Goal: Task Accomplishment & Management: Manage account settings

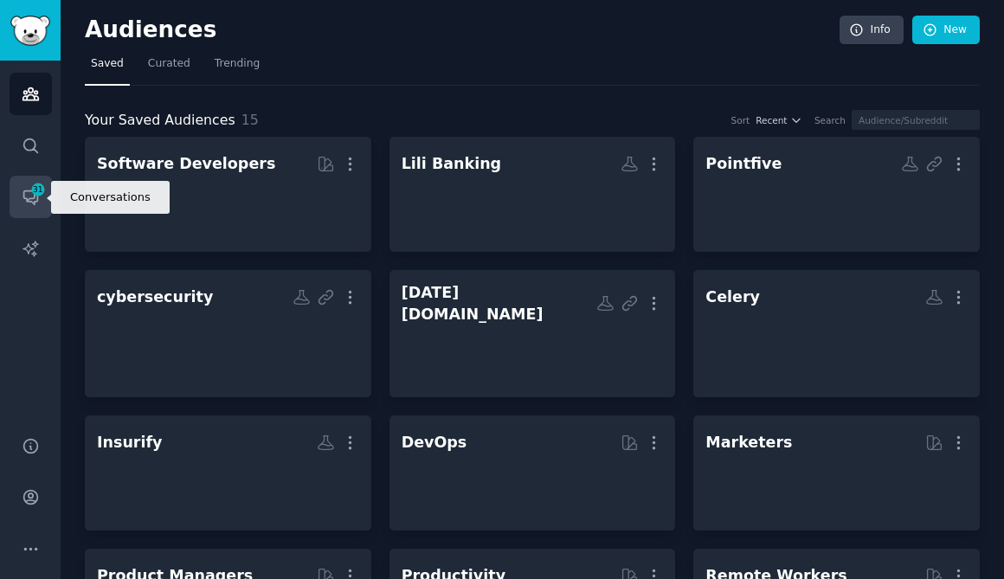
click at [36, 201] on icon "Sidebar" at bounding box center [30, 198] width 14 height 14
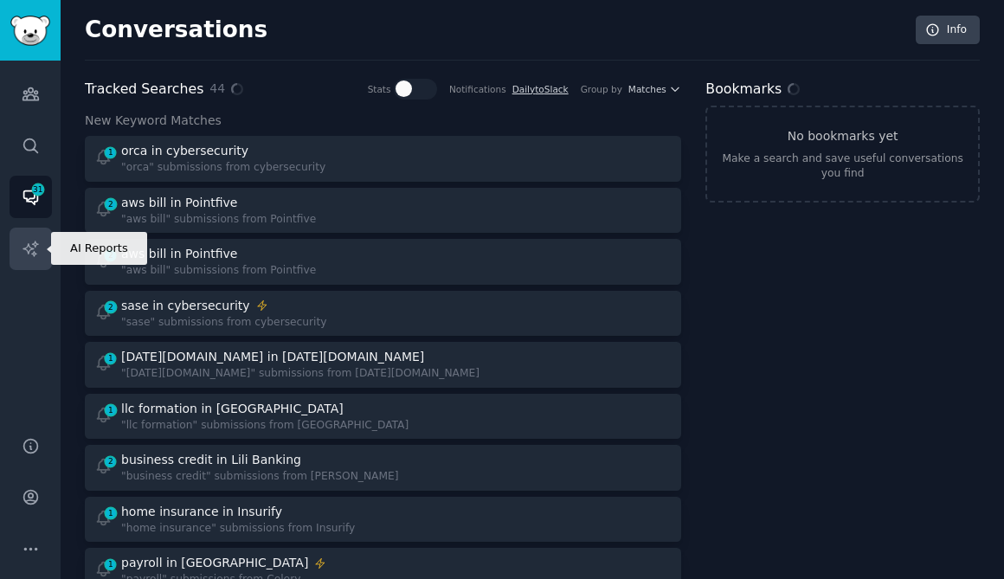
click at [37, 240] on icon "Sidebar" at bounding box center [31, 249] width 18 height 18
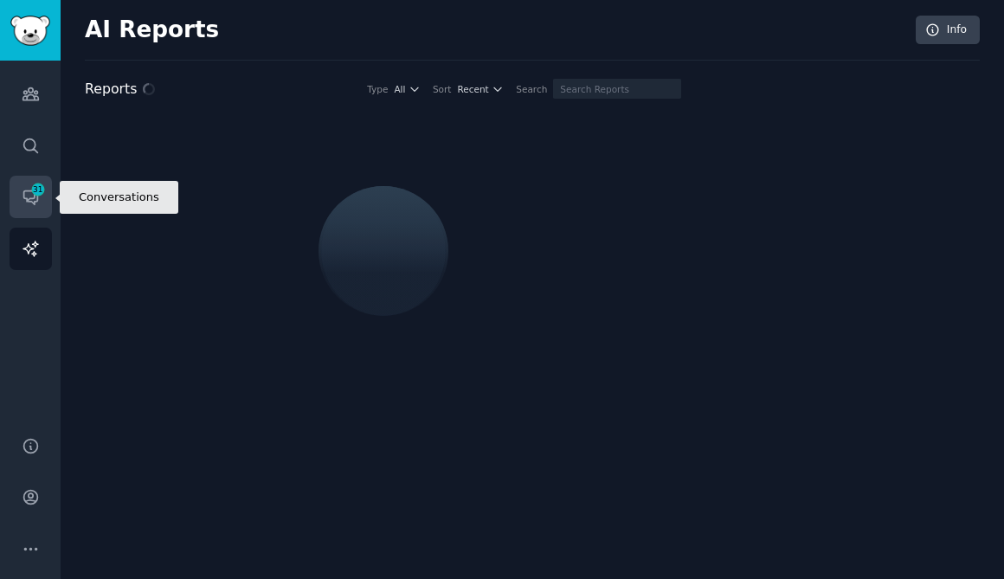
click at [40, 187] on span "31" at bounding box center [38, 190] width 16 height 12
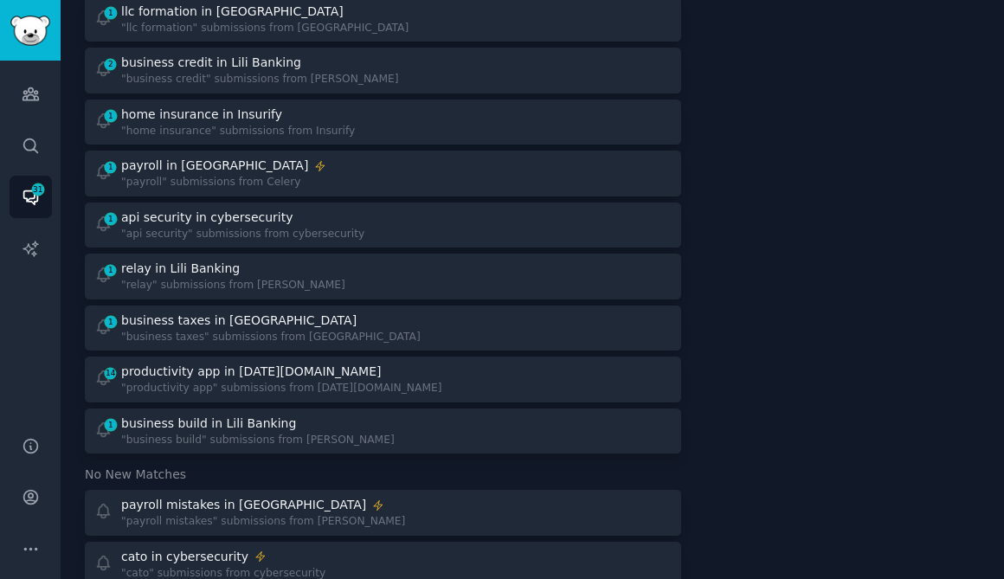
scroll to position [395, 0]
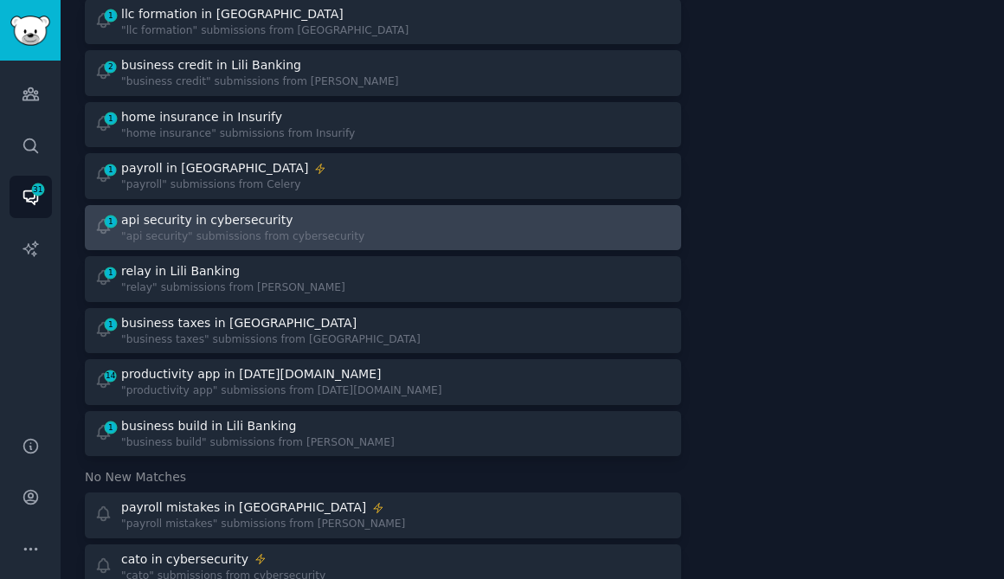
click at [243, 232] on div ""api security" submissions from cybersecurity" at bounding box center [242, 237] width 243 height 16
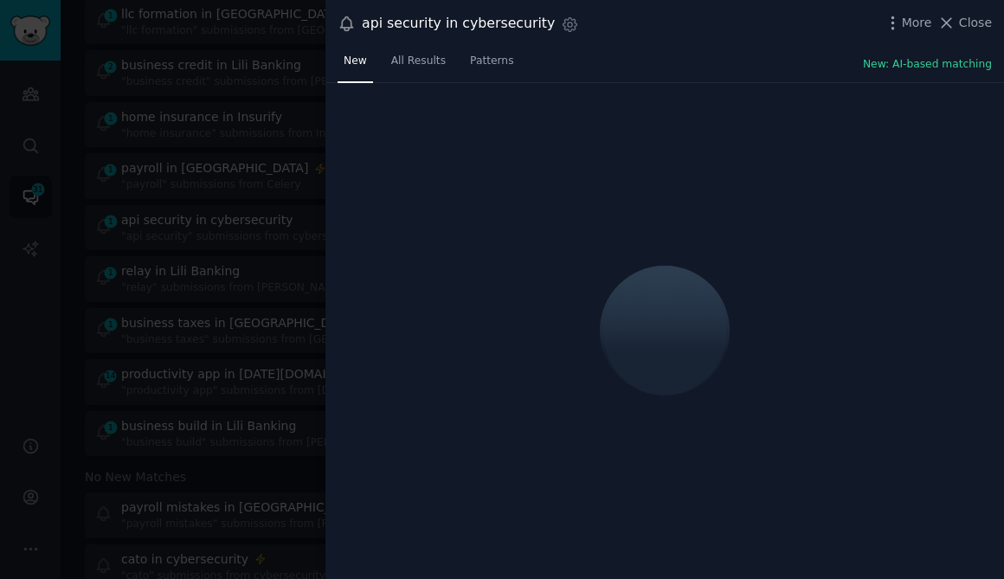
click at [555, 28] on div "Settings" at bounding box center [567, 27] width 24 height 23
click at [568, 26] on icon "button" at bounding box center [570, 24] width 4 height 4
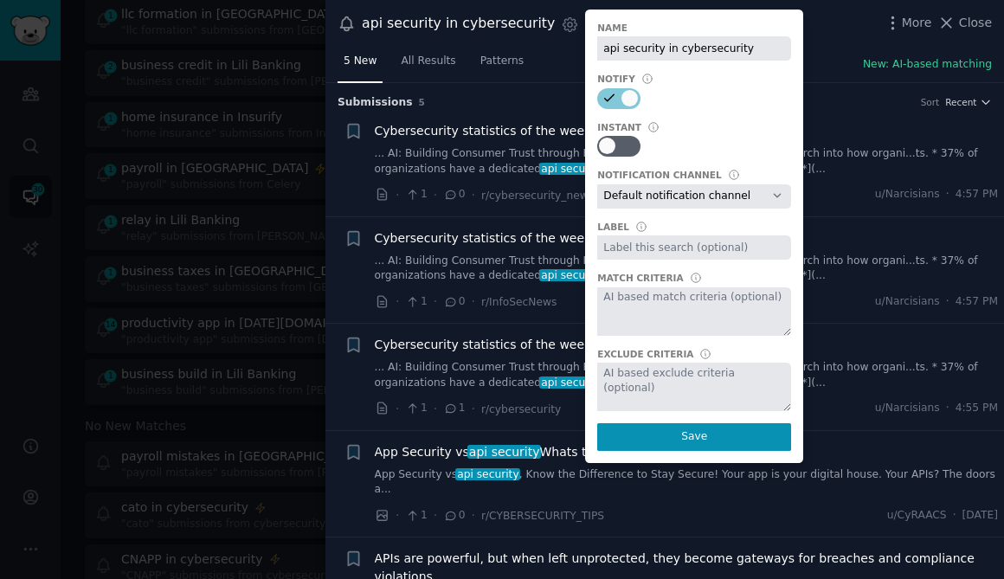
click at [810, 151] on link "... AI: Building Consumer Trust through Robust api security (Salt Security)** R…" at bounding box center [687, 161] width 624 height 30
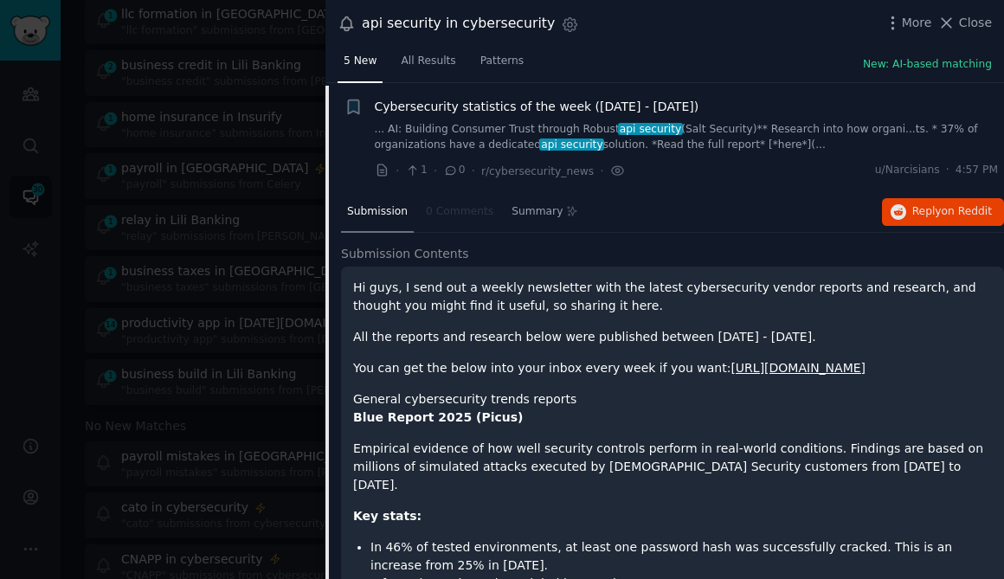
scroll to position [27, 0]
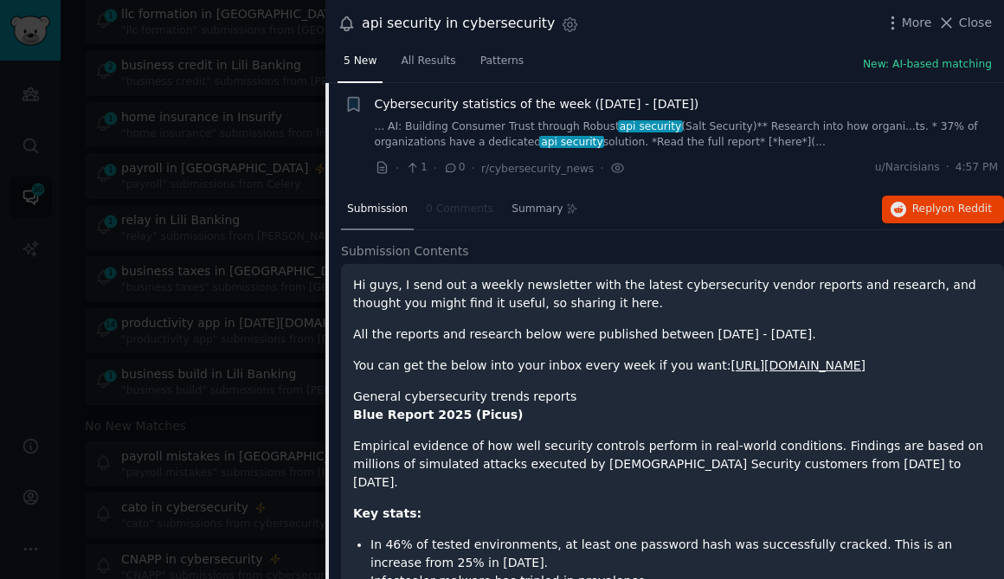
click at [300, 158] on div at bounding box center [502, 289] width 1004 height 579
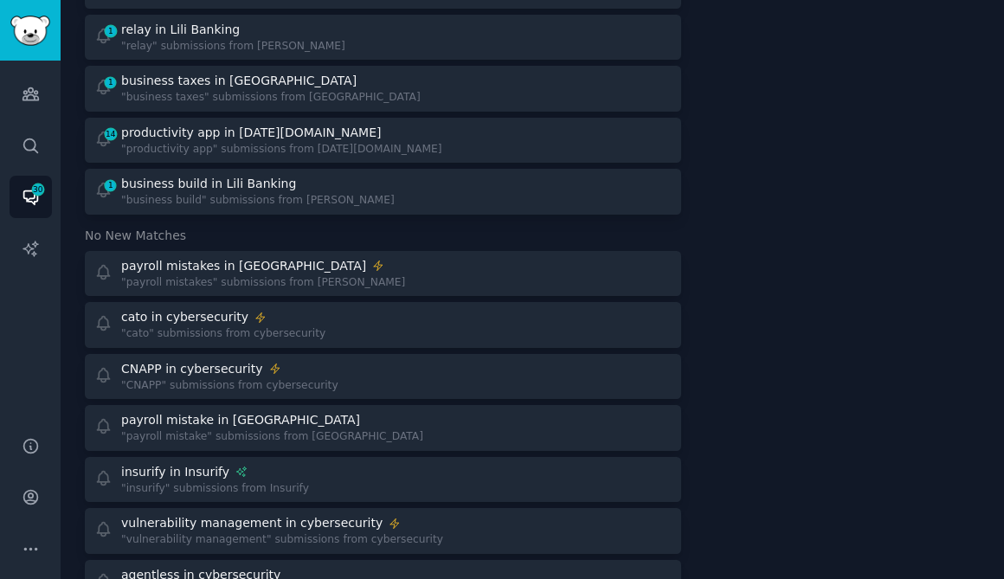
scroll to position [588, 0]
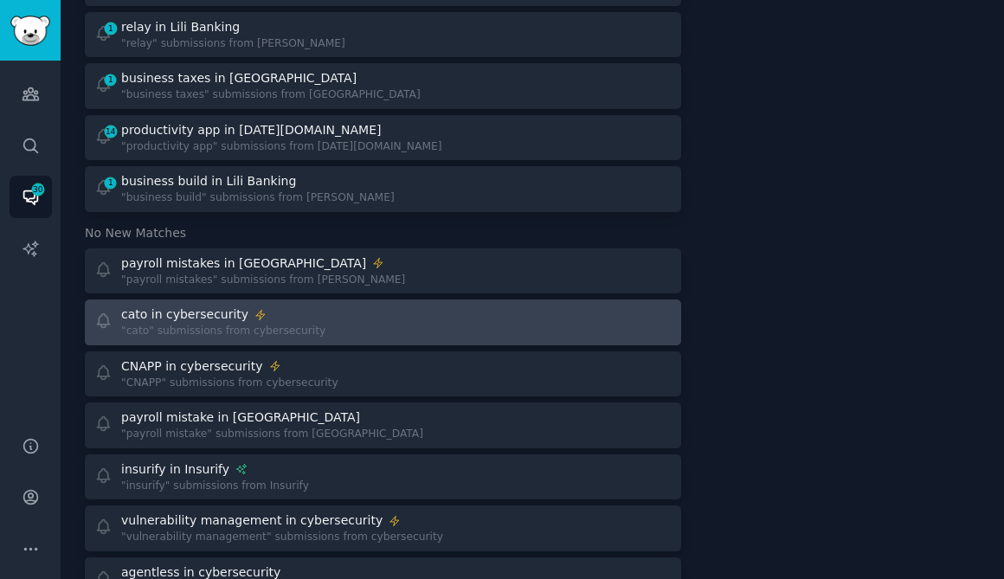
click at [332, 331] on div "cato in cybersecurity "cato" submissions from cybersecurity" at bounding box center [383, 323] width 584 height 34
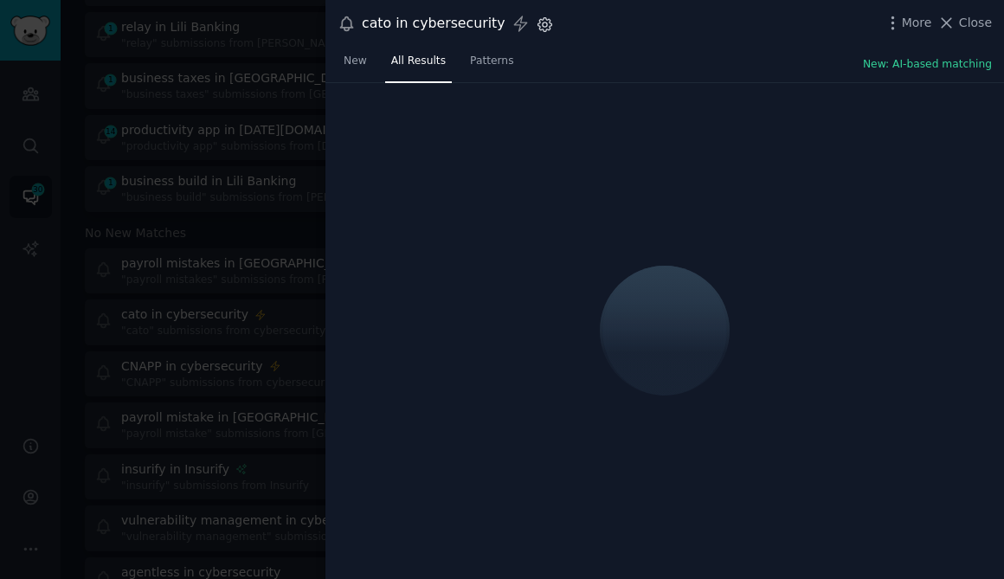
click at [536, 27] on icon "button" at bounding box center [545, 25] width 18 height 18
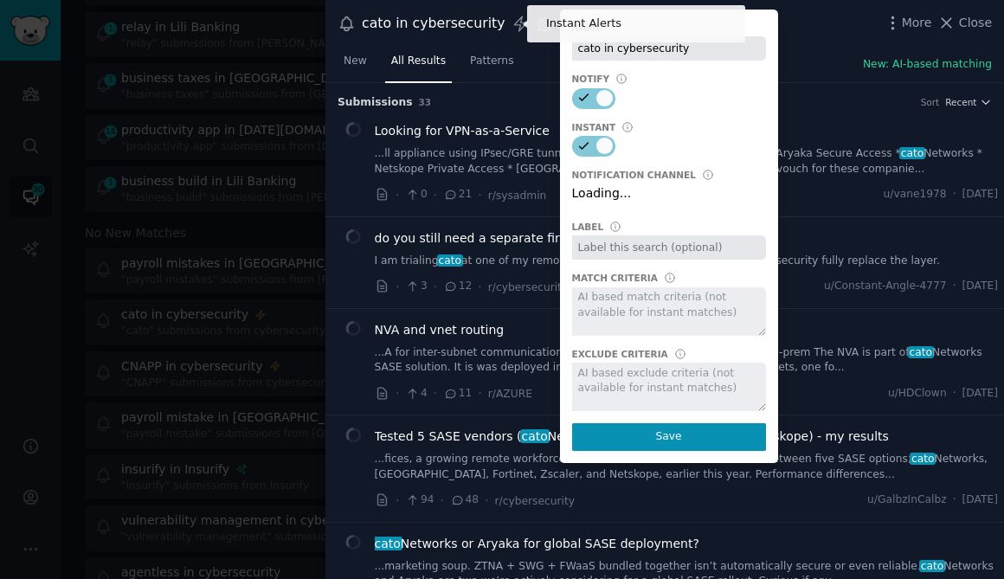
click at [514, 22] on icon at bounding box center [520, 23] width 12 height 15
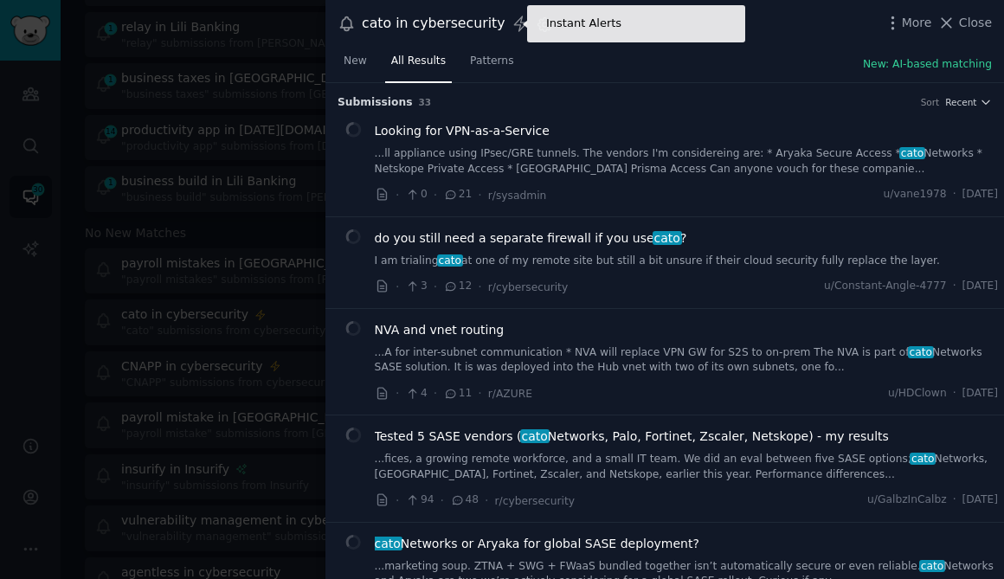
click at [514, 22] on icon at bounding box center [520, 23] width 12 height 15
click at [512, 30] on icon at bounding box center [521, 24] width 18 height 18
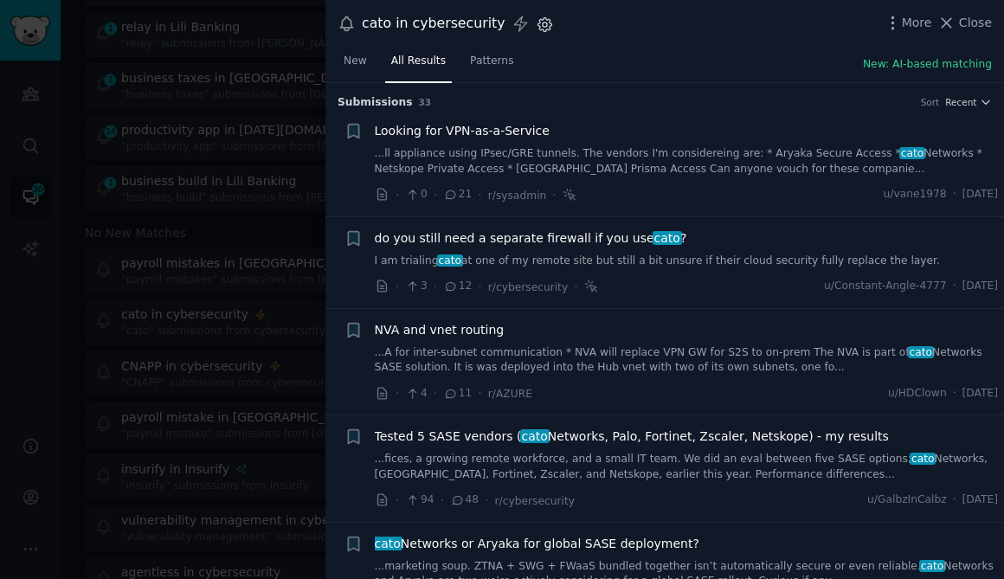
click at [538, 25] on icon "button" at bounding box center [545, 24] width 14 height 14
select select "418"
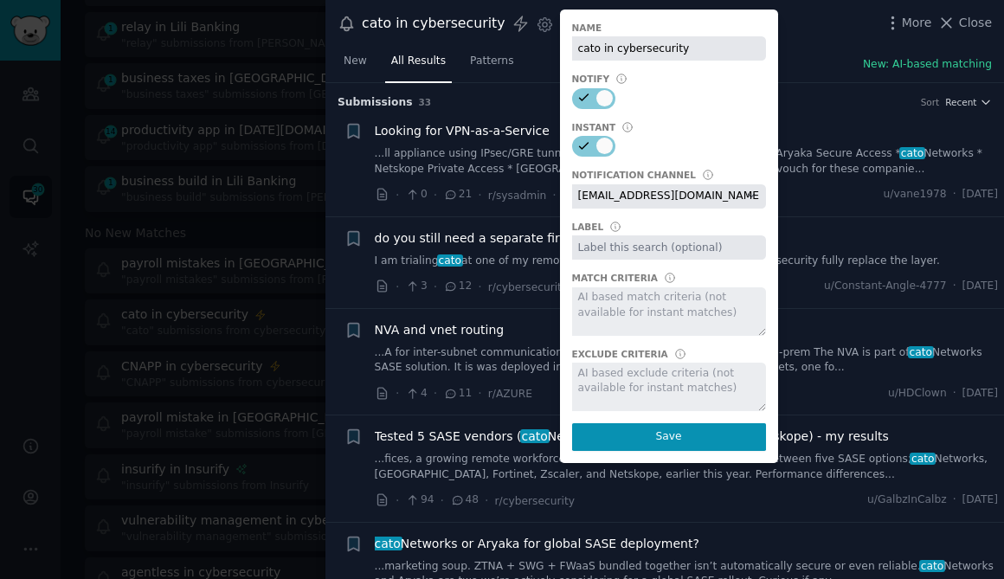
click at [644, 195] on select "Default notification channel [EMAIL_ADDRESS][DOMAIN_NAME] Email: [EMAIL_ADDRESS…" at bounding box center [669, 196] width 194 height 24
click at [346, 174] on div "+" at bounding box center [354, 163] width 18 height 82
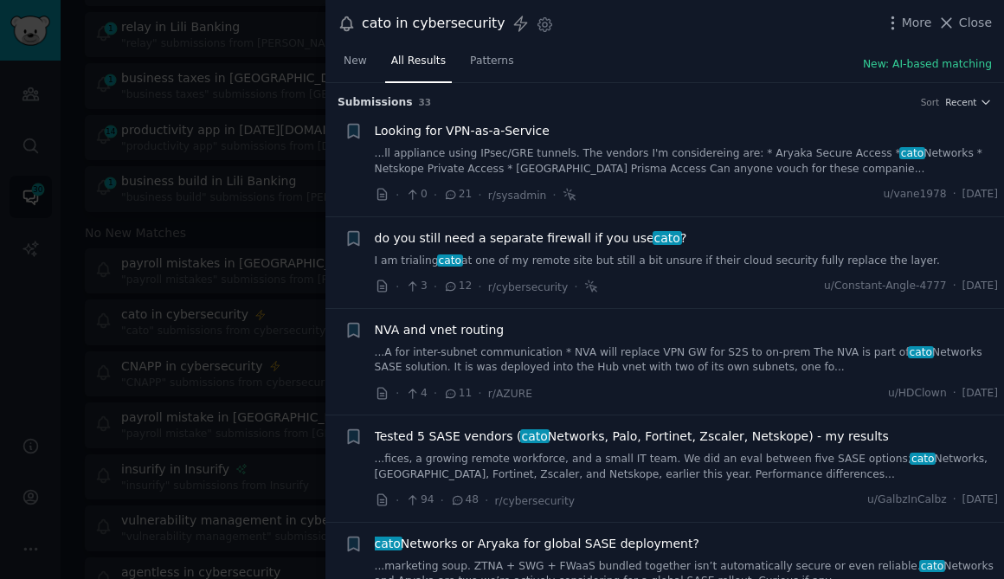
click at [37, 248] on div at bounding box center [502, 289] width 1004 height 579
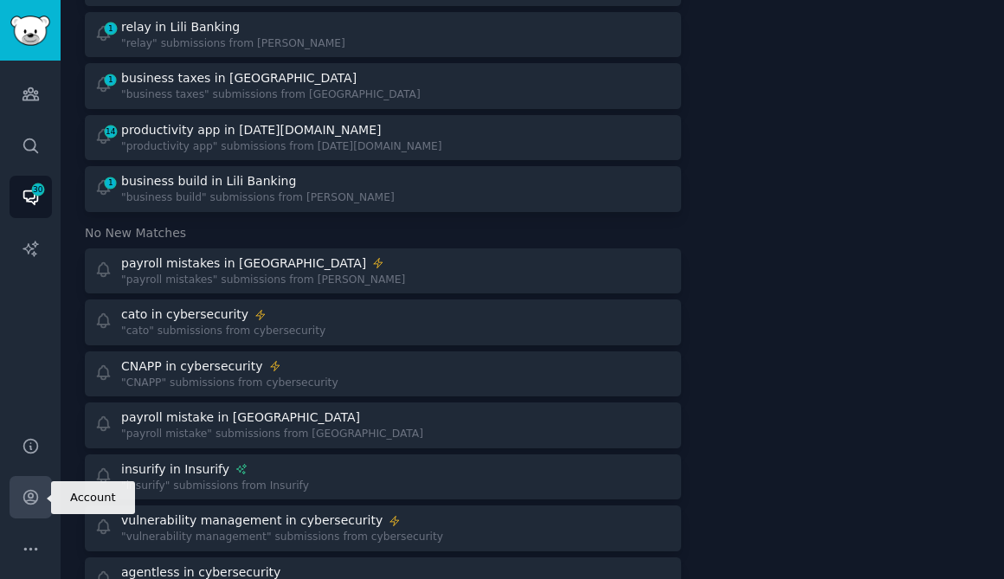
click at [28, 499] on icon "Sidebar" at bounding box center [31, 497] width 18 height 18
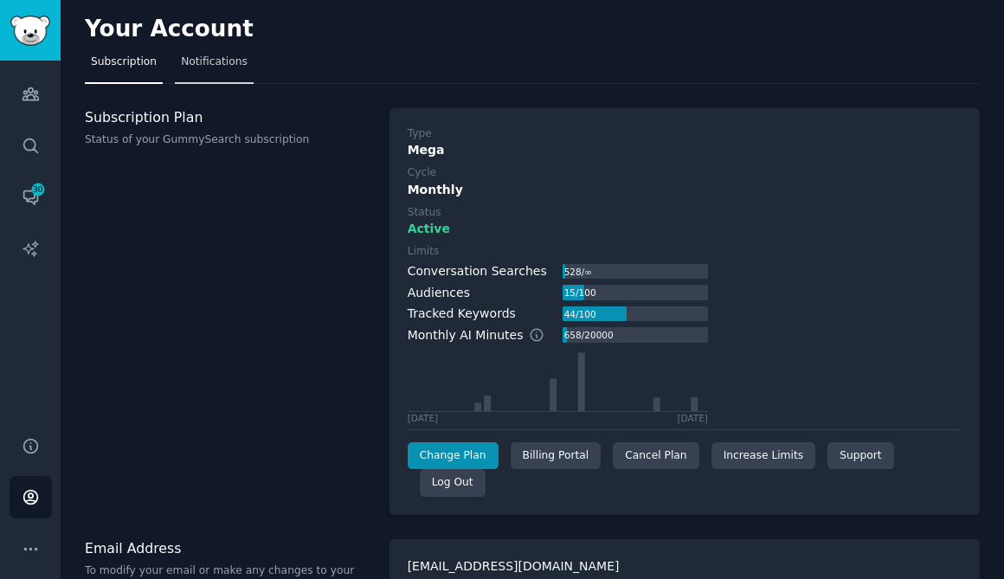
click at [225, 49] on link "Notifications" at bounding box center [214, 65] width 79 height 35
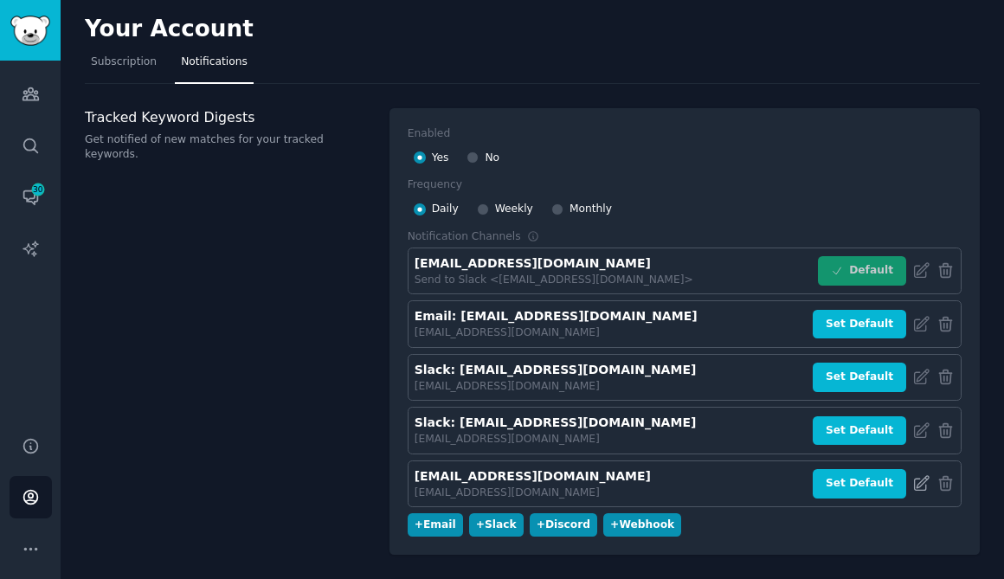
click at [915, 479] on icon at bounding box center [922, 483] width 14 height 14
click at [919, 488] on icon at bounding box center [921, 483] width 18 height 18
click at [947, 487] on icon at bounding box center [946, 483] width 18 height 18
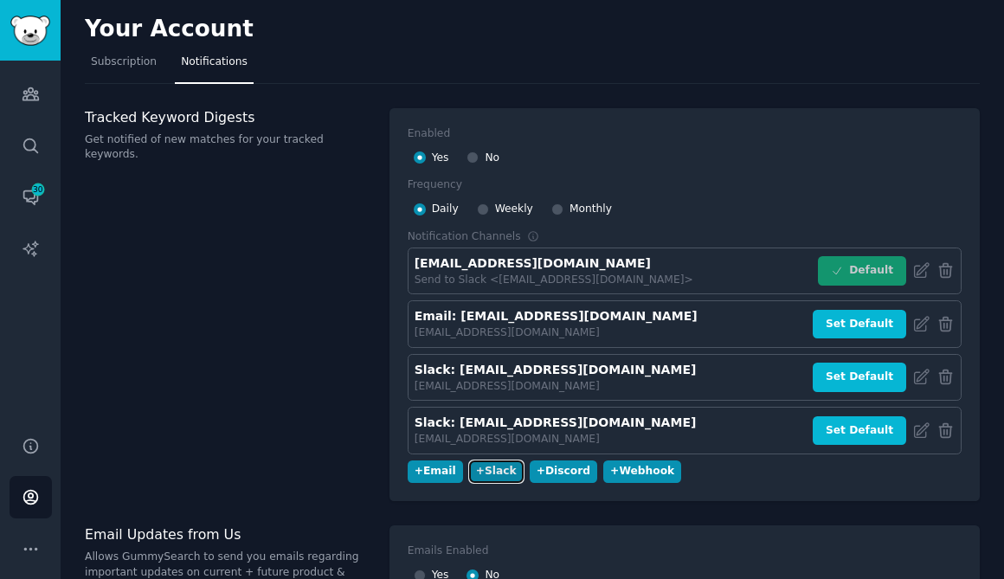
click at [493, 472] on div "+ Slack" at bounding box center [496, 472] width 41 height 16
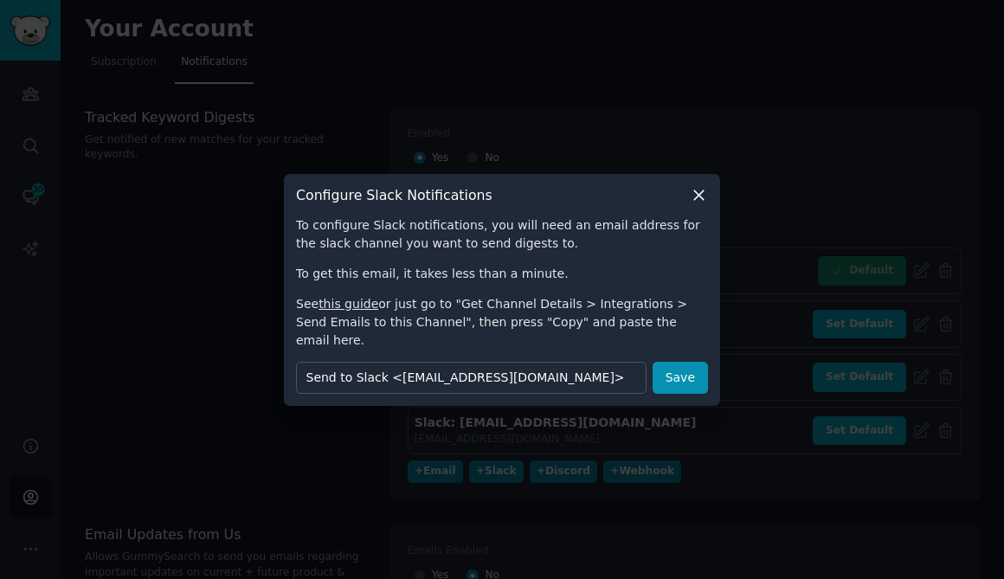
click at [590, 348] on div "To configure Slack notifications, you will need an email address for the slack …" at bounding box center [502, 304] width 412 height 177
click at [589, 364] on input "Send to Slack <[EMAIL_ADDRESS][DOMAIN_NAME]>" at bounding box center [471, 378] width 351 height 32
paste input "[EMAIL_ADDRESS][DOMAIN_NAME]"
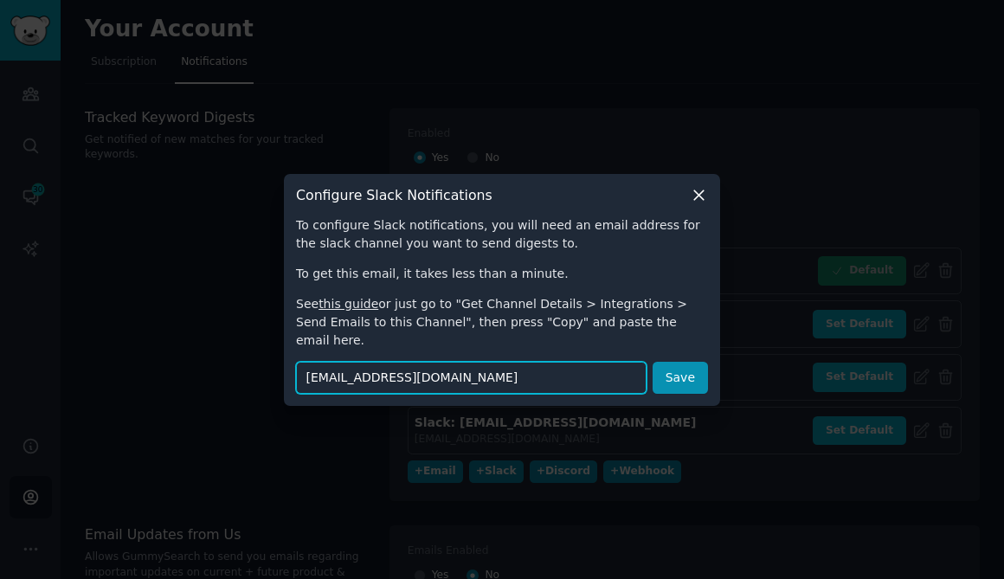
scroll to position [0, 136]
type input "[EMAIL_ADDRESS][DOMAIN_NAME]"
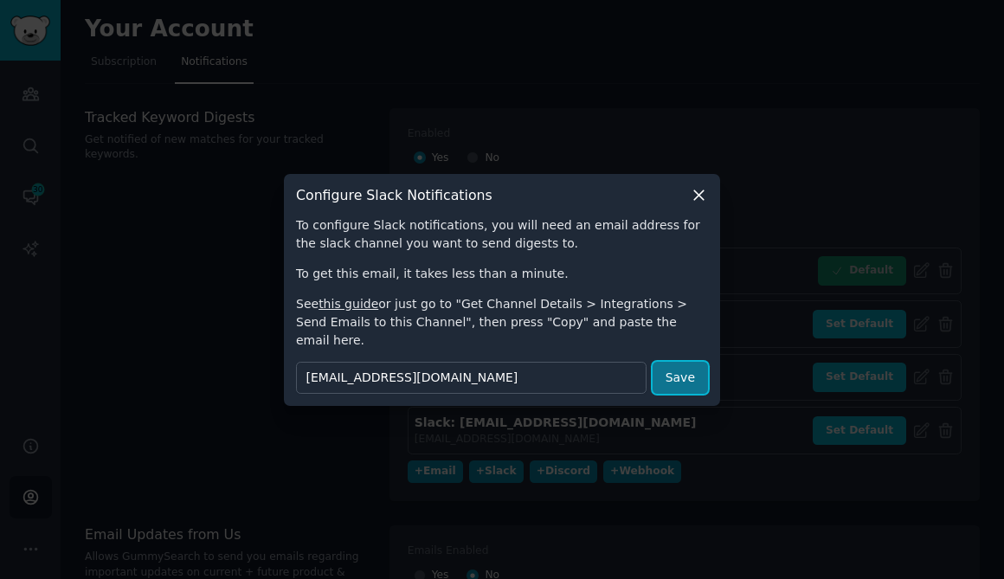
scroll to position [0, 0]
click at [681, 364] on button "Save" at bounding box center [680, 378] width 55 height 32
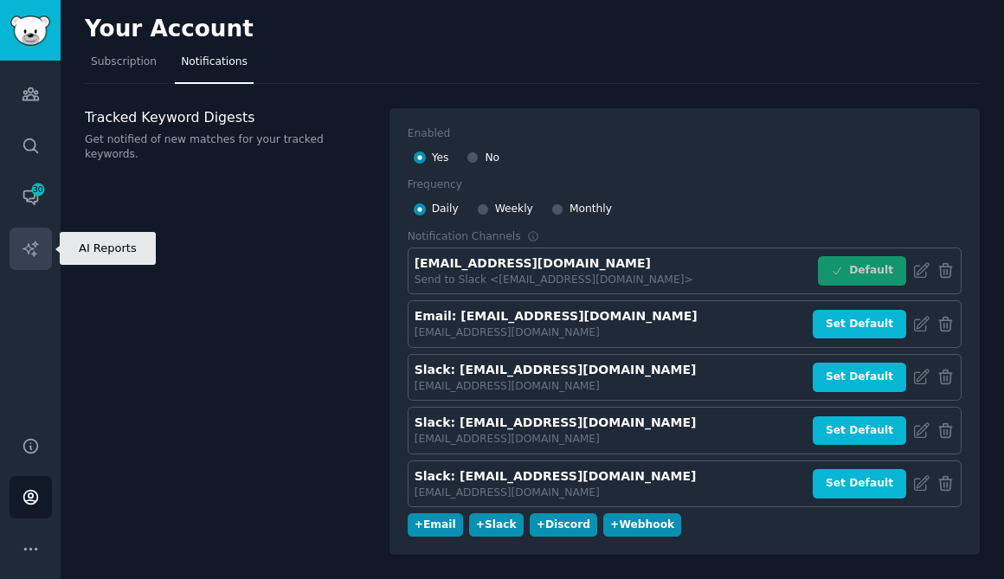
click at [29, 235] on link "AI Reports" at bounding box center [31, 249] width 42 height 42
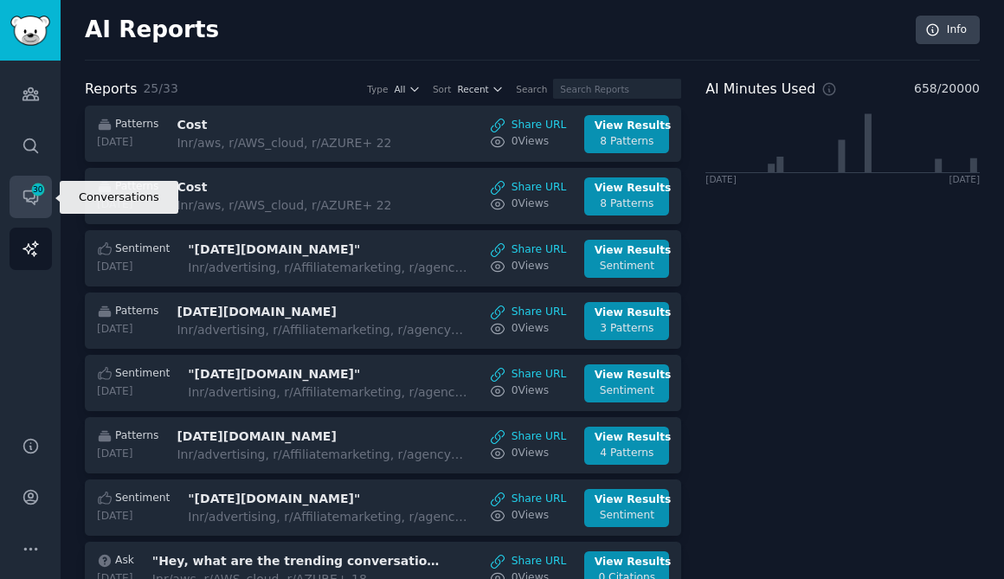
click at [41, 188] on span "30" at bounding box center [38, 190] width 16 height 12
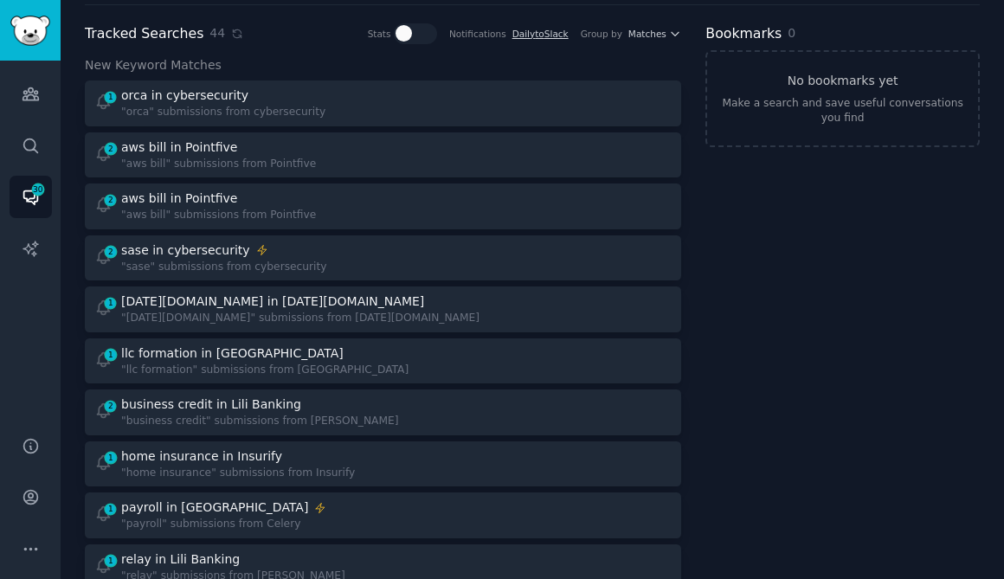
scroll to position [60, 0]
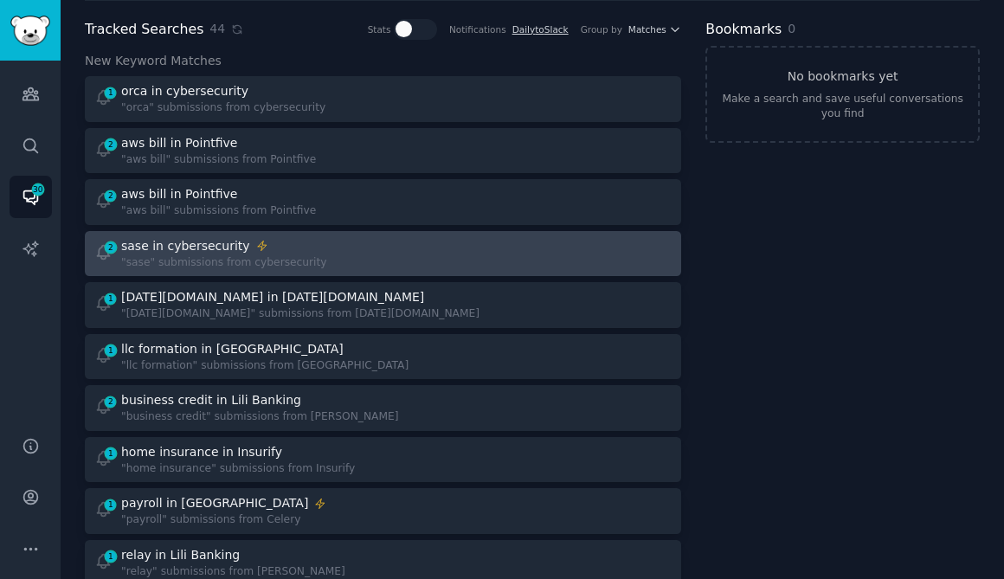
click at [225, 242] on div "sase in cybersecurity" at bounding box center [185, 246] width 129 height 18
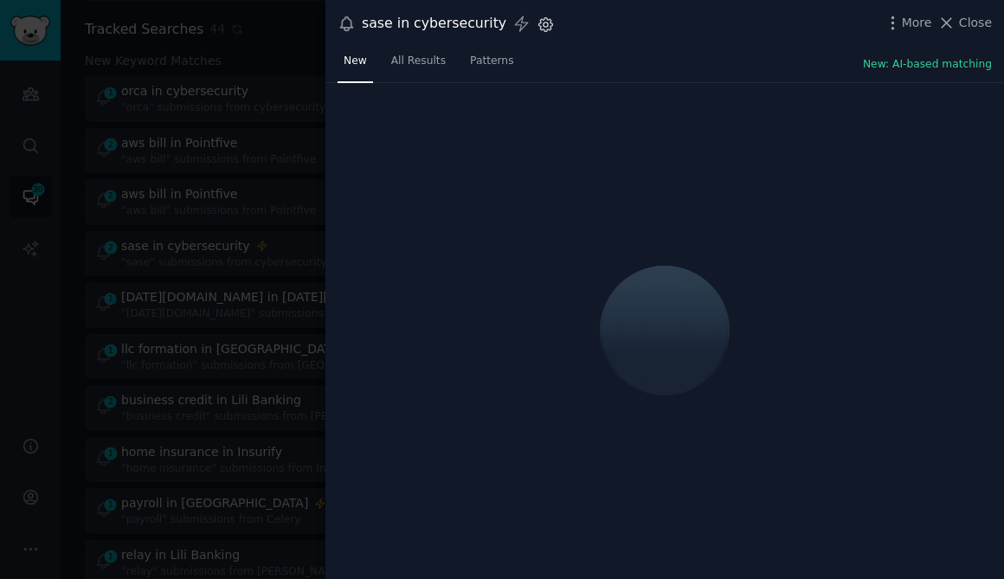
click at [537, 29] on icon "button" at bounding box center [546, 25] width 18 height 18
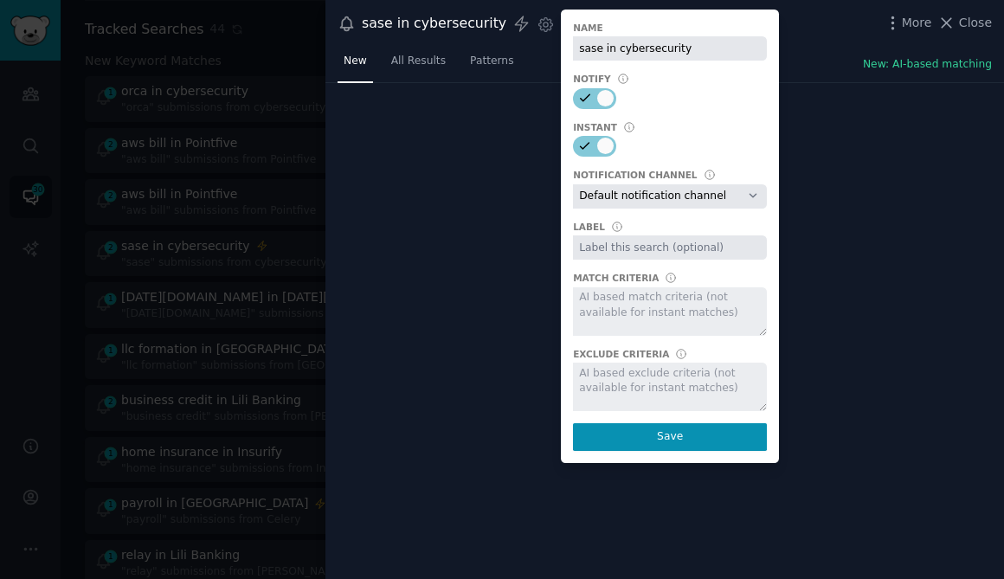
click at [606, 199] on select "Default notification channel [EMAIL_ADDRESS][DOMAIN_NAME] Email: [EMAIL_ADDRESS…" at bounding box center [670, 196] width 194 height 24
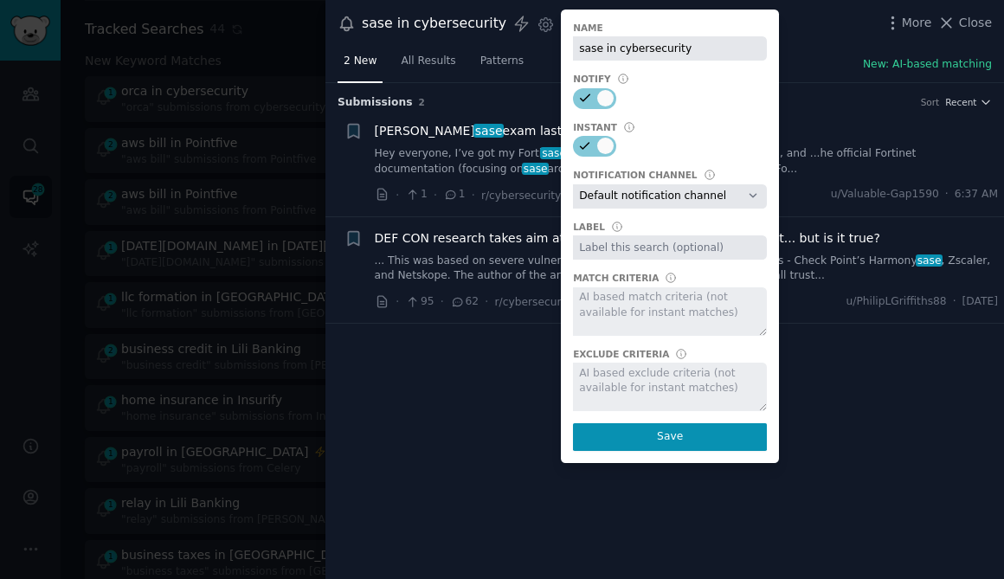
select select "445"
click at [573, 184] on select "Default notification channel [EMAIL_ADDRESS][DOMAIN_NAME] Email: [EMAIL_ADDRESS…" at bounding box center [670, 196] width 194 height 24
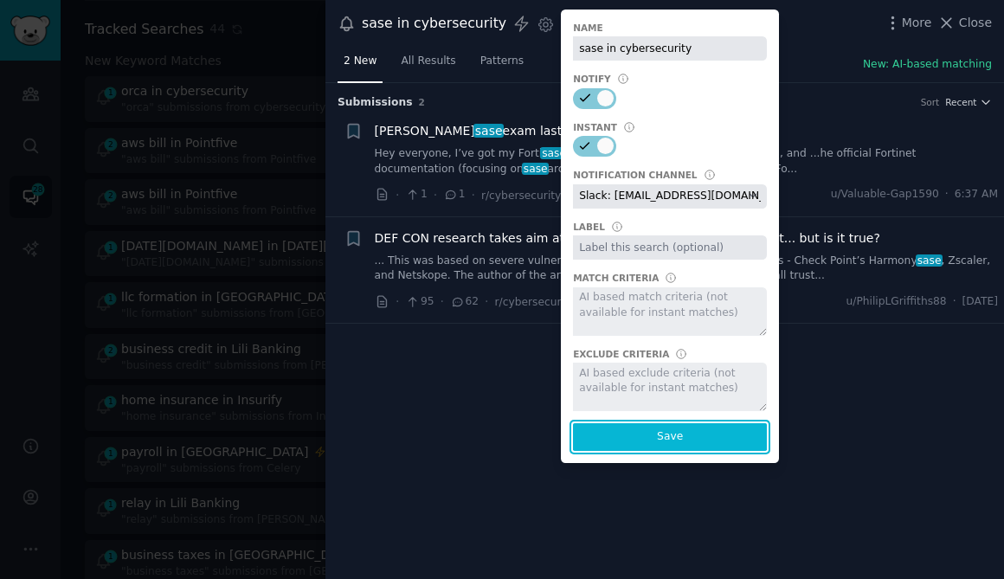
click at [617, 442] on button "Save" at bounding box center [670, 437] width 194 height 28
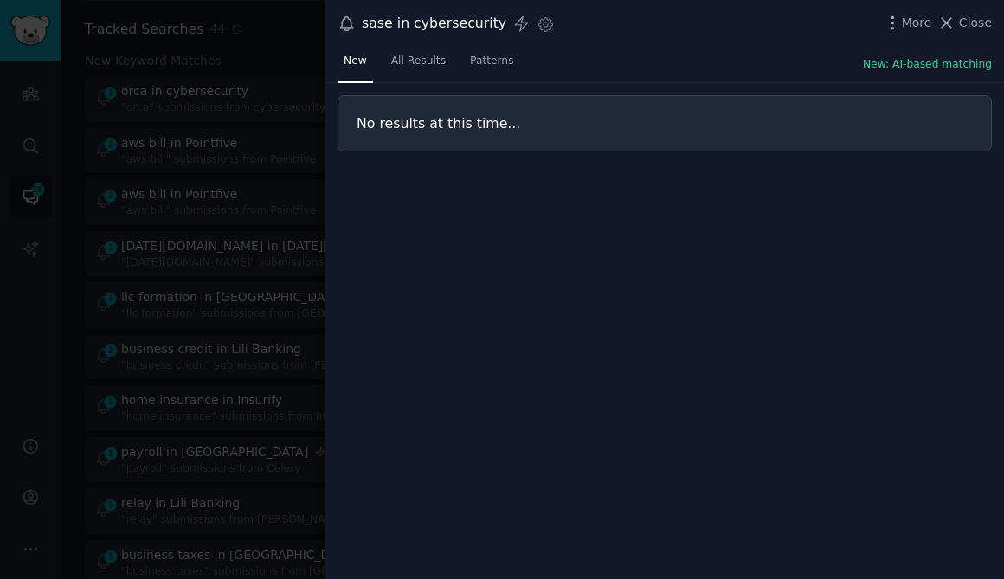
click at [235, 170] on div at bounding box center [502, 289] width 1004 height 579
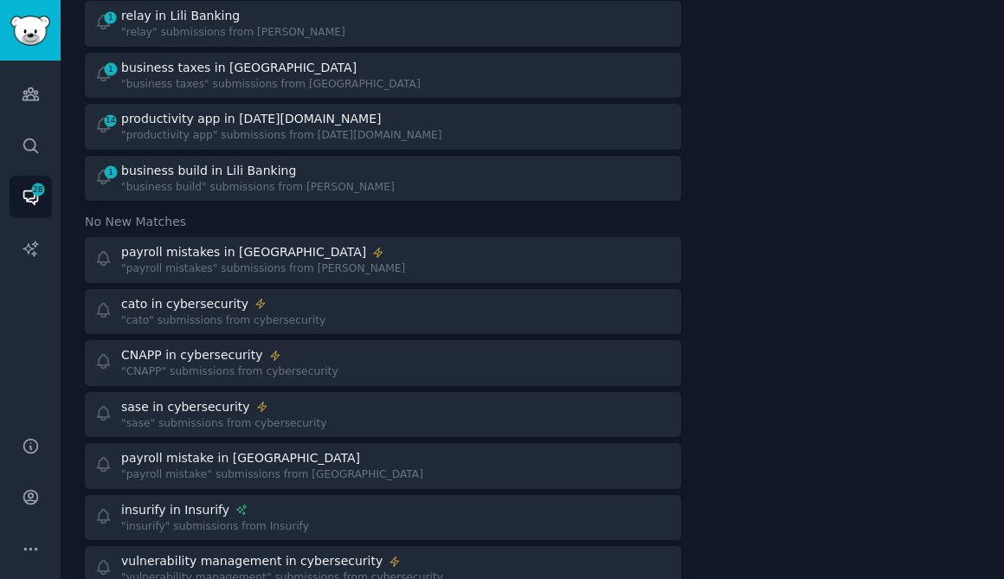
scroll to position [551, 0]
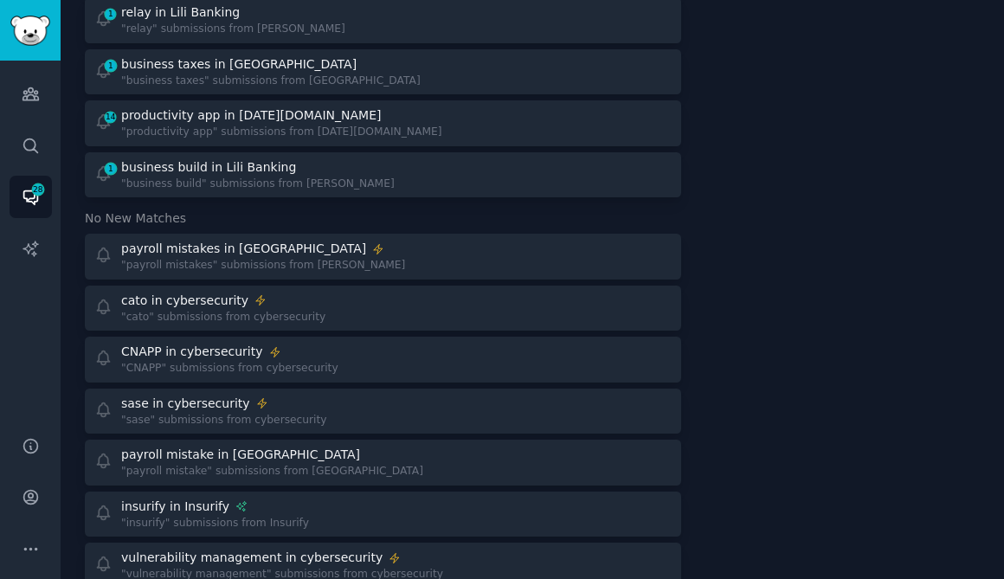
click at [229, 310] on div ""cato" submissions from cybersecurity" at bounding box center [223, 318] width 204 height 16
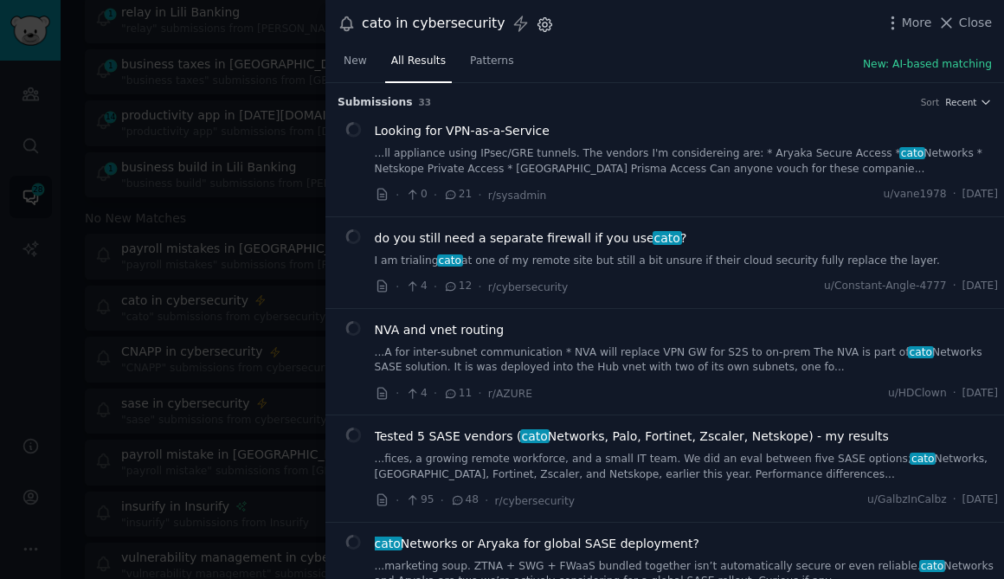
click at [542, 25] on icon "button" at bounding box center [545, 25] width 18 height 18
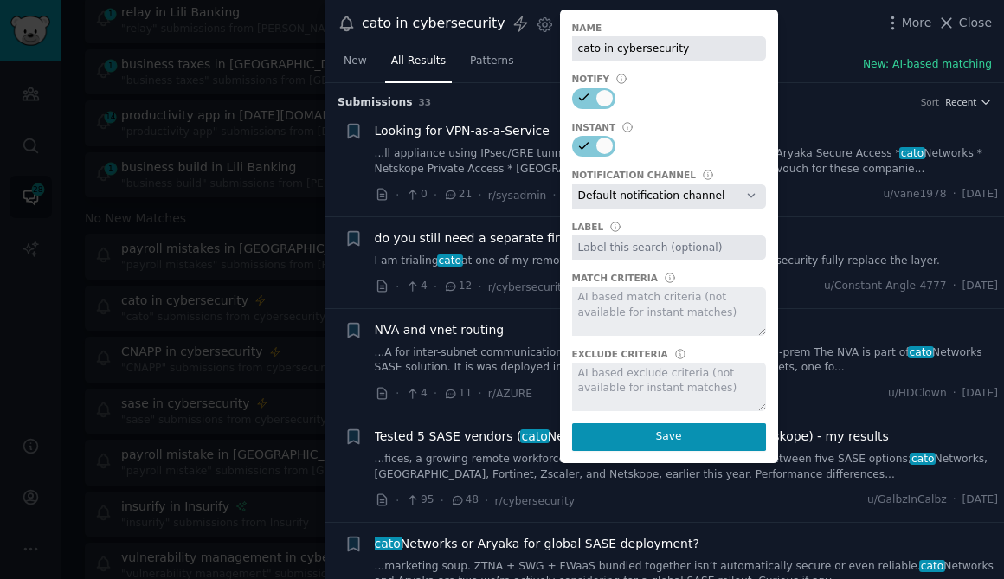
click at [603, 192] on select "Default notification channel [EMAIL_ADDRESS][DOMAIN_NAME] Email: [EMAIL_ADDRESS…" at bounding box center [669, 196] width 194 height 24
select select "445"
click at [572, 184] on select "Default notification channel [EMAIL_ADDRESS][DOMAIN_NAME] Email: [EMAIL_ADDRESS…" at bounding box center [669, 196] width 194 height 24
click at [629, 247] on input "text" at bounding box center [669, 247] width 194 height 24
type input "Cato mention"
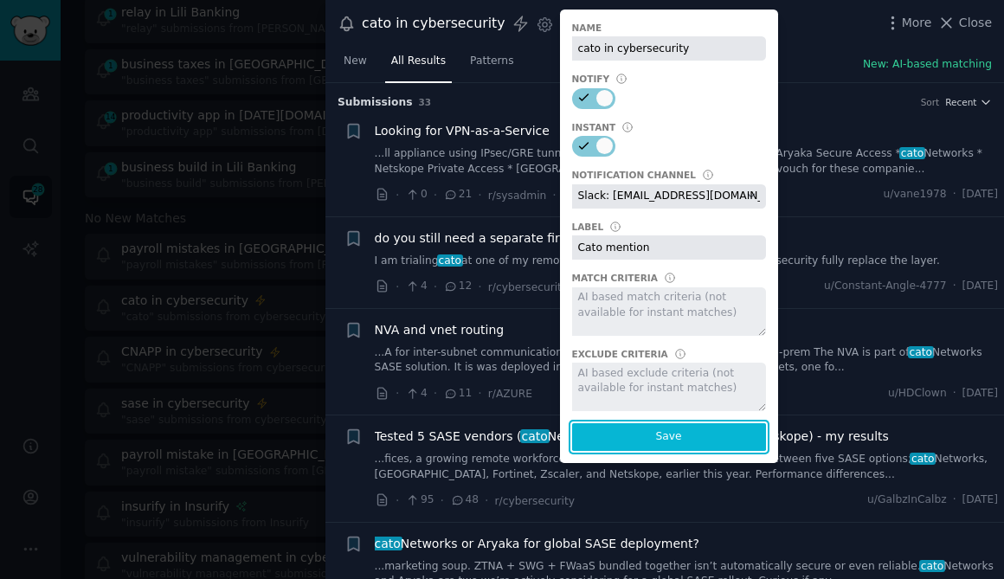
click at [644, 441] on button "Save" at bounding box center [669, 437] width 194 height 28
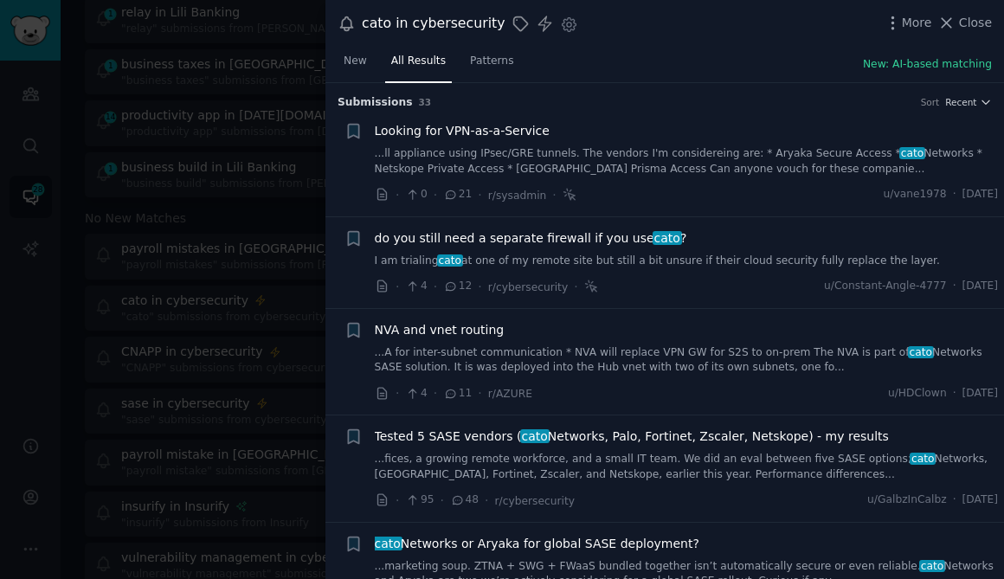
click at [303, 112] on div at bounding box center [502, 289] width 1004 height 579
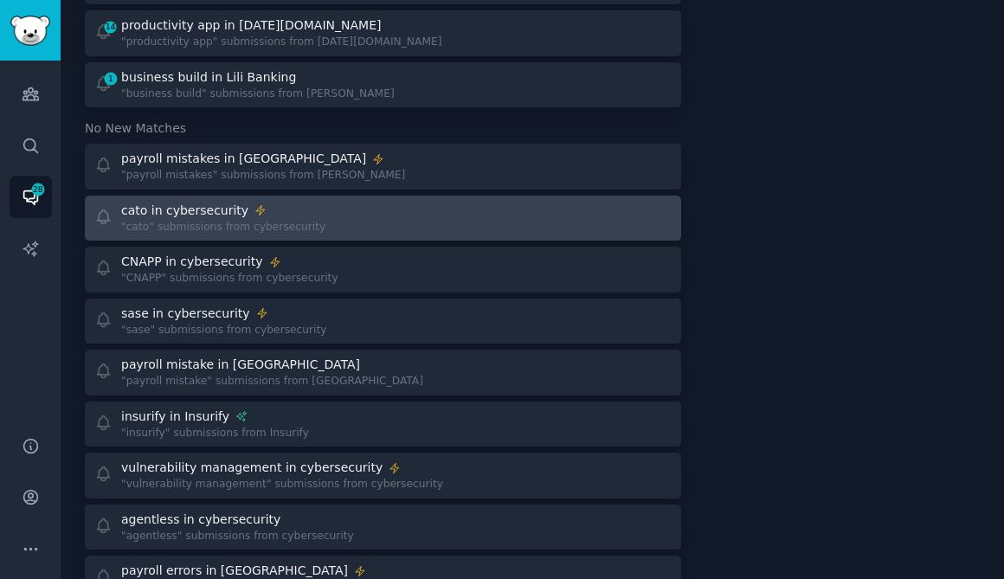
scroll to position [647, 0]
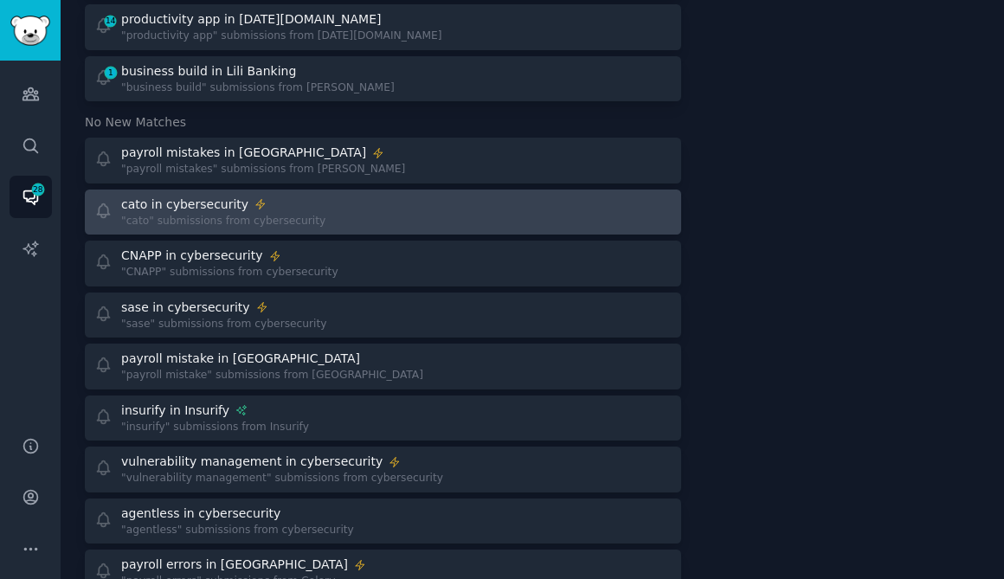
click at [284, 321] on div ""sase" submissions from cybersecurity" at bounding box center [224, 325] width 206 height 16
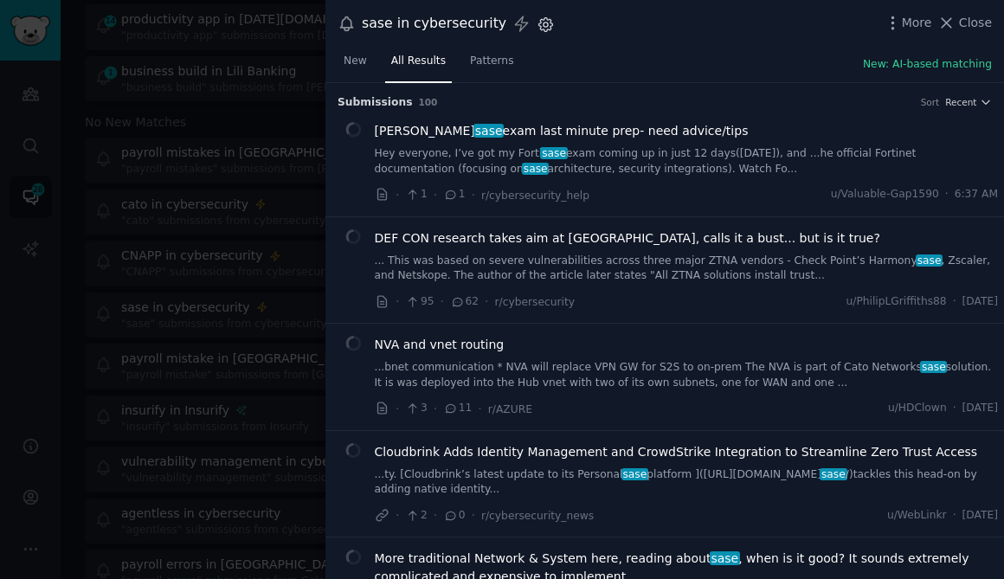
click at [539, 27] on icon "button" at bounding box center [546, 24] width 14 height 14
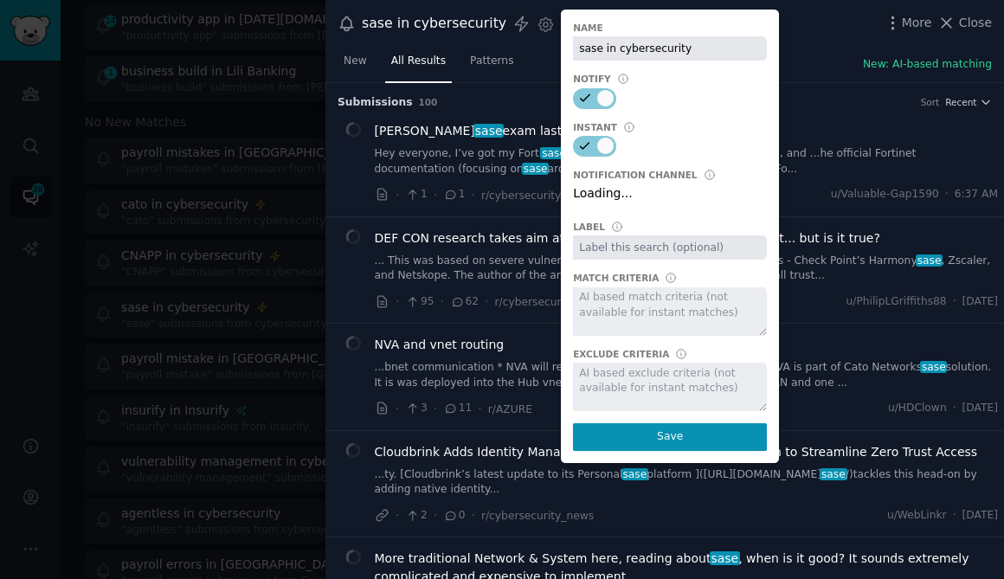
select select "445"
click at [280, 131] on div at bounding box center [502, 289] width 1004 height 579
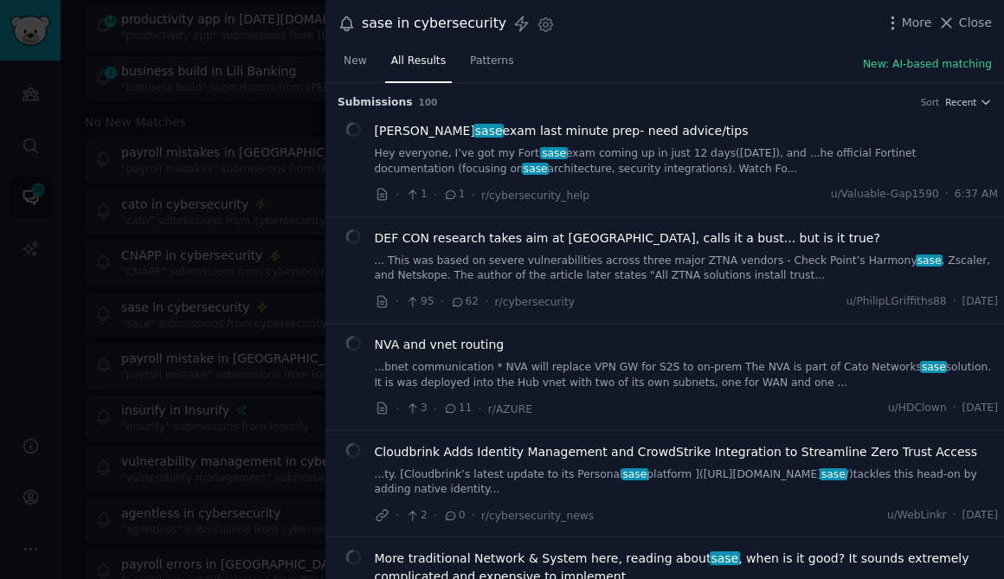
click at [280, 131] on div at bounding box center [502, 289] width 1004 height 579
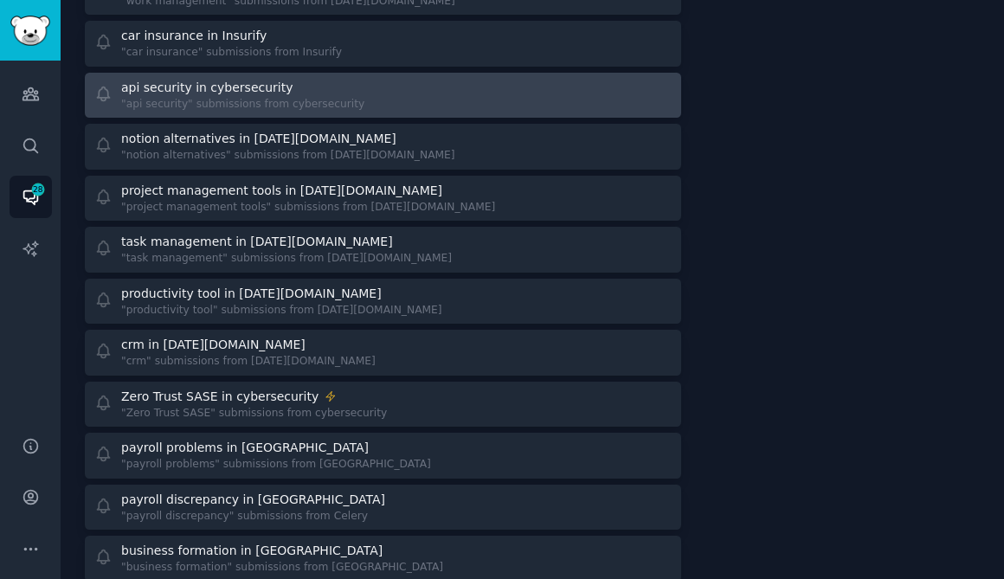
scroll to position [1405, 0]
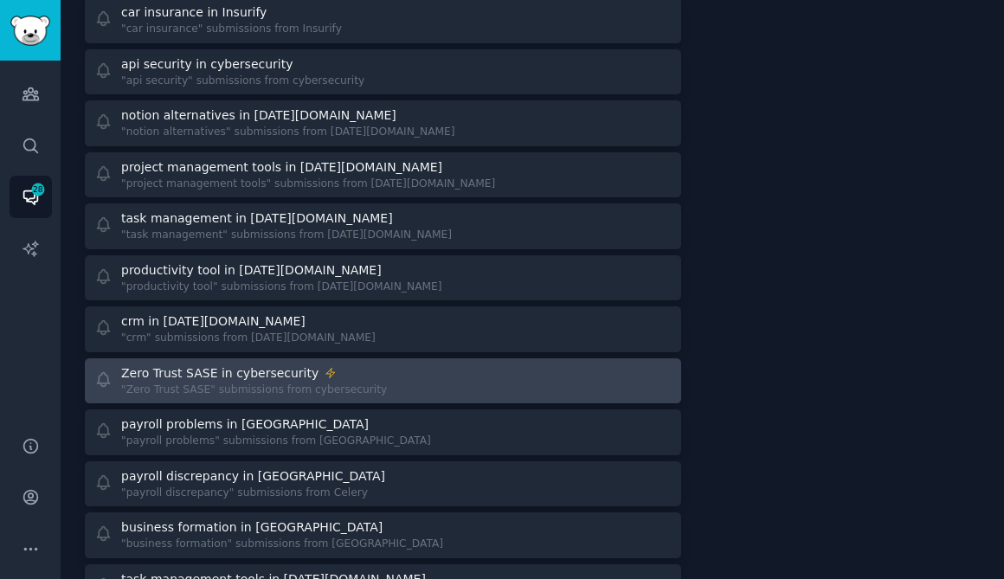
click at [270, 383] on div ""Zero Trust SASE" submissions from cybersecurity" at bounding box center [254, 391] width 266 height 16
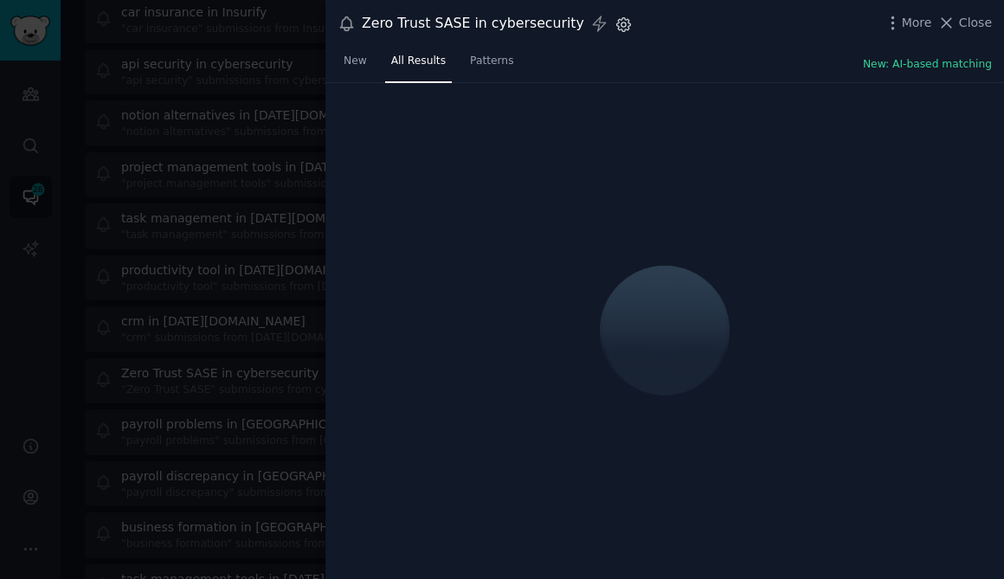
click at [615, 29] on icon "button" at bounding box center [624, 25] width 18 height 18
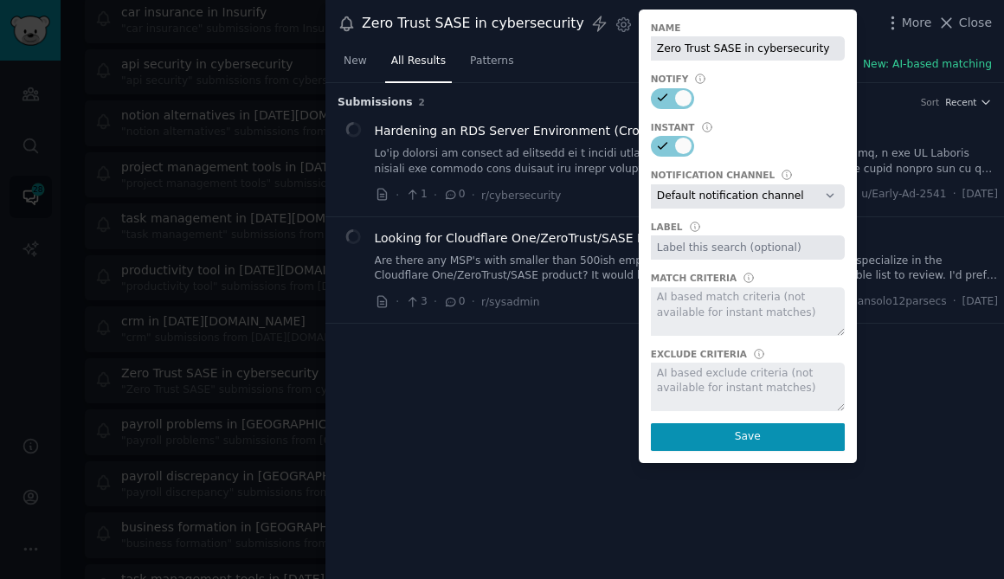
click at [668, 197] on select "Default notification channel [EMAIL_ADDRESS][DOMAIN_NAME] Email: [EMAIL_ADDRESS…" at bounding box center [748, 196] width 194 height 24
select select "445"
click at [651, 184] on select "Default notification channel [EMAIL_ADDRESS][DOMAIN_NAME] Email: [EMAIL_ADDRESS…" at bounding box center [748, 196] width 194 height 24
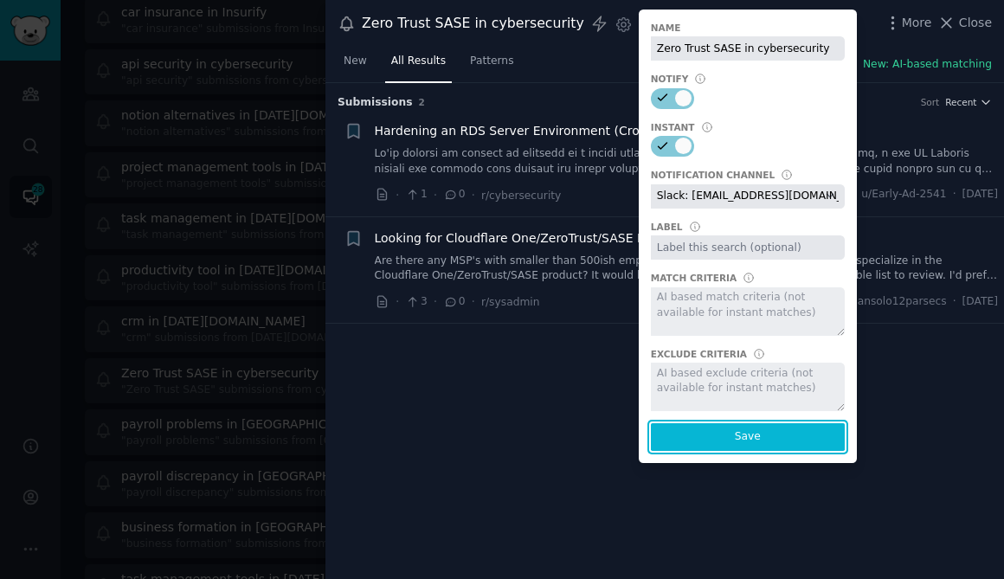
click at [698, 435] on button "Save" at bounding box center [748, 437] width 194 height 28
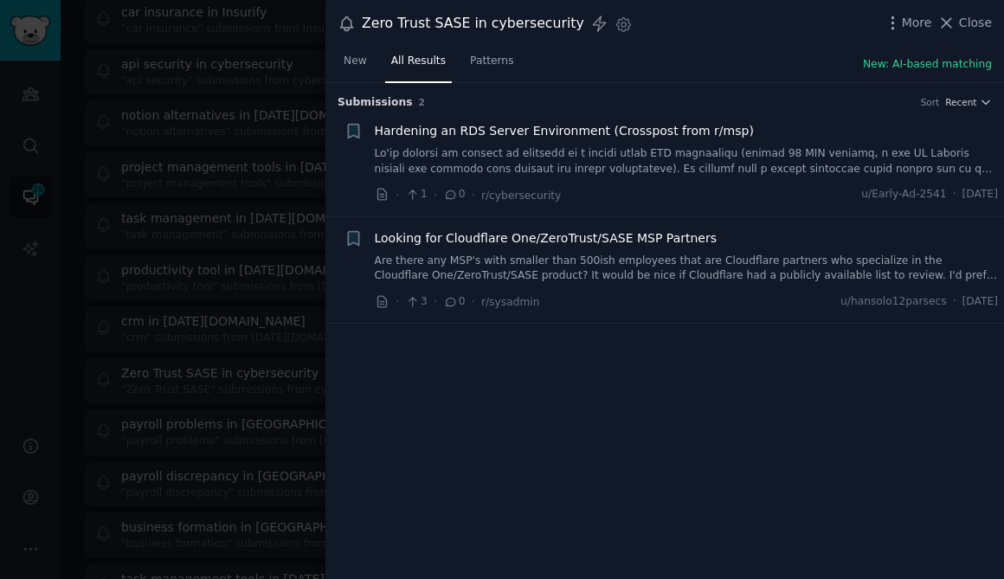
click at [281, 190] on div at bounding box center [502, 289] width 1004 height 579
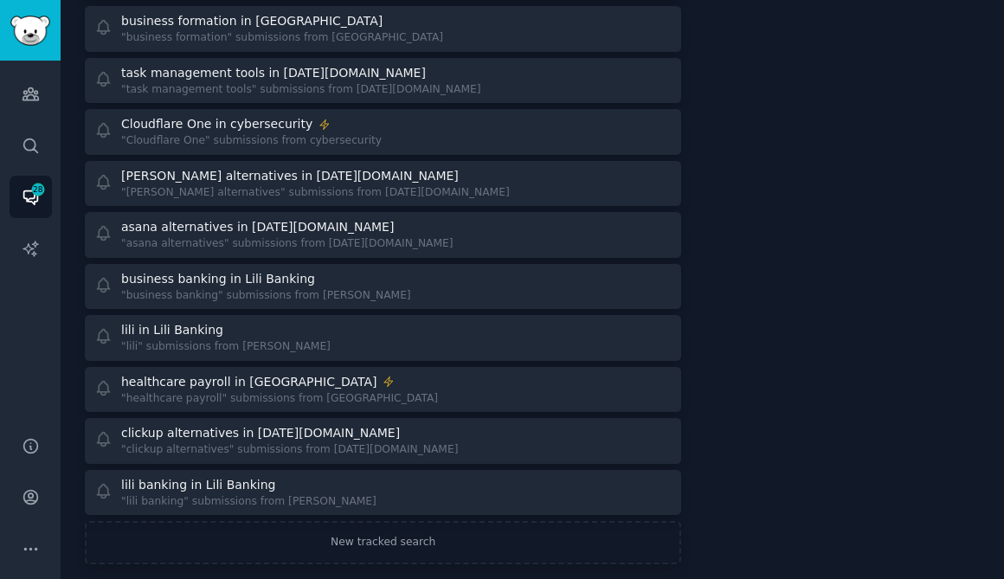
scroll to position [1932, 0]
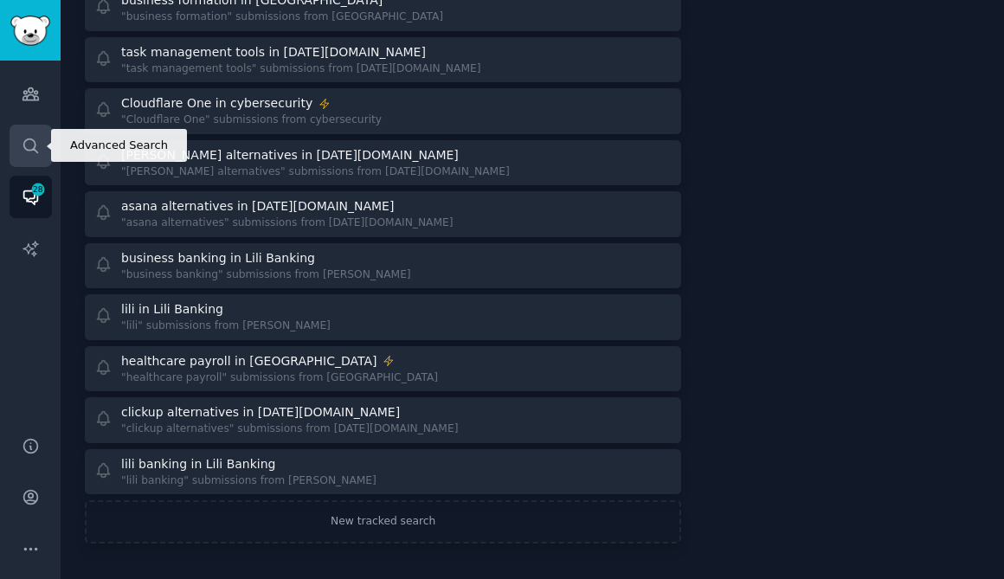
click at [40, 153] on link "Search" at bounding box center [31, 146] width 42 height 42
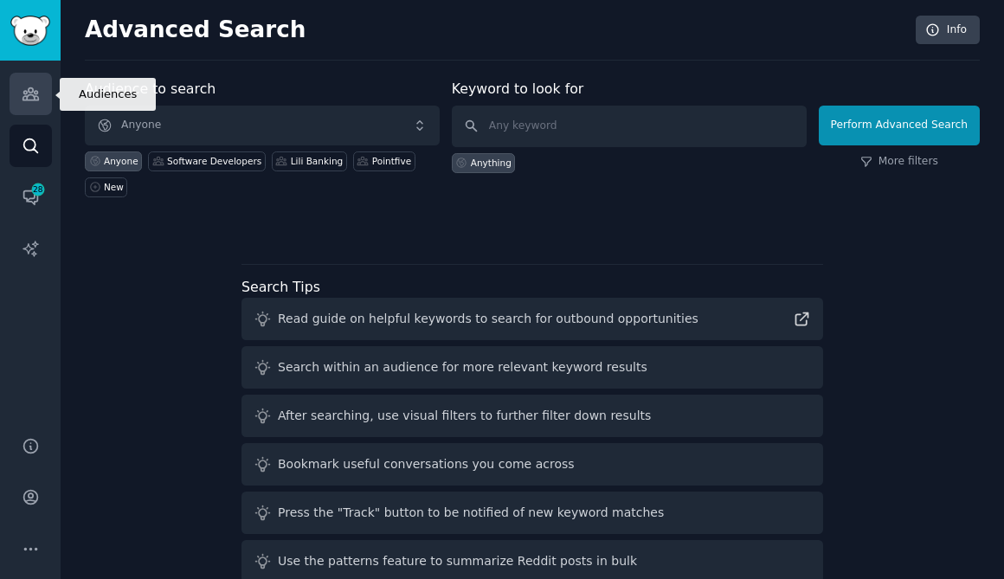
click at [34, 83] on link "Audiences" at bounding box center [31, 94] width 42 height 42
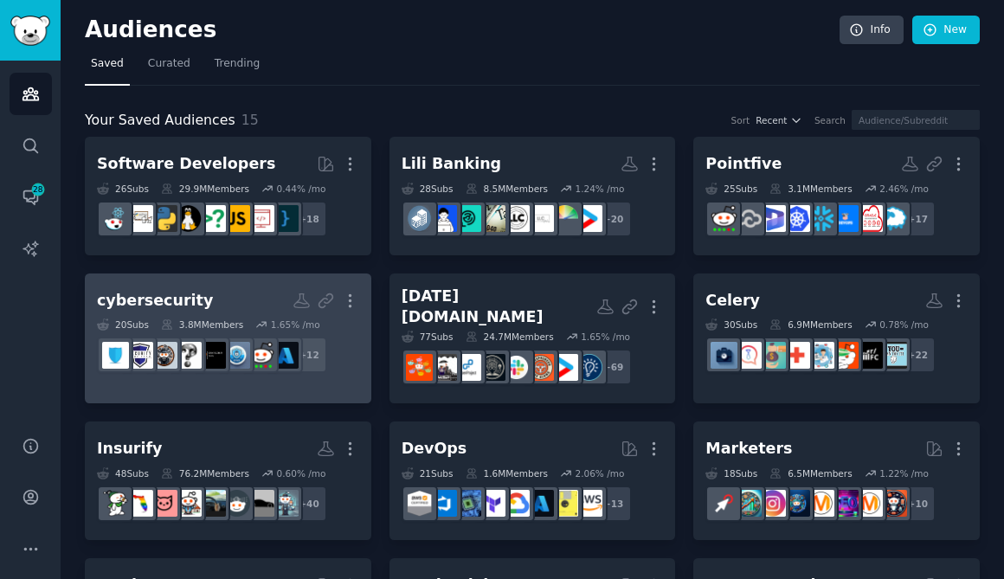
click at [184, 283] on link "cybersecurity More 20 Sub s 3.8M Members 1.65 % /mo + 12" at bounding box center [228, 339] width 287 height 131
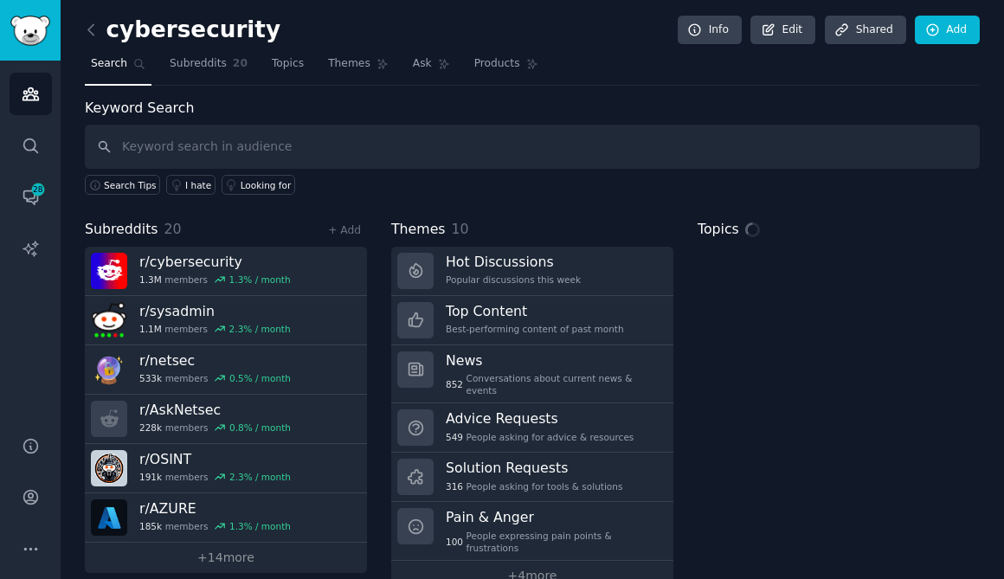
click at [326, 137] on input "text" at bounding box center [532, 147] width 895 height 44
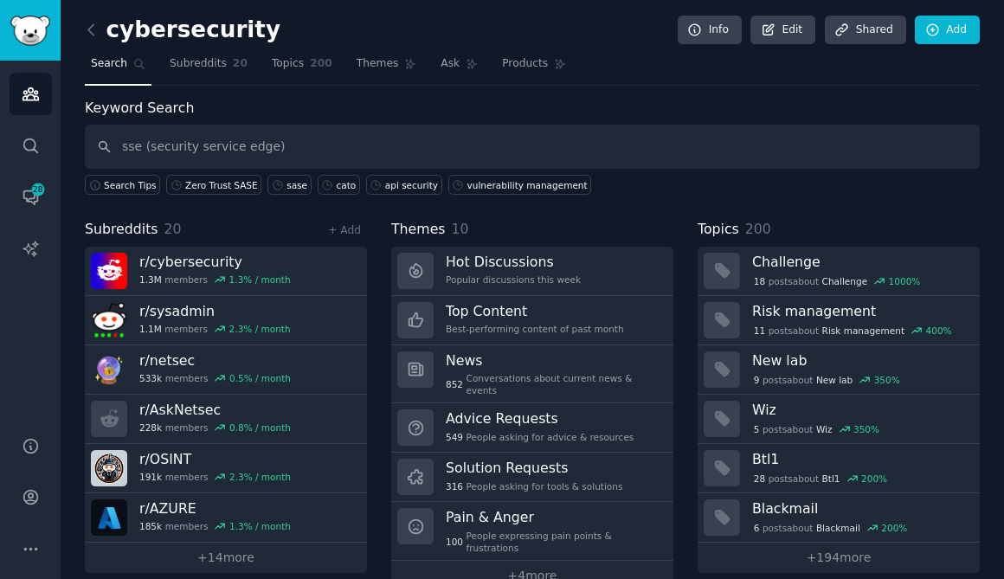
drag, startPoint x: 326, startPoint y: 137, endPoint x: 151, endPoint y: 149, distance: 176.2
click at [151, 149] on input "sse (security service edge)" at bounding box center [532, 147] width 895 height 44
click at [146, 147] on input "sse (security service edge)" at bounding box center [532, 147] width 895 height 44
drag, startPoint x: 146, startPoint y: 147, endPoint x: 344, endPoint y: 139, distance: 197.6
click at [344, 140] on input "sse (security service edge)" at bounding box center [532, 147] width 895 height 44
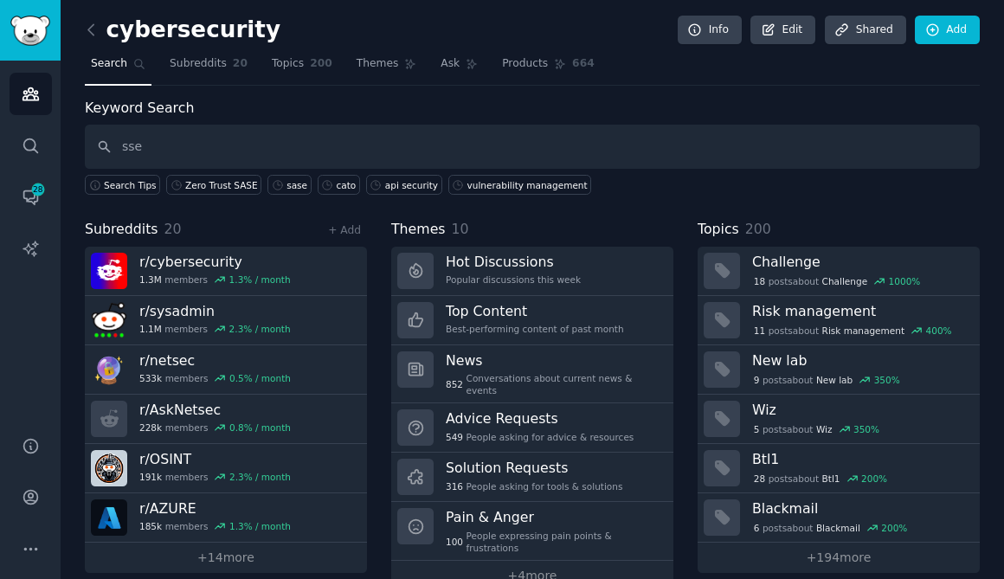
type input "sse"
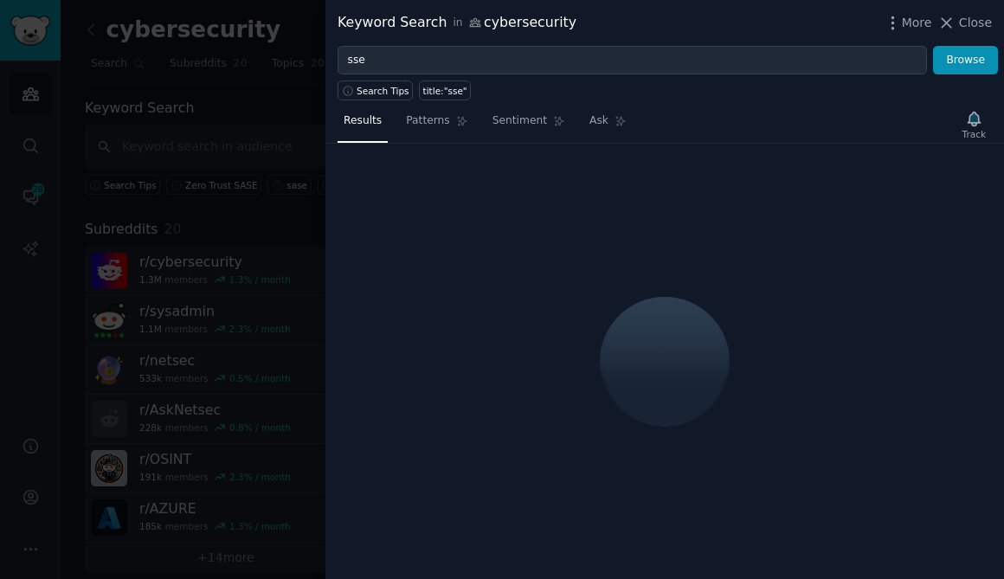
click at [959, 121] on div "Track" at bounding box center [974, 124] width 35 height 36
click at [975, 125] on div "Track" at bounding box center [974, 124] width 35 height 36
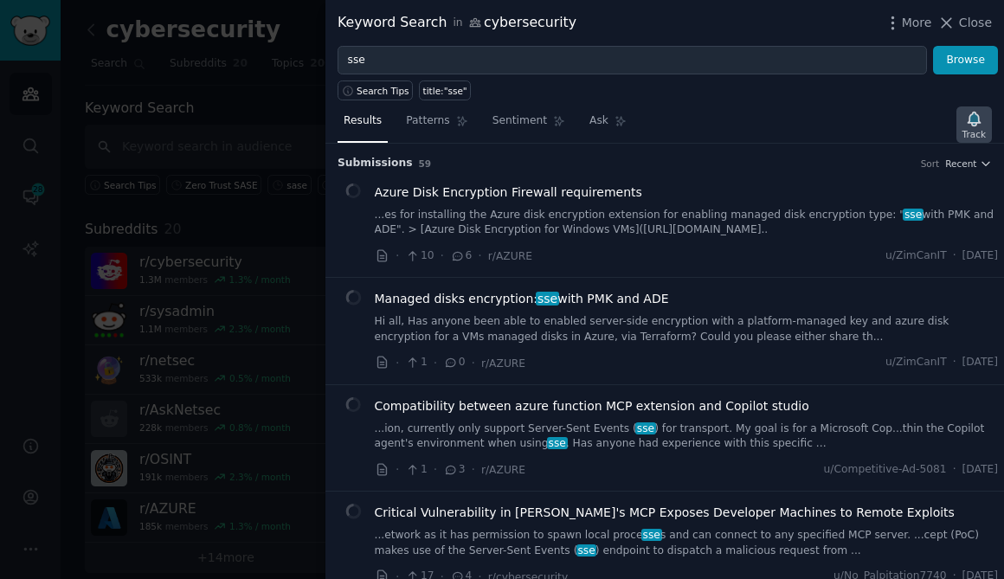
click at [975, 125] on icon "button" at bounding box center [974, 119] width 12 height 14
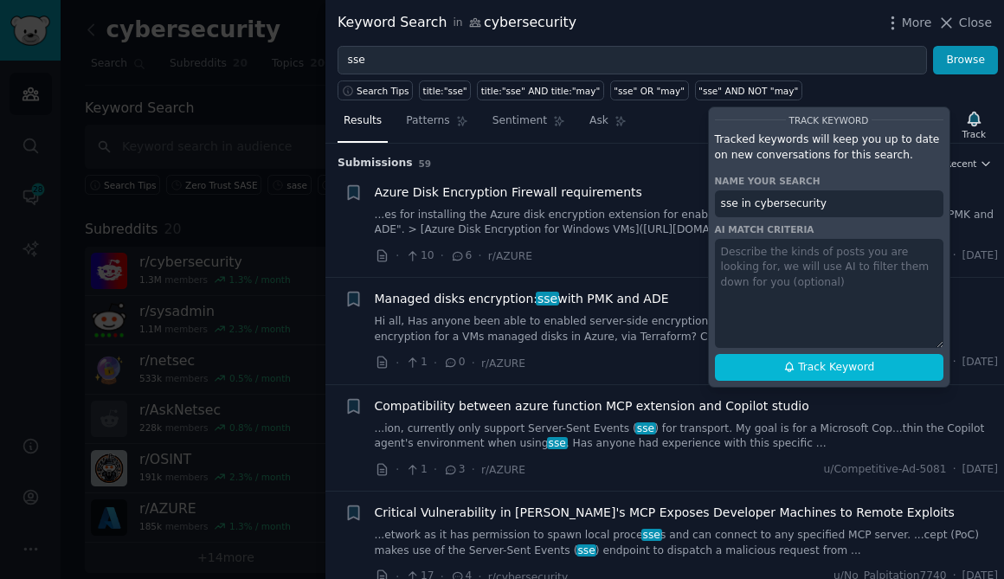
drag, startPoint x: 829, startPoint y: 377, endPoint x: 850, endPoint y: 268, distance: 111.0
click at [850, 268] on div "Track Keyword Tracked keywords will keep you up to date on new conversations fo…" at bounding box center [829, 246] width 242 height 281
click at [850, 268] on textarea at bounding box center [829, 293] width 229 height 109
paste textarea "sse (security service edge)"
click at [715, 254] on textarea "sse (security service edge)" at bounding box center [829, 293] width 229 height 109
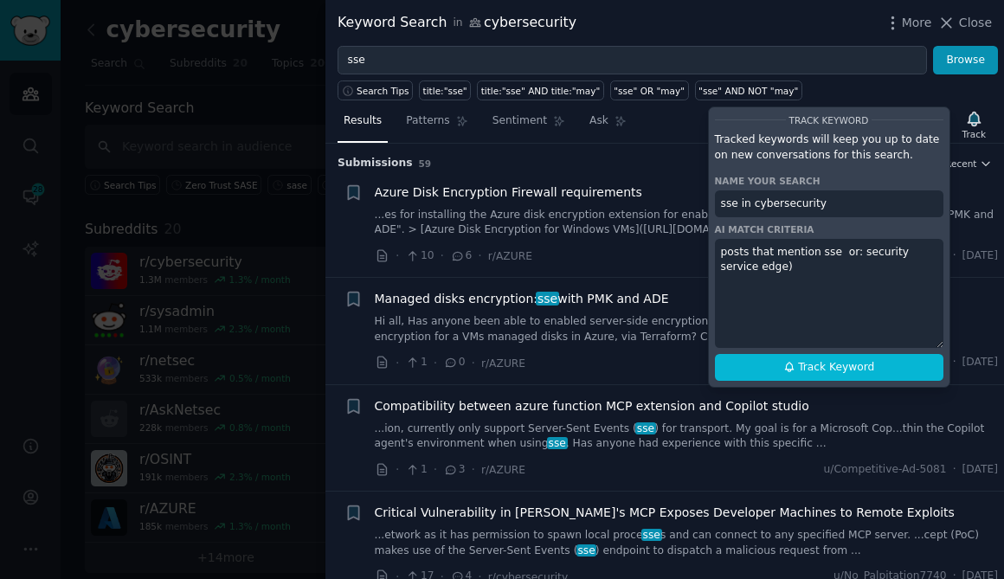
click at [776, 262] on textarea "posts that mention sse or: security service edge)" at bounding box center [829, 293] width 229 height 109
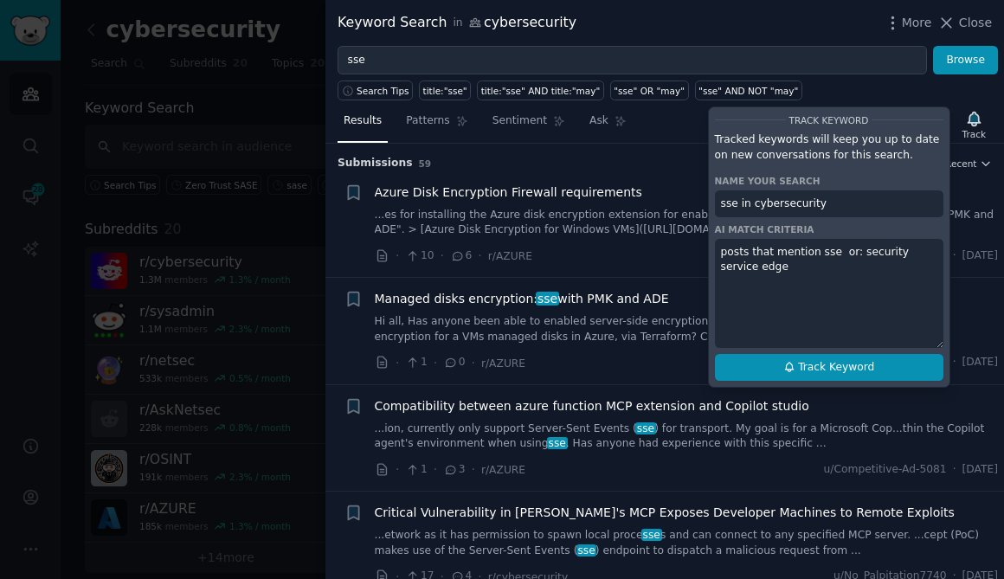
type textarea "posts that mention sse or: security service edge"
click at [800, 364] on span "Track Keyword" at bounding box center [836, 368] width 76 height 16
type input "sse in cybersecurity"
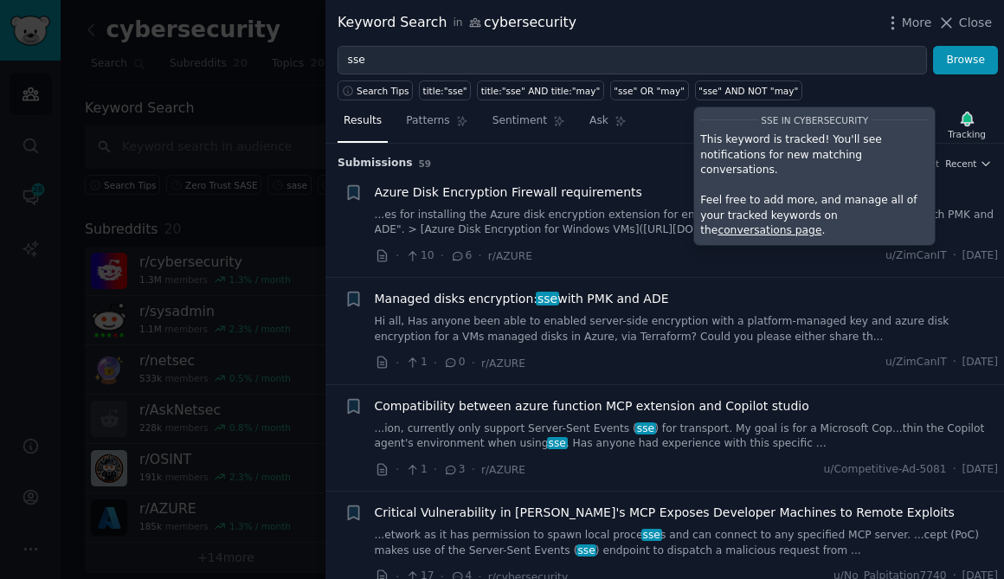
click at [300, 169] on div at bounding box center [502, 289] width 1004 height 579
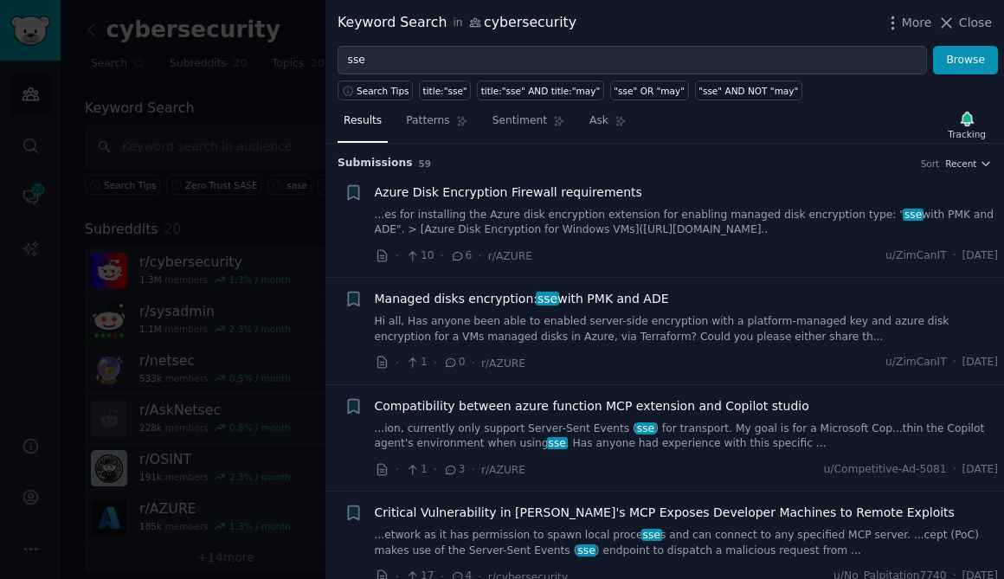
click at [300, 169] on div at bounding box center [502, 289] width 1004 height 579
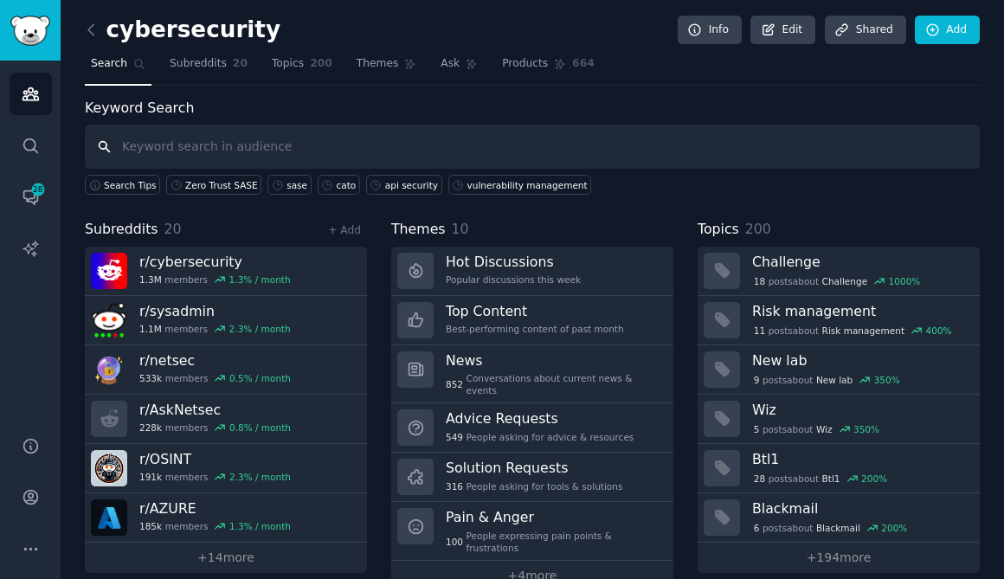
paste input "zero trust"
type input "zero trust"
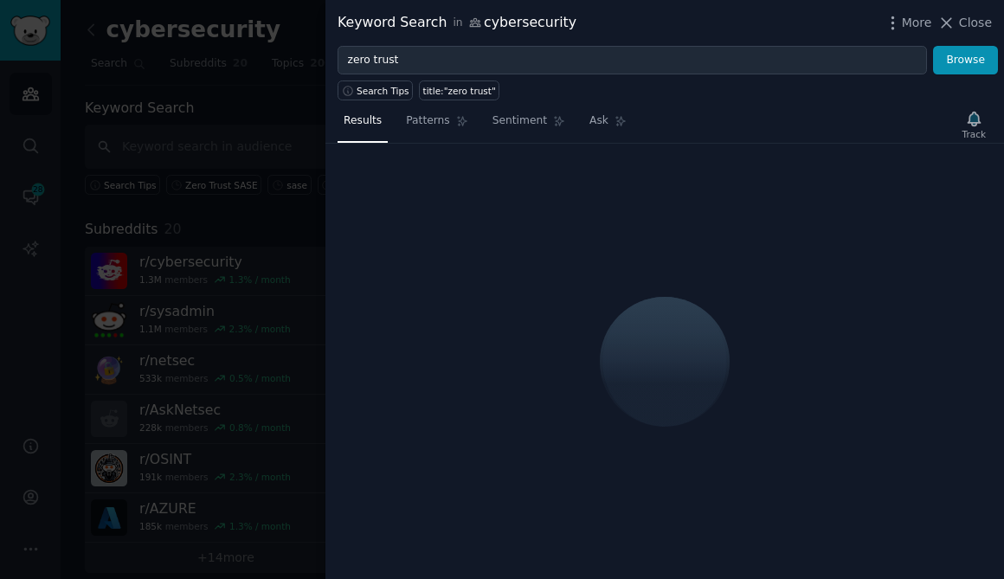
click at [977, 132] on div "Track" at bounding box center [974, 124] width 35 height 36
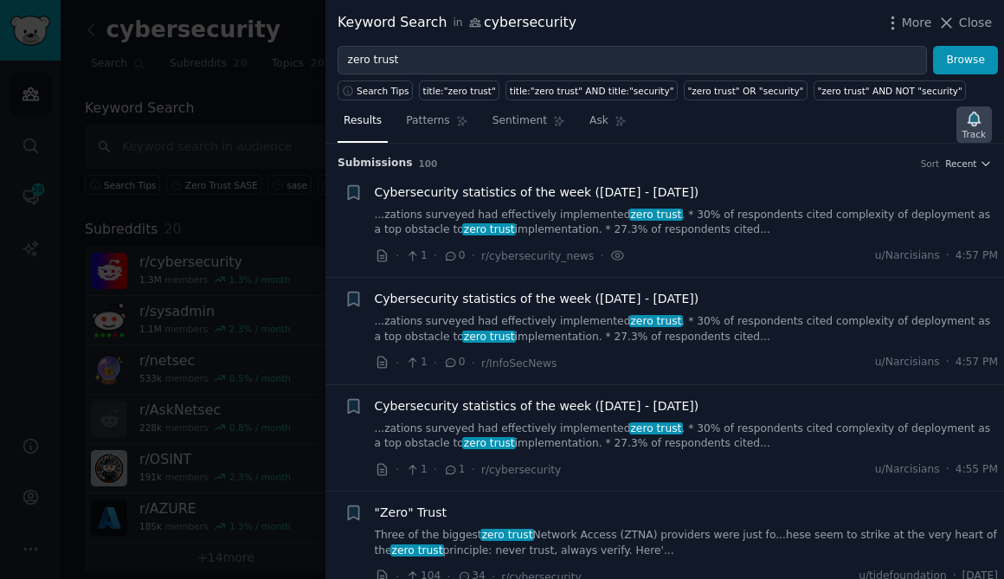
click at [971, 122] on icon "button" at bounding box center [974, 119] width 12 height 14
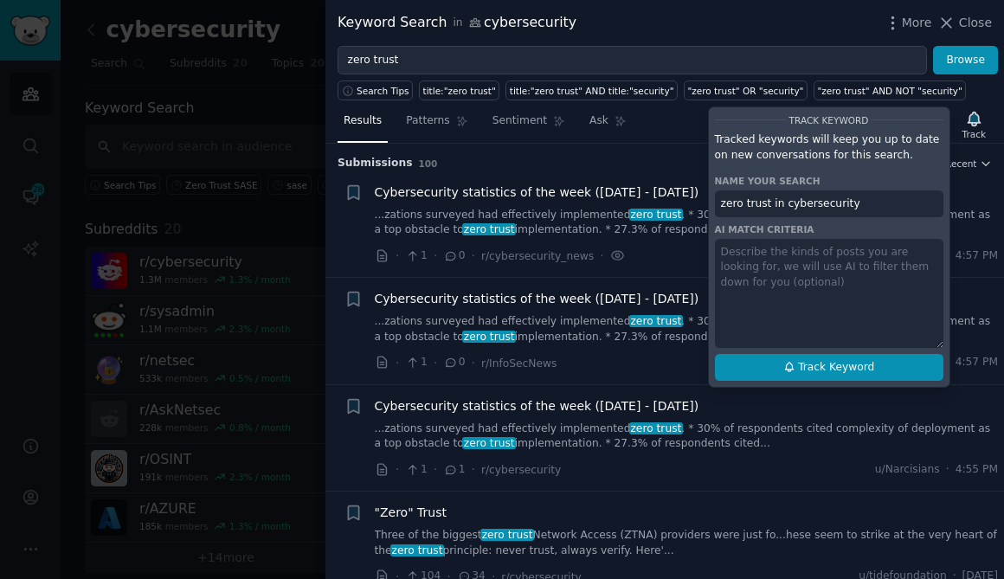
click at [791, 370] on icon at bounding box center [789, 368] width 8 height 10
type input "zero trust in cybersecurity"
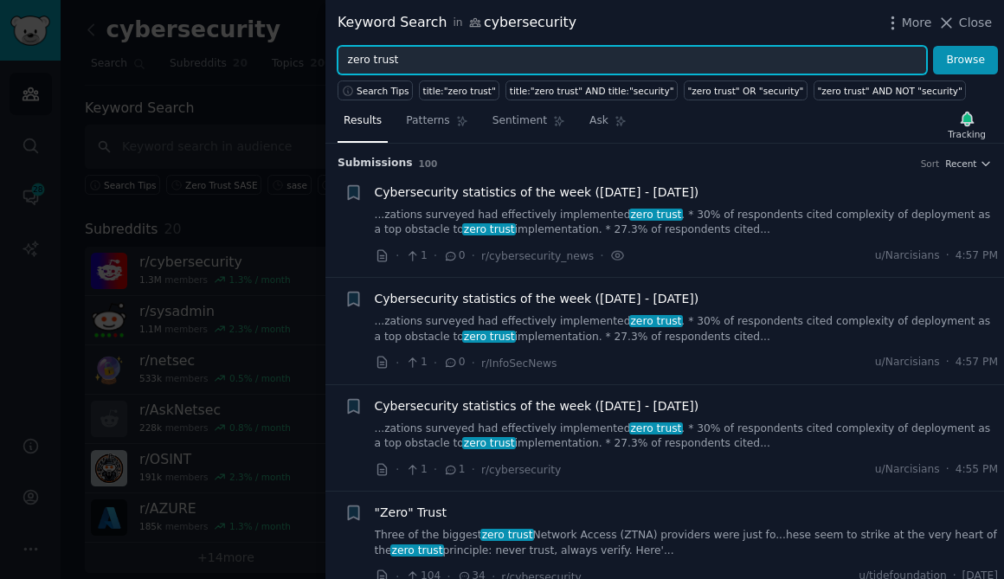
click at [680, 66] on input "zero trust" at bounding box center [633, 60] width 590 height 29
type input "ztna"
click at [933, 46] on button "Browse" at bounding box center [965, 60] width 65 height 29
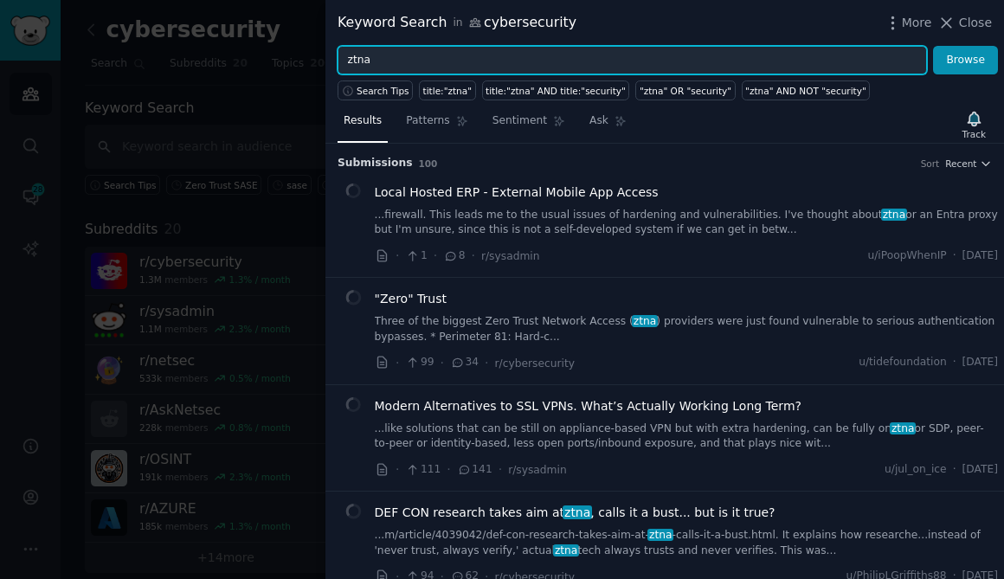
click at [963, 112] on div "Track" at bounding box center [974, 124] width 35 height 36
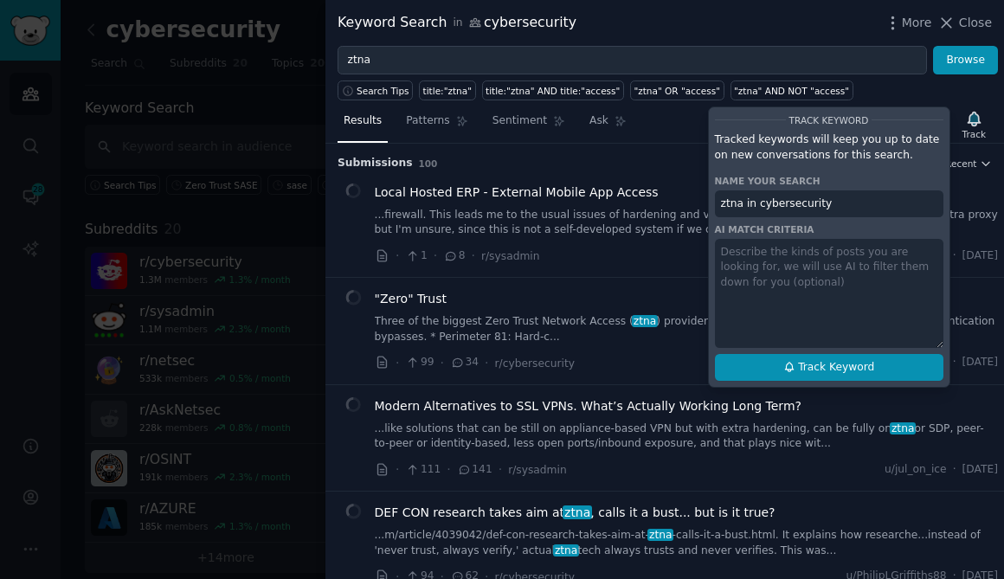
click at [845, 363] on span "Track Keyword" at bounding box center [836, 368] width 76 height 16
type input "ztna in cybersecurity"
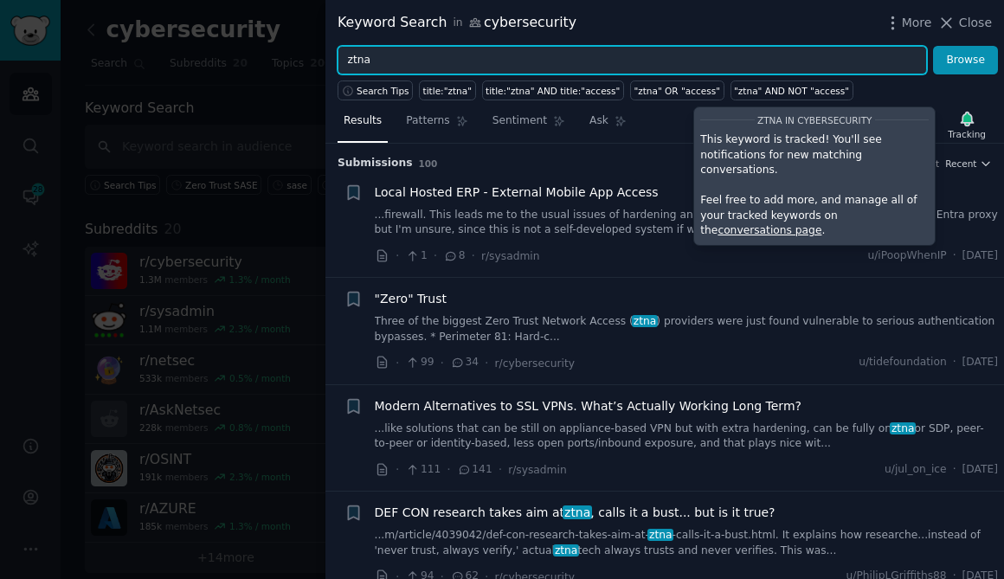
click at [788, 68] on input "ztna" at bounding box center [633, 60] width 590 height 29
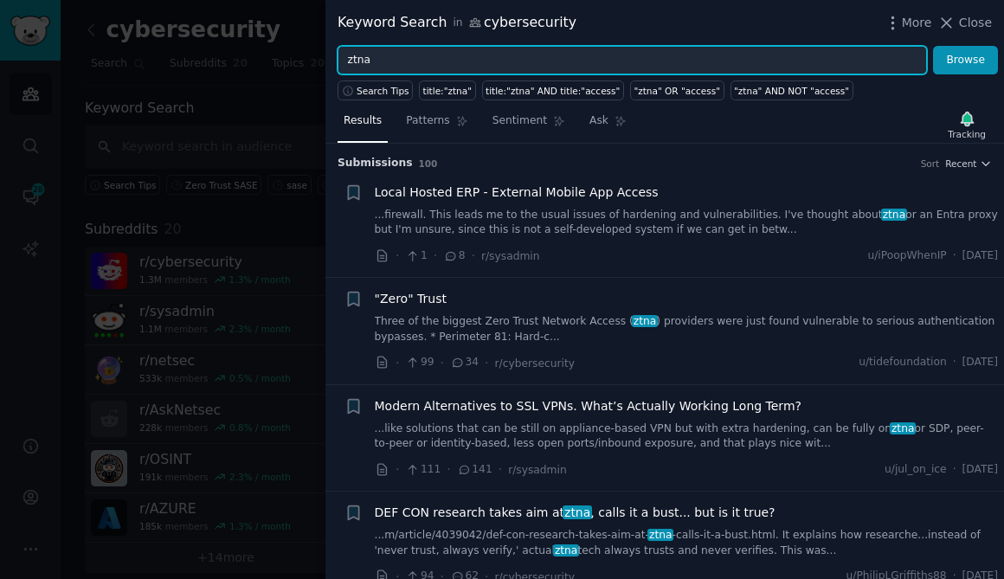
click at [788, 68] on input "ztna" at bounding box center [633, 60] width 590 height 29
paste input "swg"
type input "s"
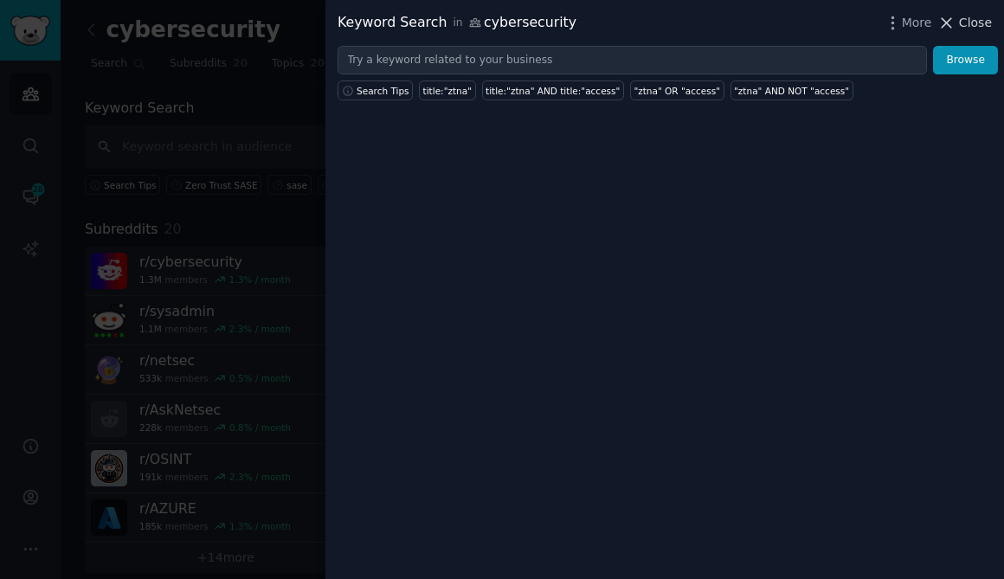
click at [950, 28] on icon at bounding box center [947, 23] width 18 height 18
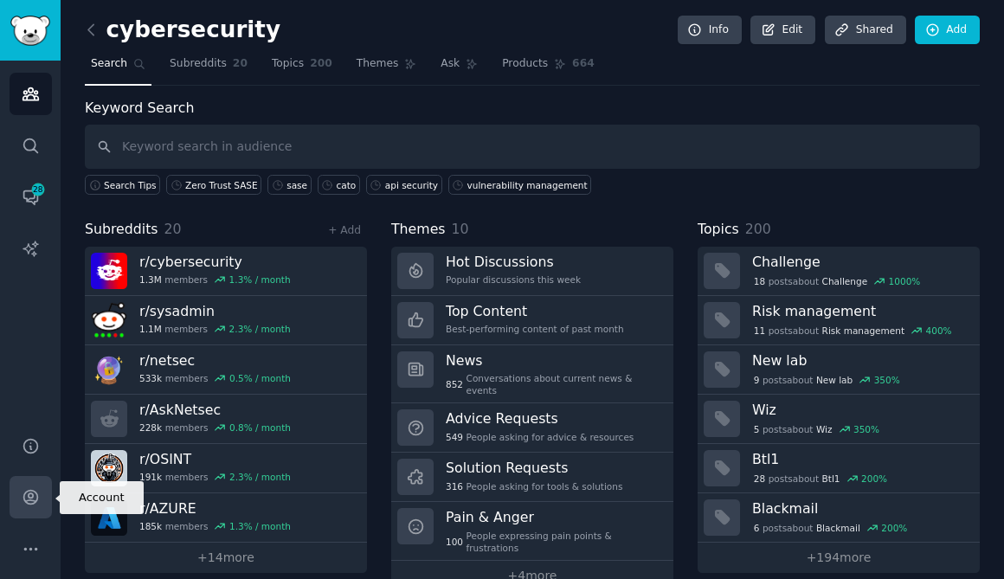
click at [31, 502] on icon "Sidebar" at bounding box center [31, 497] width 18 height 18
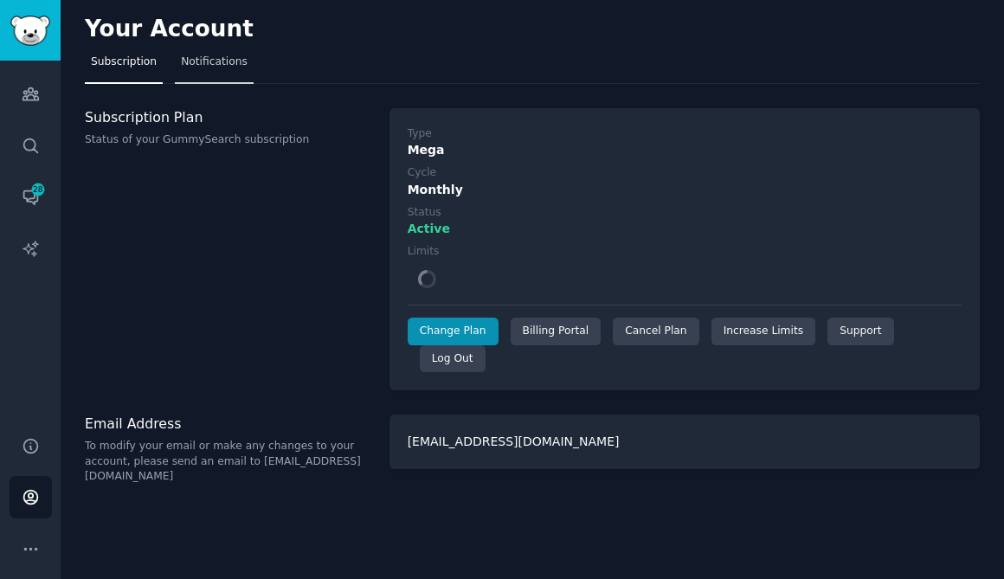
click at [225, 52] on link "Notifications" at bounding box center [214, 65] width 79 height 35
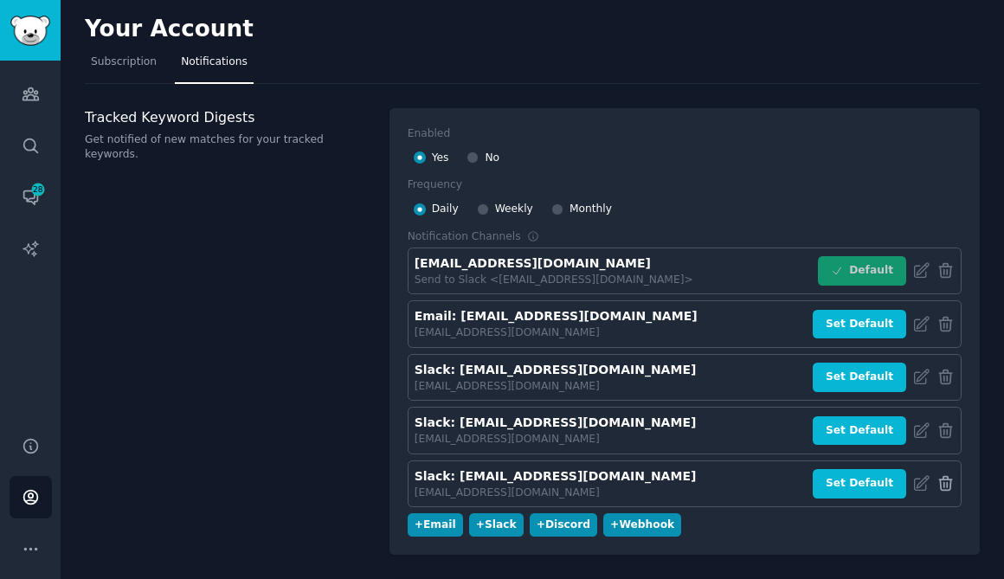
click at [937, 482] on icon at bounding box center [946, 483] width 18 height 18
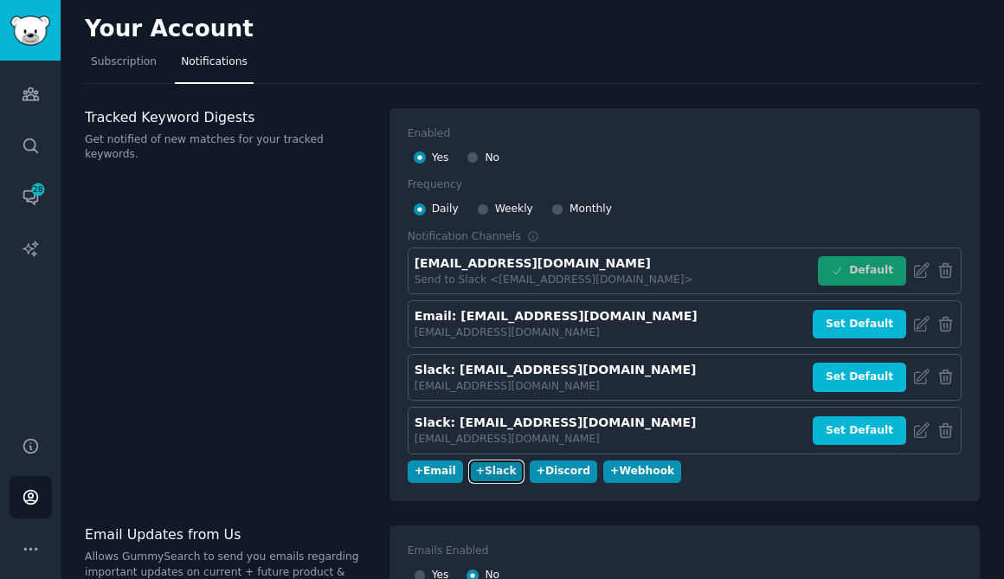
click at [498, 474] on div "+ Slack" at bounding box center [496, 472] width 41 height 16
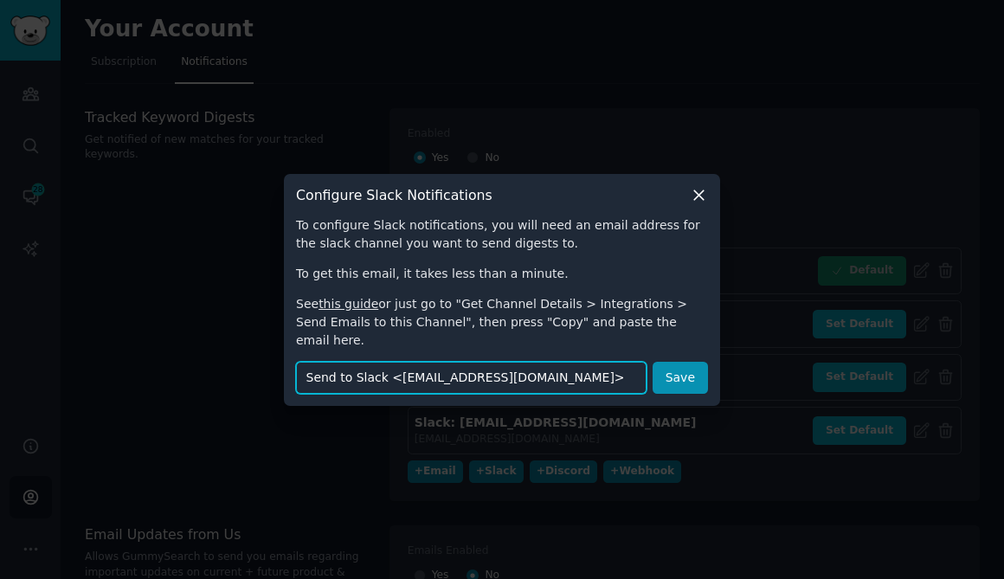
click at [460, 373] on input "Send to Slack <[EMAIL_ADDRESS][DOMAIN_NAME]>" at bounding box center [471, 378] width 351 height 32
paste input "[EMAIL_ADDRESS][DOMAIN_NAME]"
type input "[EMAIL_ADDRESS][DOMAIN_NAME]"
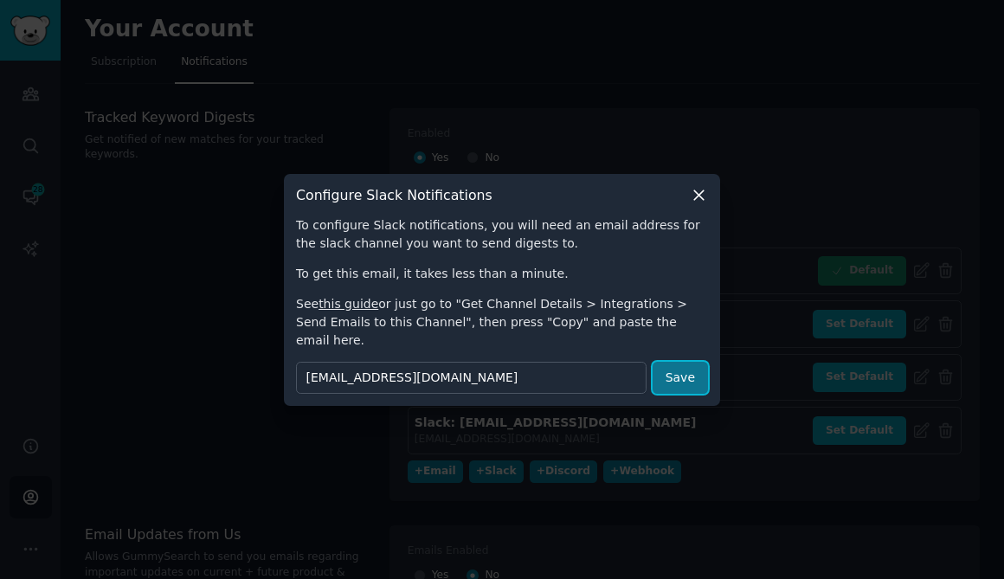
scroll to position [0, 0]
click at [675, 371] on button "Save" at bounding box center [680, 378] width 55 height 32
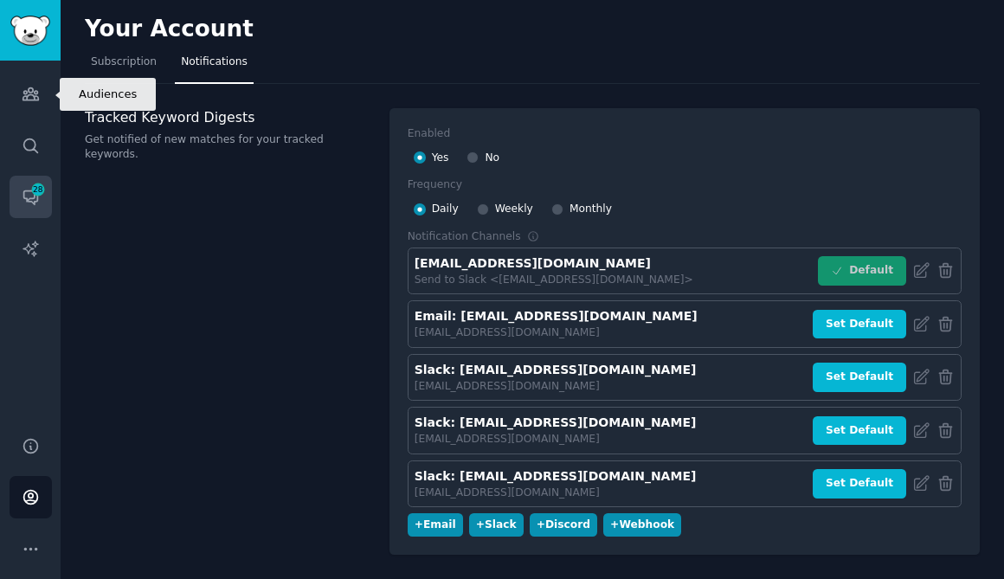
click at [30, 198] on icon "Sidebar" at bounding box center [30, 198] width 14 height 14
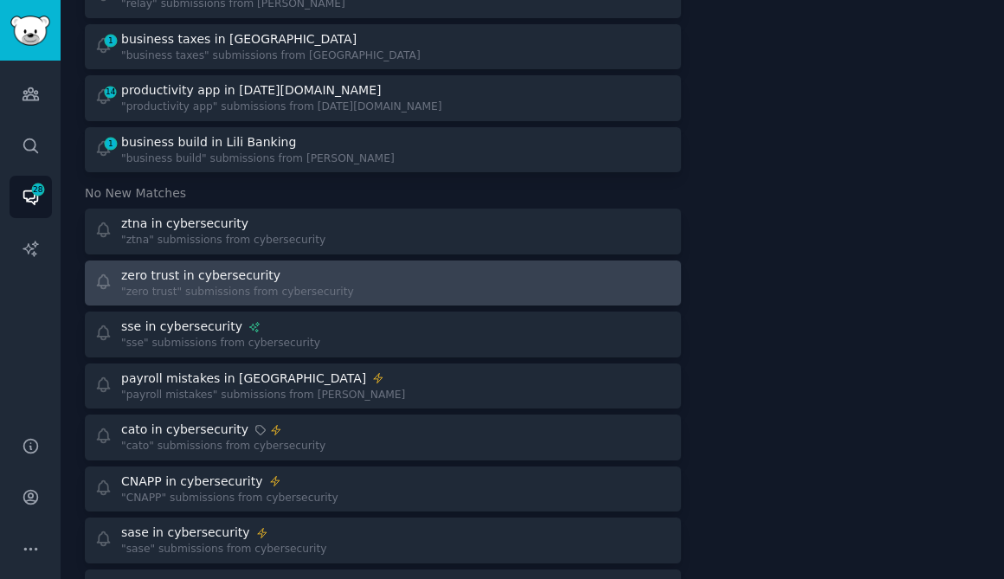
scroll to position [584, 0]
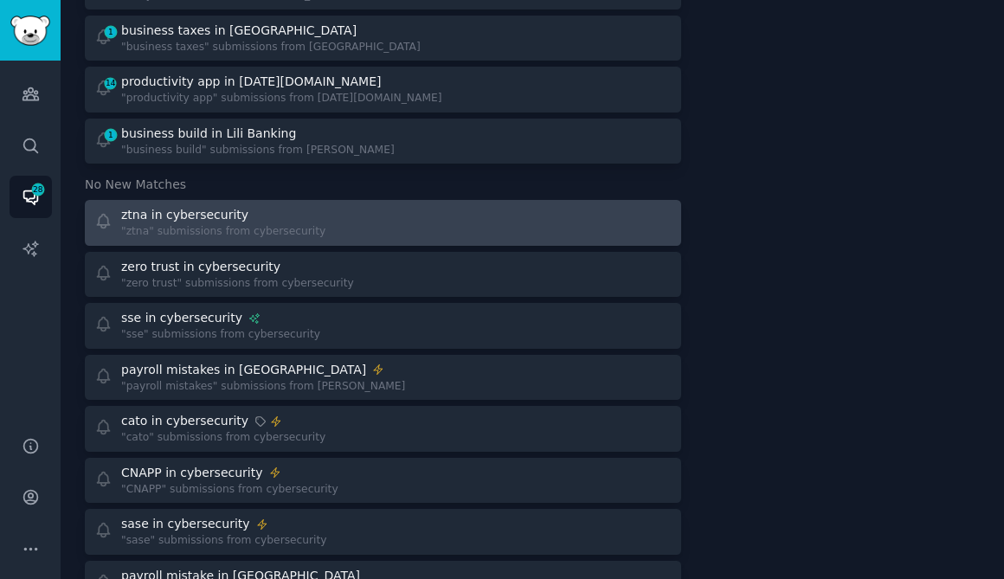
click at [260, 224] on div ""ztna" submissions from cybersecurity" at bounding box center [223, 232] width 204 height 16
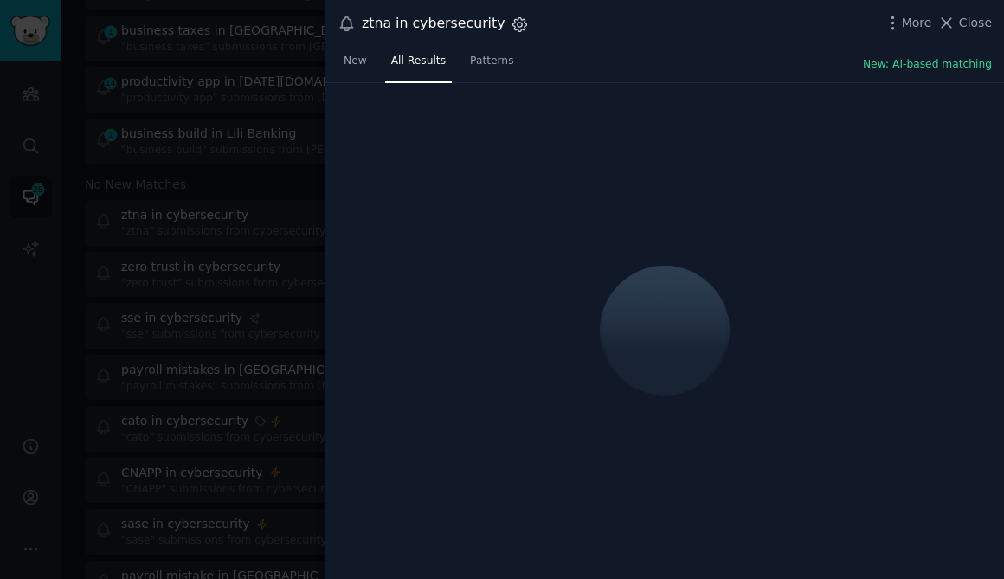
click at [511, 24] on icon "button" at bounding box center [520, 25] width 18 height 18
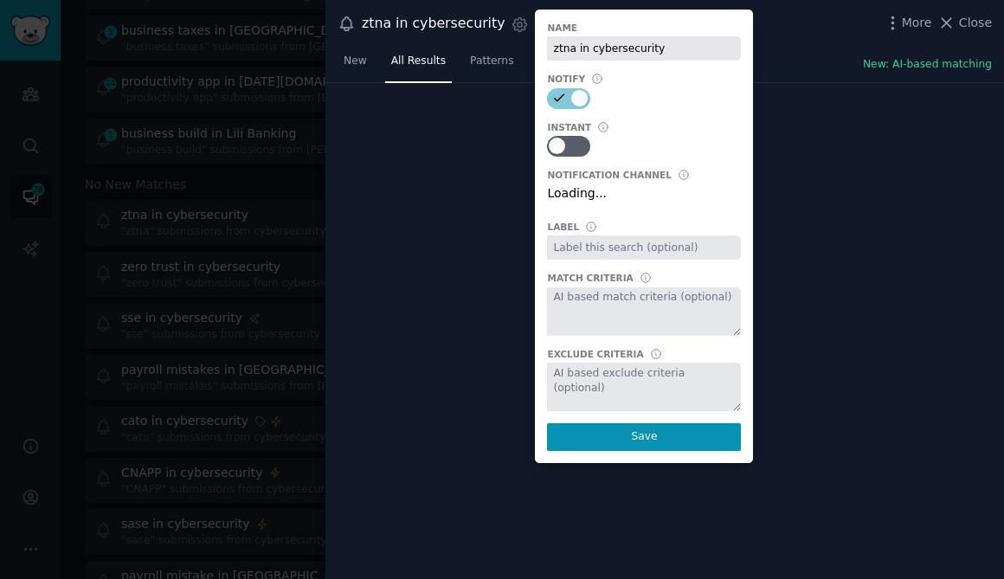
click at [571, 150] on div at bounding box center [575, 147] width 9 height 16
checkbox input "true"
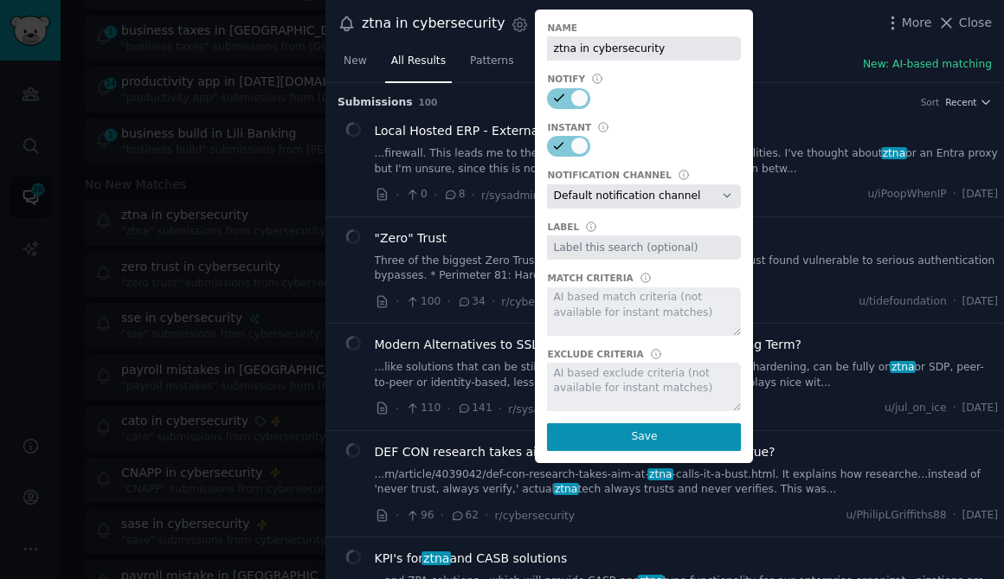
click at [596, 203] on select "Default notification channel [EMAIL_ADDRESS][DOMAIN_NAME] Email: [EMAIL_ADDRESS…" at bounding box center [644, 196] width 194 height 24
select select "446"
click at [547, 184] on select "Default notification channel [EMAIL_ADDRESS][DOMAIN_NAME] Email: [EMAIL_ADDRESS…" at bounding box center [644, 196] width 194 height 24
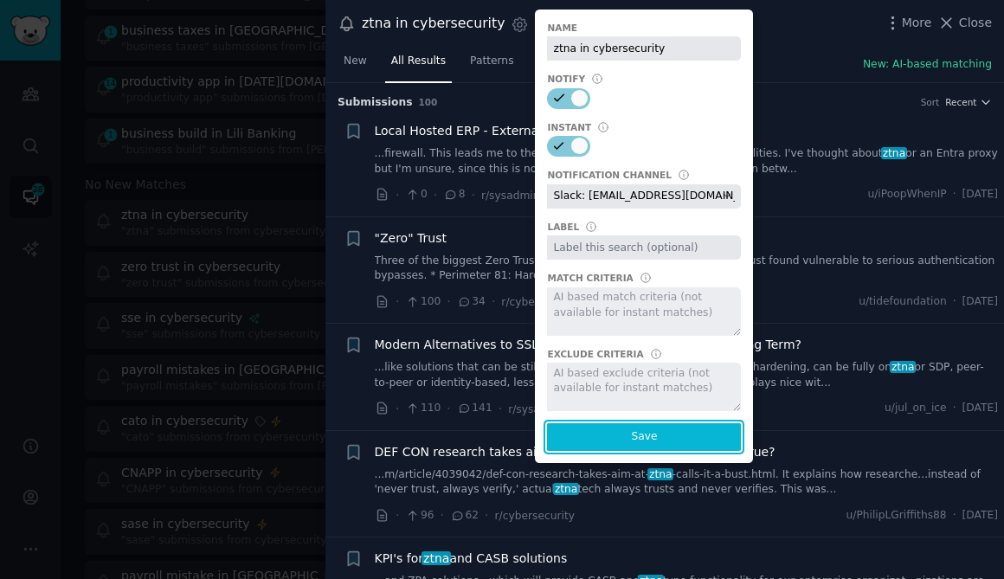
click at [617, 433] on button "Save" at bounding box center [644, 437] width 194 height 28
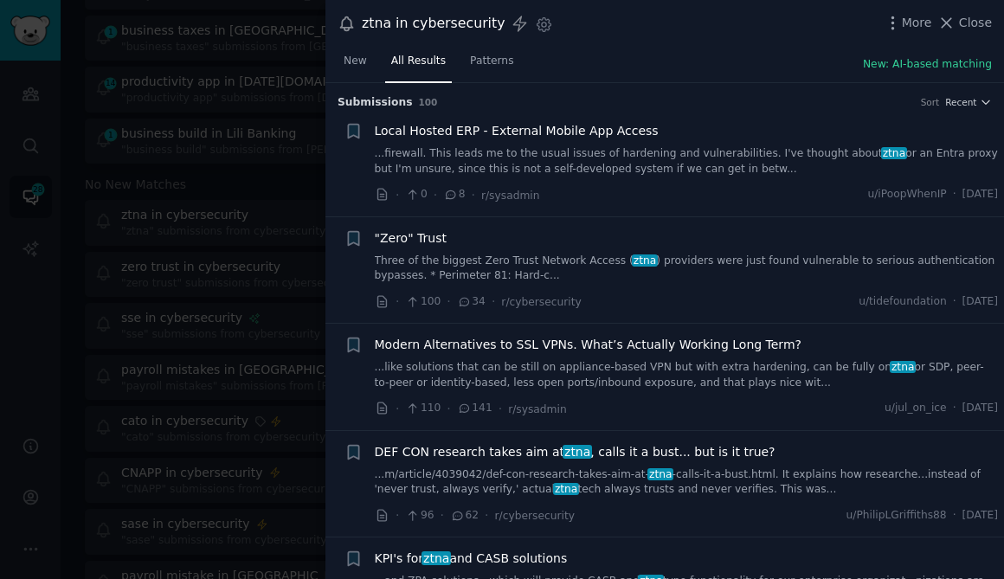
click at [177, 174] on div at bounding box center [502, 289] width 1004 height 579
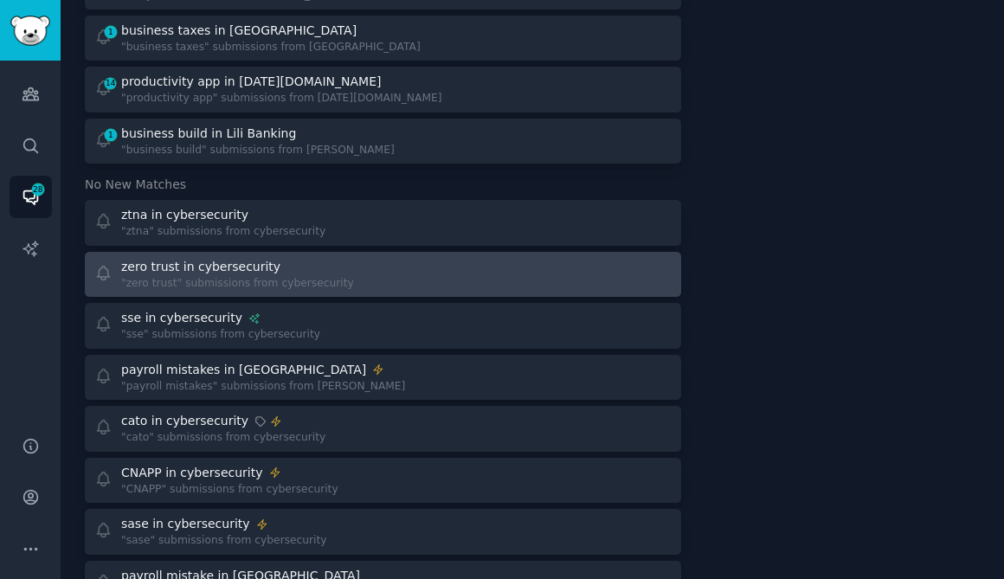
click at [280, 258] on div "zero trust in cybersecurity" at bounding box center [237, 267] width 233 height 18
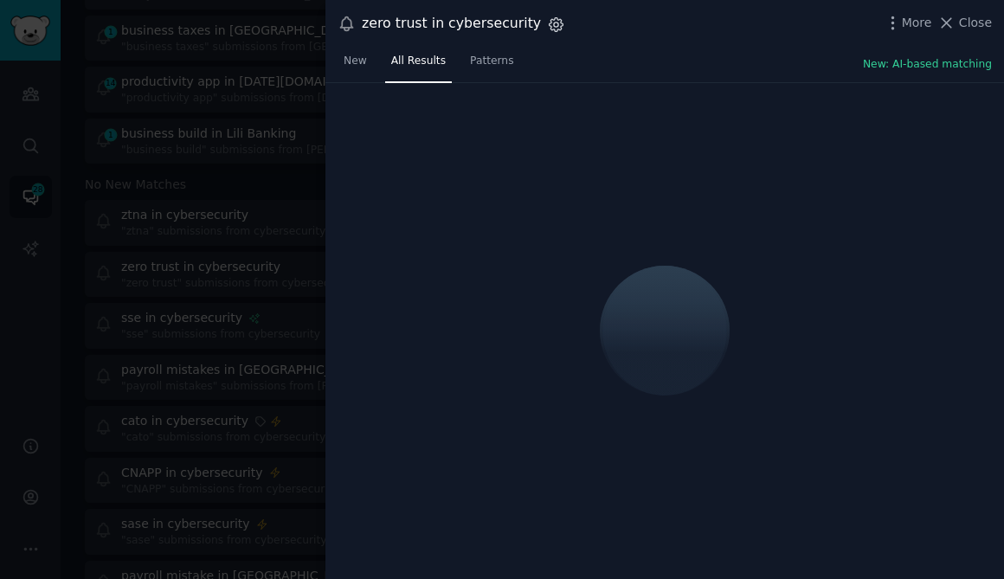
click at [547, 30] on icon "button" at bounding box center [556, 25] width 18 height 18
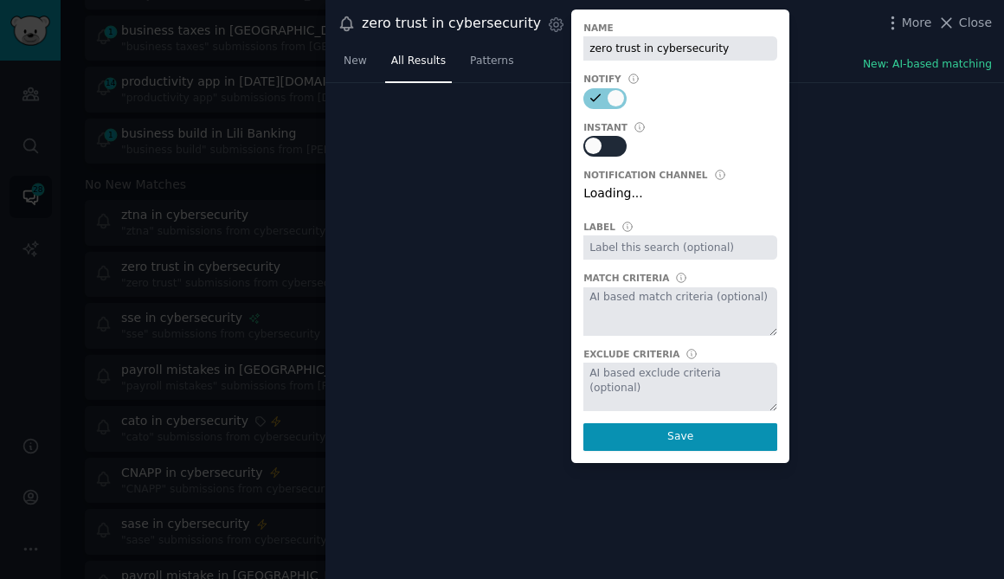
click at [608, 153] on div at bounding box center [612, 147] width 9 height 16
checkbox input "true"
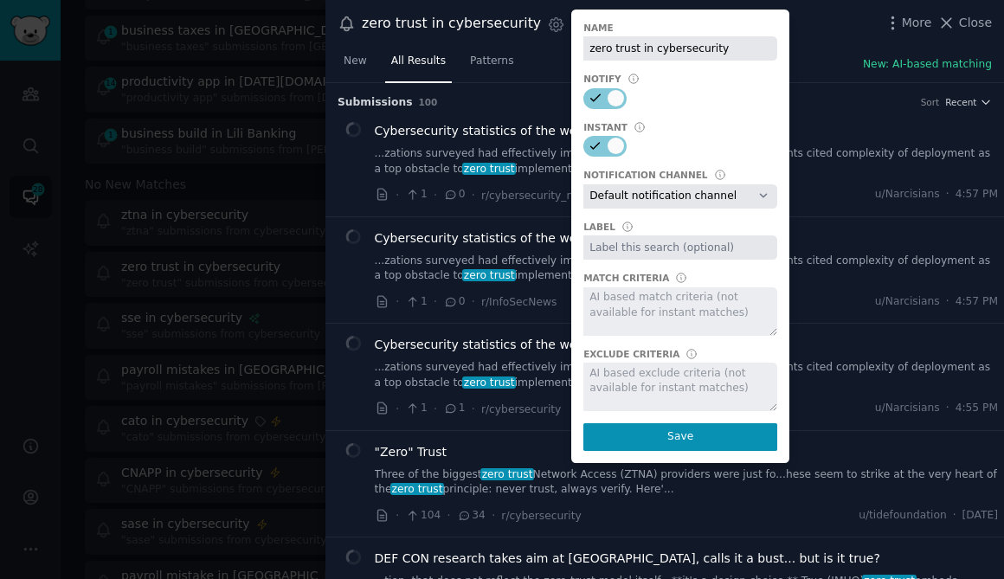
click at [627, 205] on select "Default notification channel [EMAIL_ADDRESS][DOMAIN_NAME] Email: [EMAIL_ADDRESS…" at bounding box center [681, 196] width 194 height 24
select select "446"
click at [584, 184] on select "Default notification channel [EMAIL_ADDRESS][DOMAIN_NAME] Email: [EMAIL_ADDRESS…" at bounding box center [681, 196] width 194 height 24
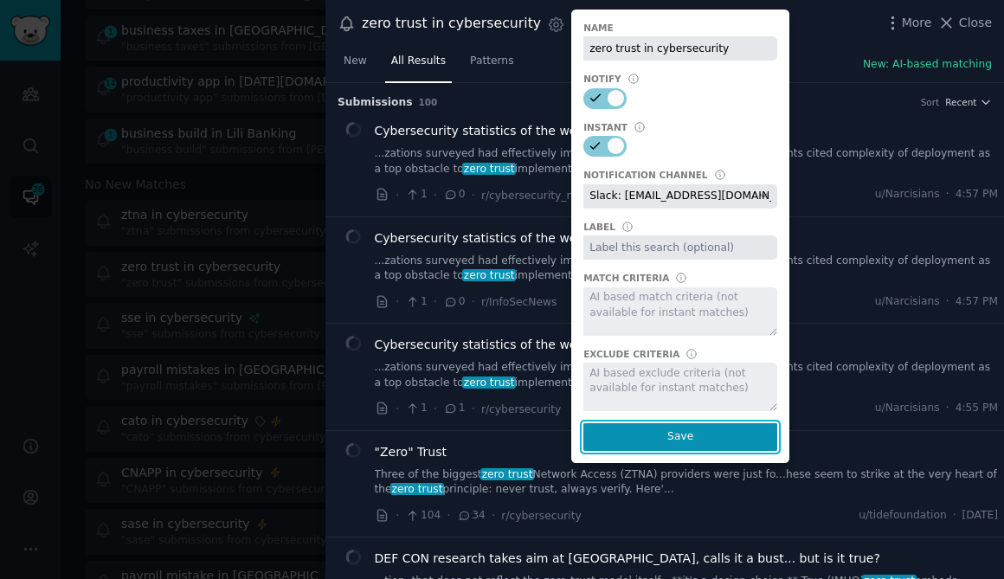
click at [646, 429] on button "Save" at bounding box center [681, 437] width 194 height 28
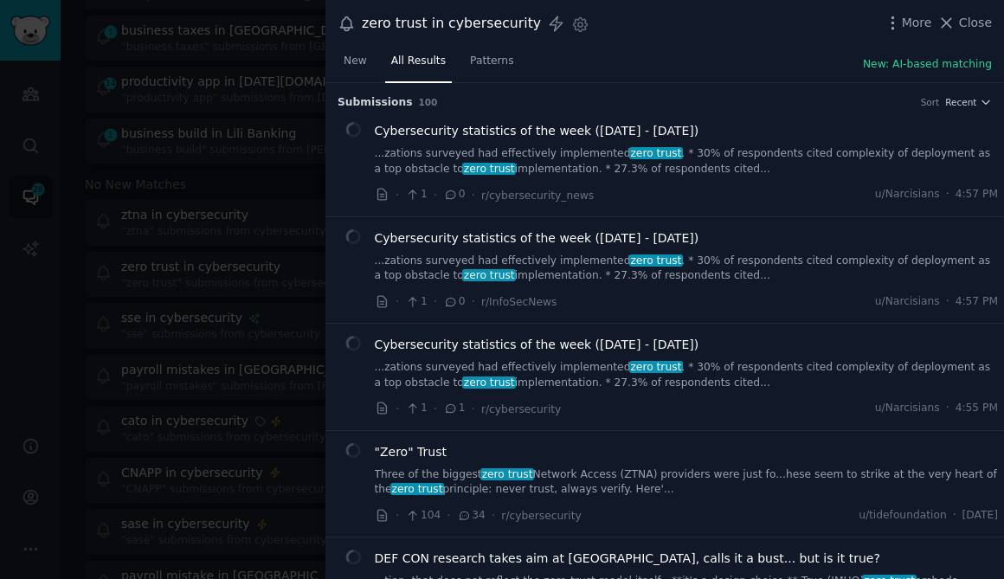
click at [215, 242] on div at bounding box center [502, 289] width 1004 height 579
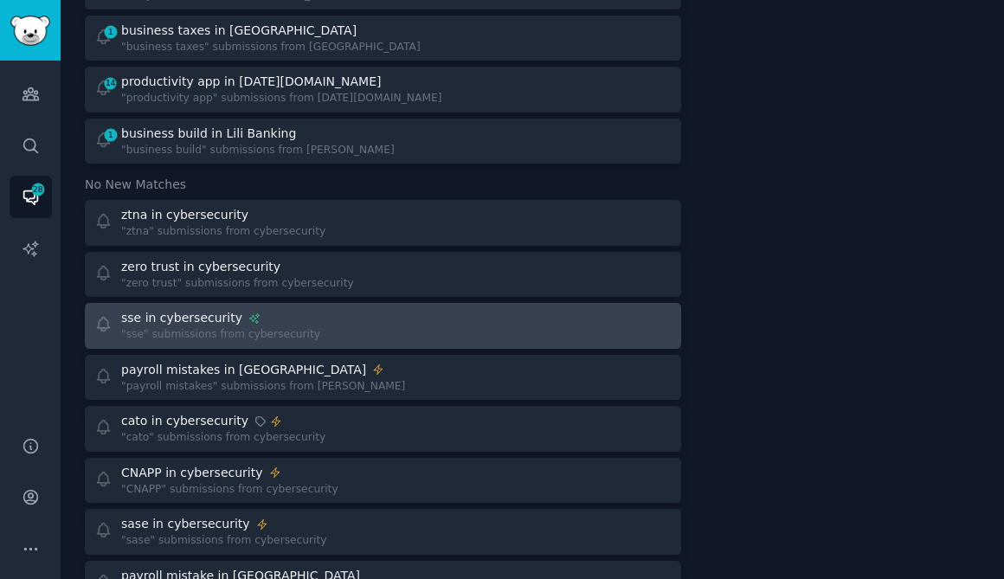
click at [305, 327] on div ""sse" submissions from cybersecurity" at bounding box center [220, 335] width 199 height 16
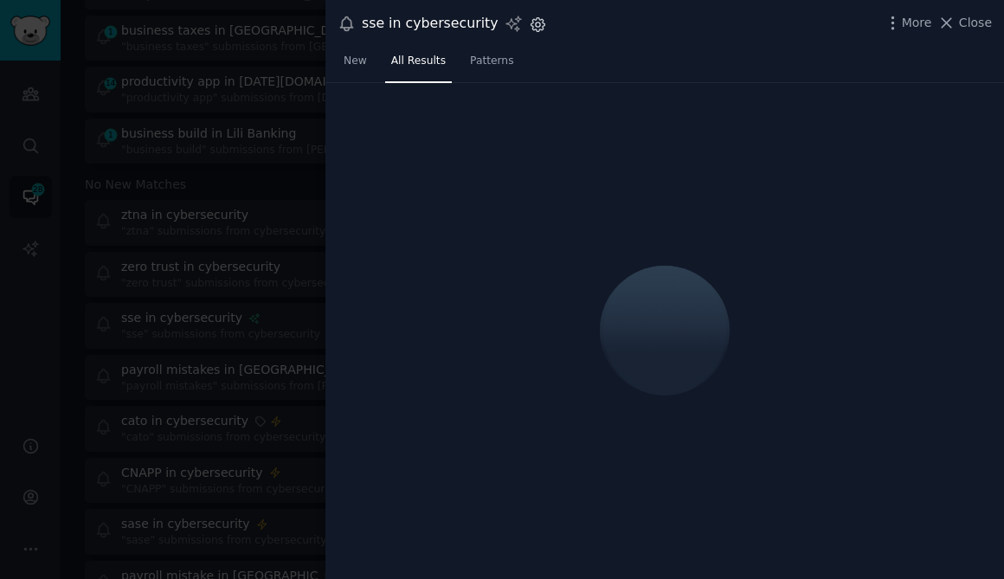
click at [529, 24] on icon "button" at bounding box center [538, 25] width 18 height 18
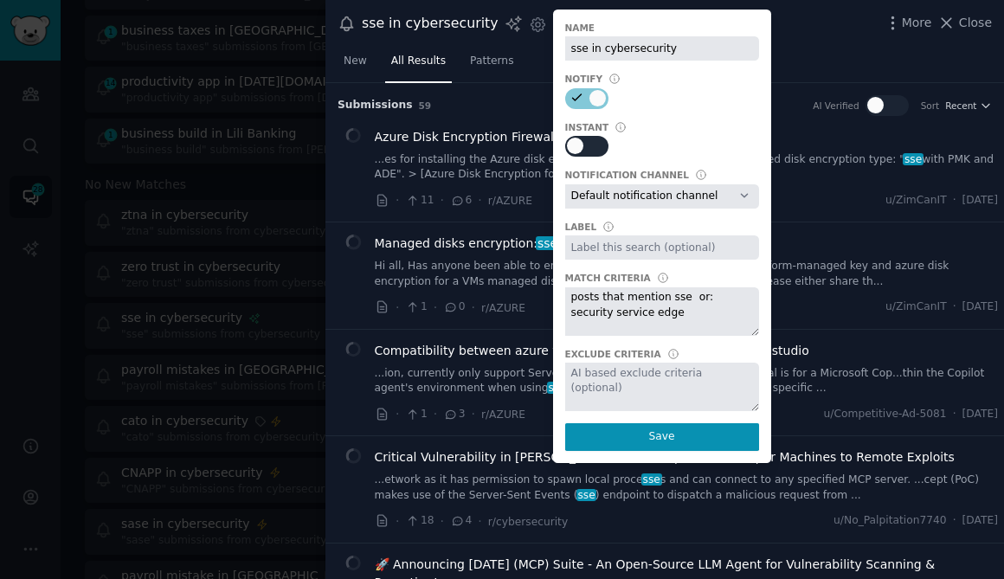
click at [567, 150] on div at bounding box center [575, 146] width 16 height 16
checkbox input "true"
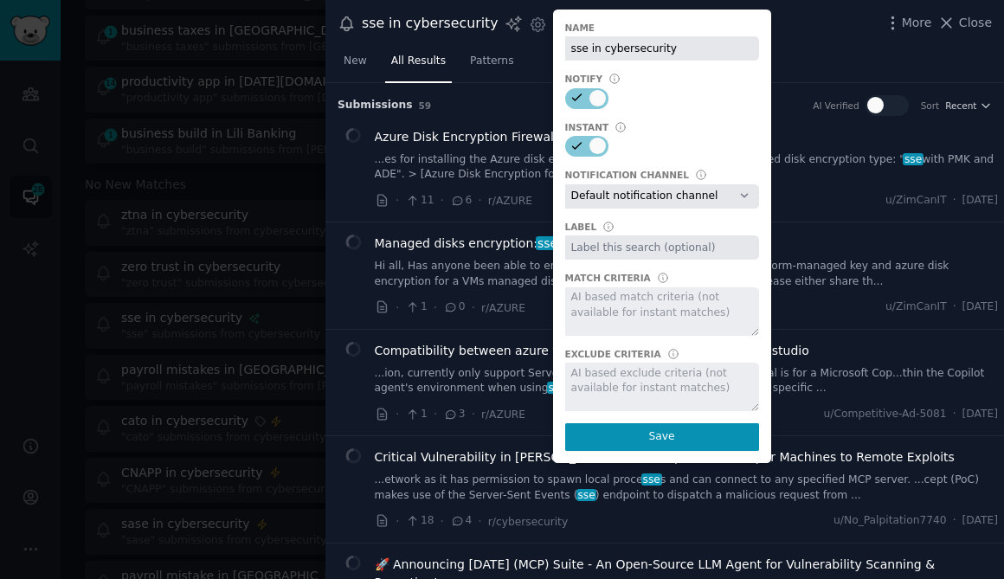
click at [602, 202] on select "Default notification channel [EMAIL_ADDRESS][DOMAIN_NAME] Email: [EMAIL_ADDRESS…" at bounding box center [662, 196] width 194 height 24
select select "446"
click at [565, 184] on select "Default notification channel [EMAIL_ADDRESS][DOMAIN_NAME] Email: [EMAIL_ADDRESS…" at bounding box center [662, 196] width 194 height 24
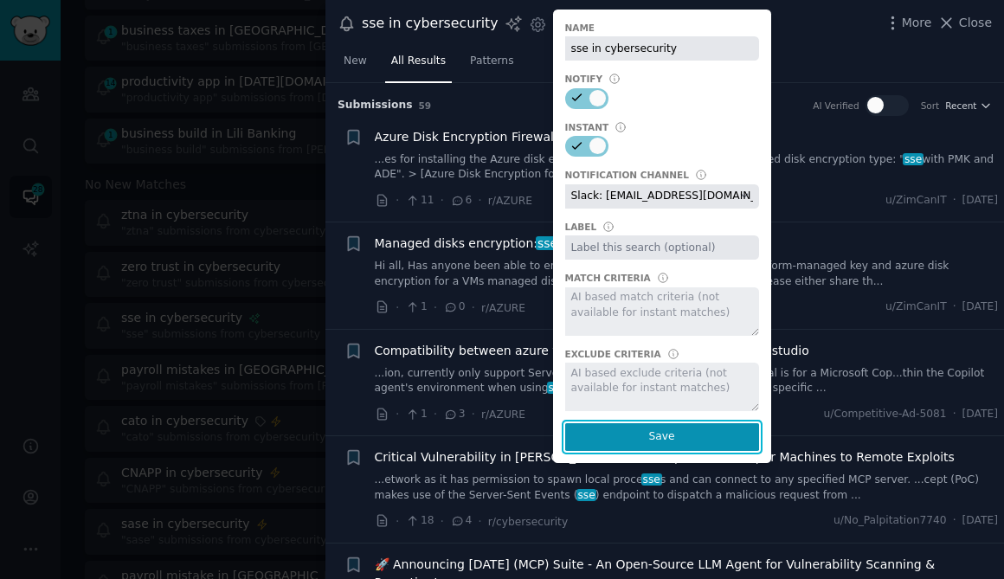
drag, startPoint x: 633, startPoint y: 441, endPoint x: 575, endPoint y: 332, distance: 123.5
click at [633, 440] on button "Save" at bounding box center [662, 437] width 194 height 28
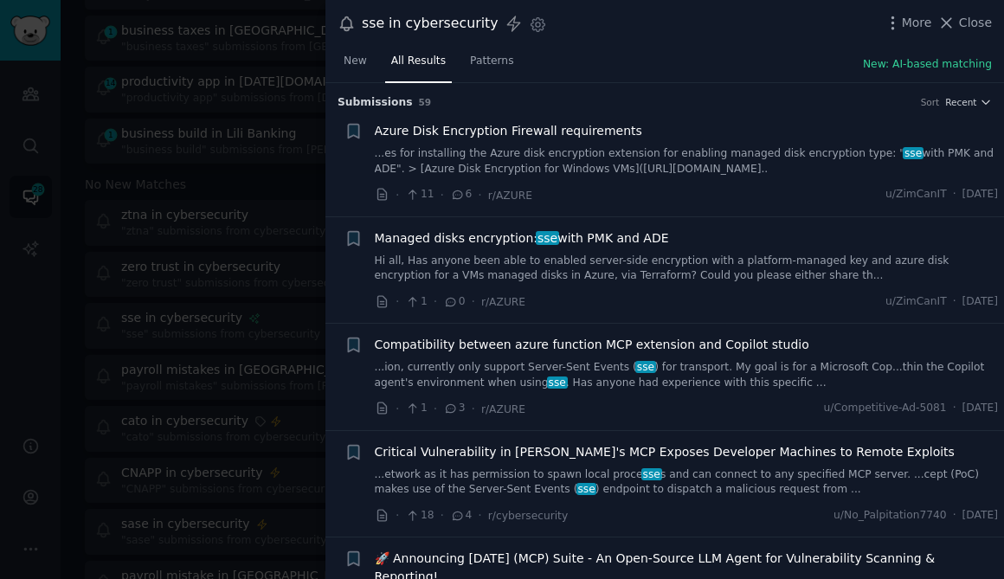
click at [231, 163] on div at bounding box center [502, 289] width 1004 height 579
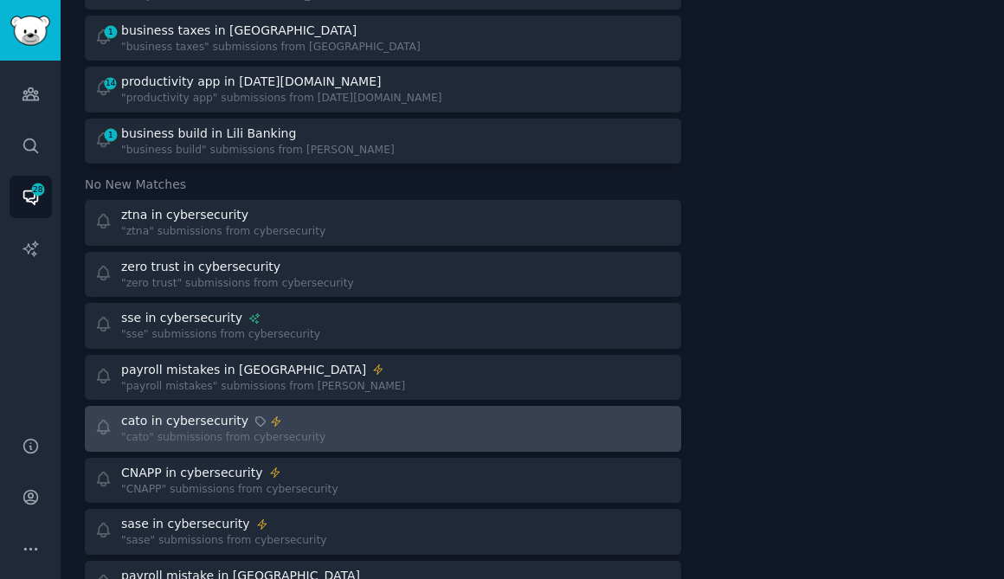
click at [241, 422] on div "cato in cybersecurity" at bounding box center [223, 421] width 204 height 18
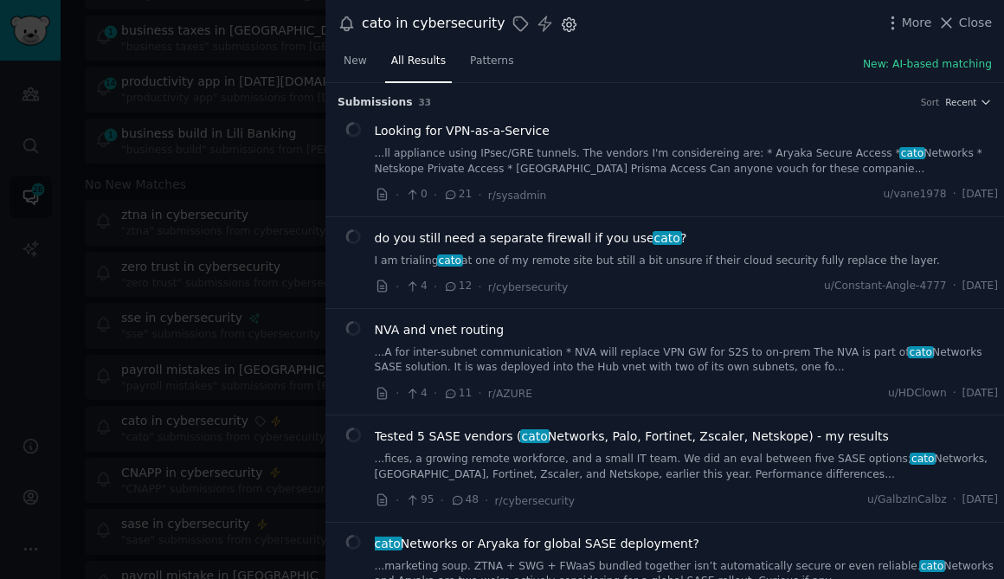
click at [562, 29] on icon "button" at bounding box center [569, 24] width 14 height 14
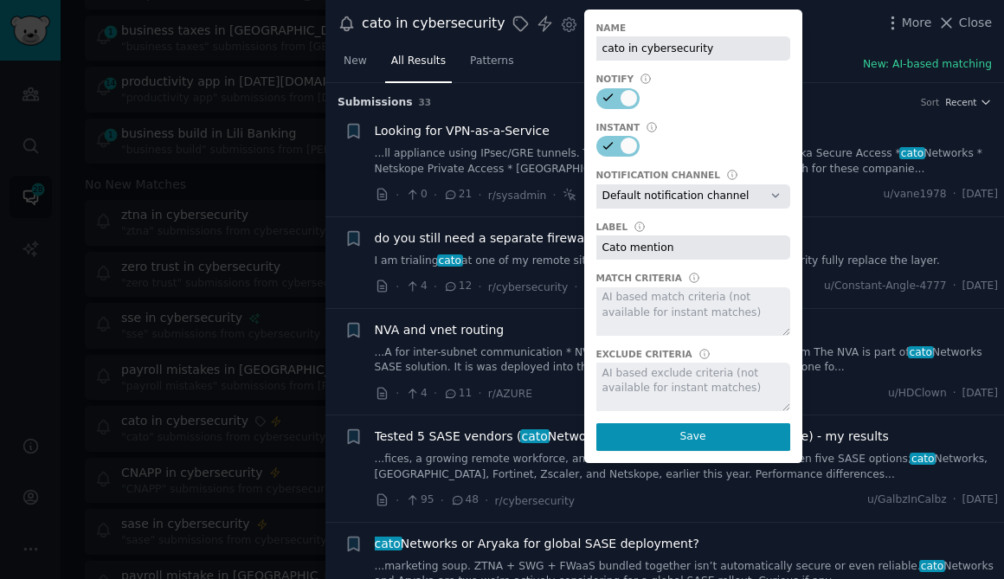
click at [641, 200] on select "Default notification channel [EMAIL_ADDRESS][DOMAIN_NAME] Email: [EMAIL_ADDRESS…" at bounding box center [693, 196] width 194 height 24
select select "446"
click at [596, 184] on select "Default notification channel [EMAIL_ADDRESS][DOMAIN_NAME] Email: [EMAIL_ADDRESS…" at bounding box center [693, 196] width 194 height 24
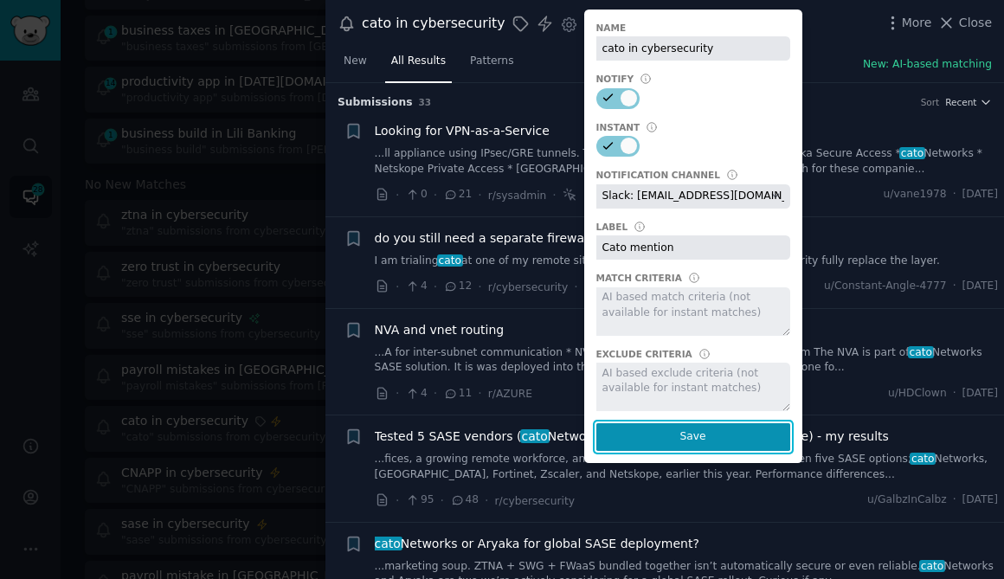
click at [662, 432] on button "Save" at bounding box center [693, 437] width 194 height 28
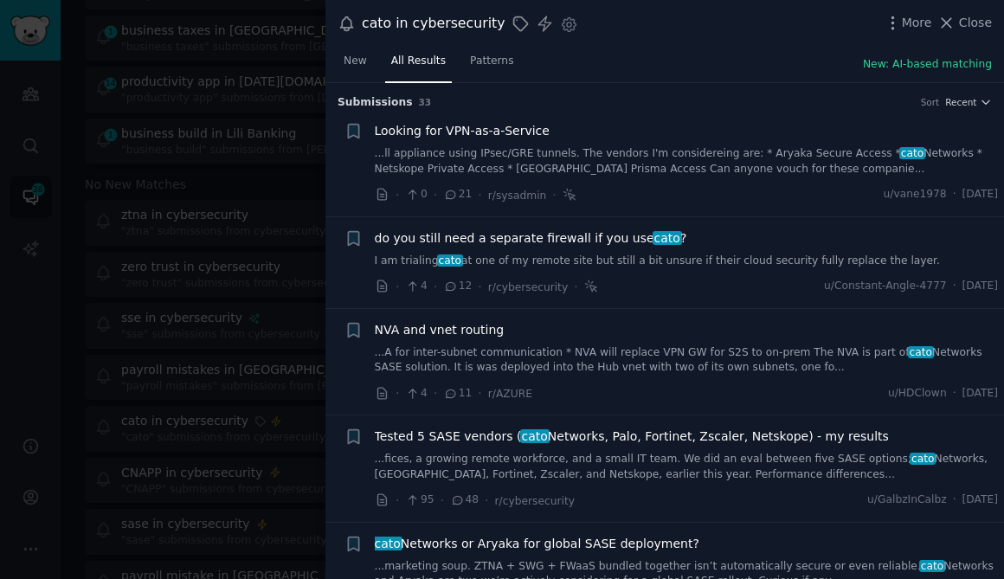
click at [239, 305] on div at bounding box center [502, 289] width 1004 height 579
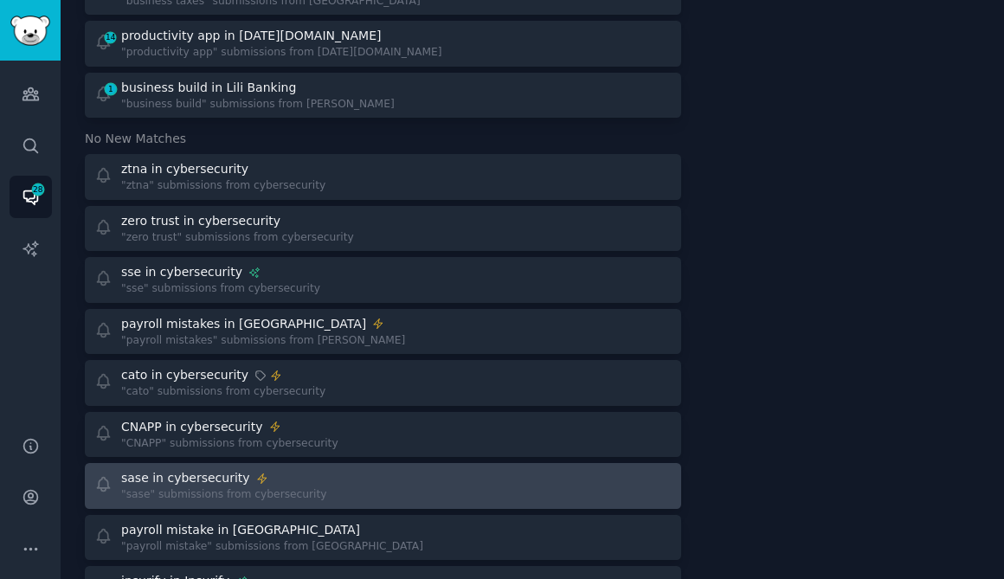
scroll to position [665, 0]
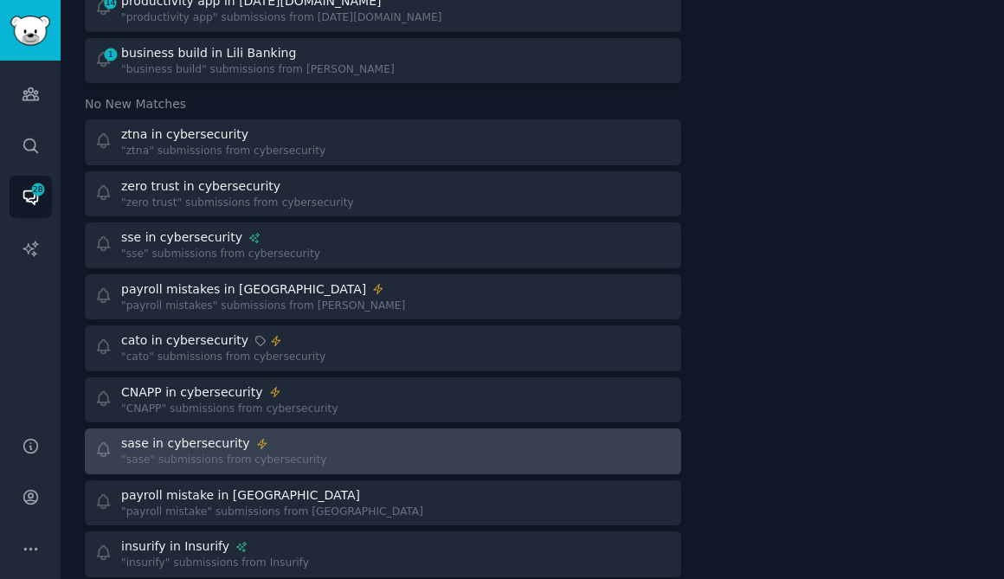
click at [316, 452] on div "sase in cybersecurity "sase" submissions from cybersecurity" at bounding box center [383, 452] width 584 height 34
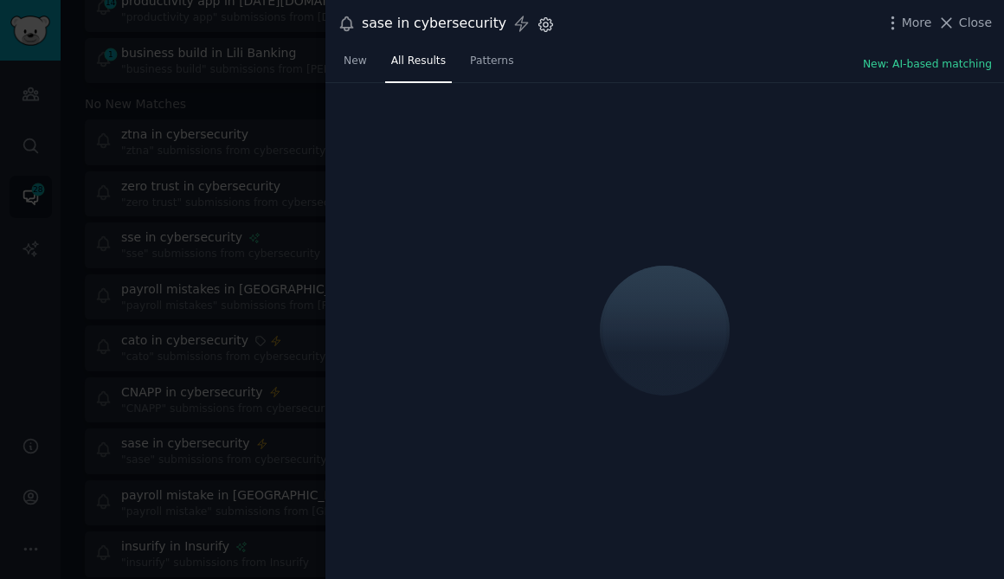
click at [544, 26] on icon "button" at bounding box center [546, 24] width 4 height 4
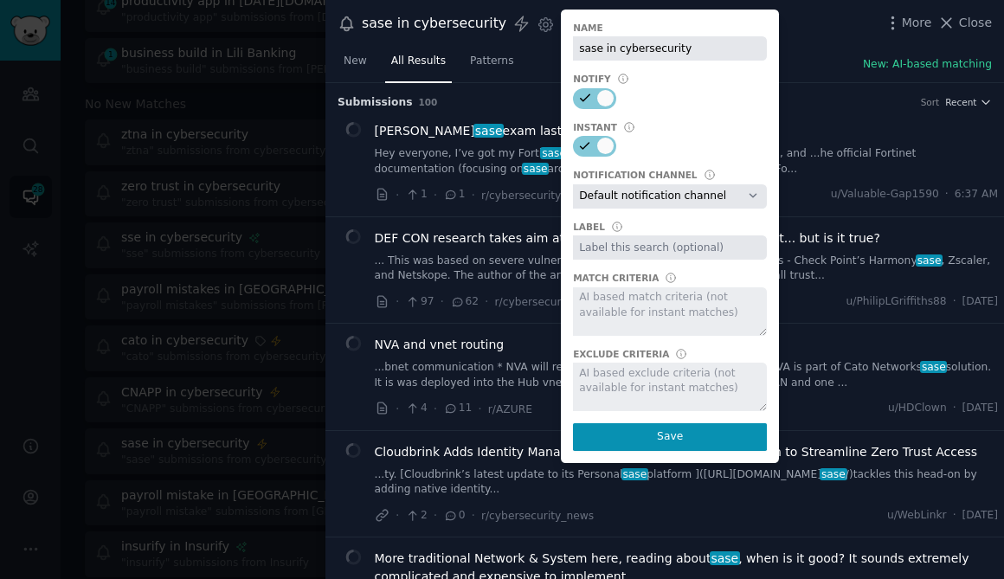
click at [616, 195] on select "Default notification channel [EMAIL_ADDRESS][DOMAIN_NAME] Email: [EMAIL_ADDRESS…" at bounding box center [670, 196] width 194 height 24
select select "446"
click at [573, 184] on select "Default notification channel [EMAIL_ADDRESS][DOMAIN_NAME] Email: [EMAIL_ADDRESS…" at bounding box center [670, 196] width 194 height 24
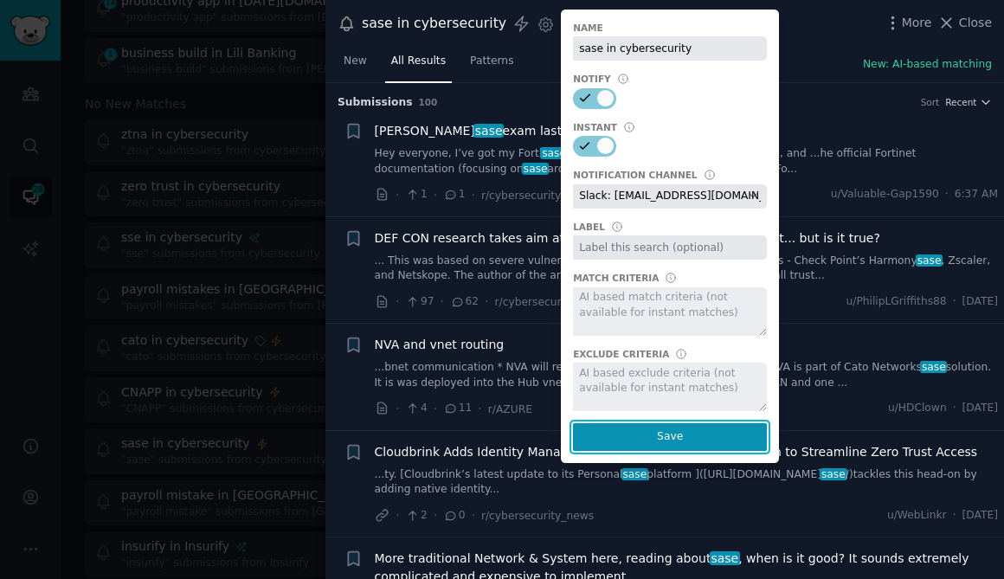
click at [653, 442] on button "Save" at bounding box center [670, 437] width 194 height 28
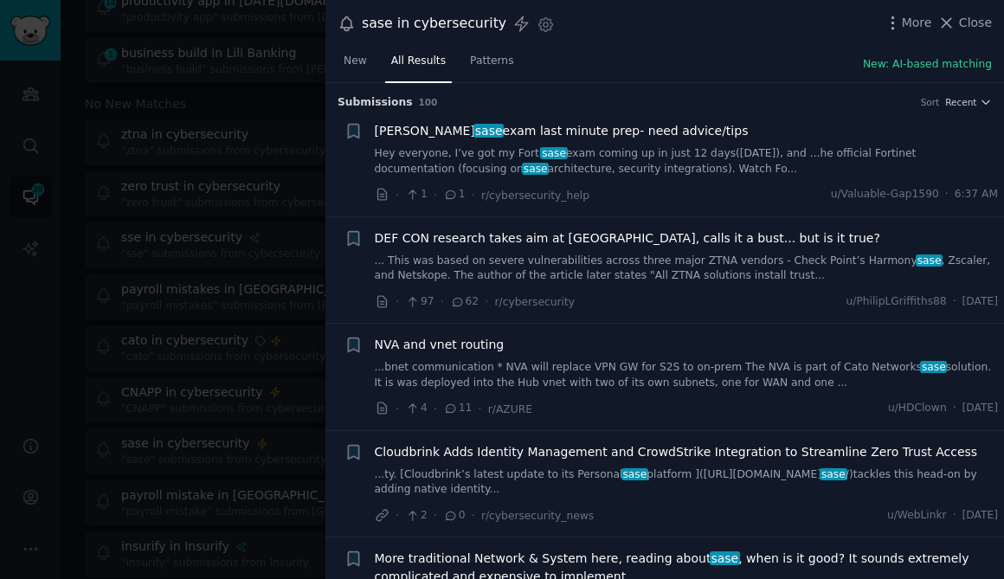
click at [206, 281] on div at bounding box center [502, 289] width 1004 height 579
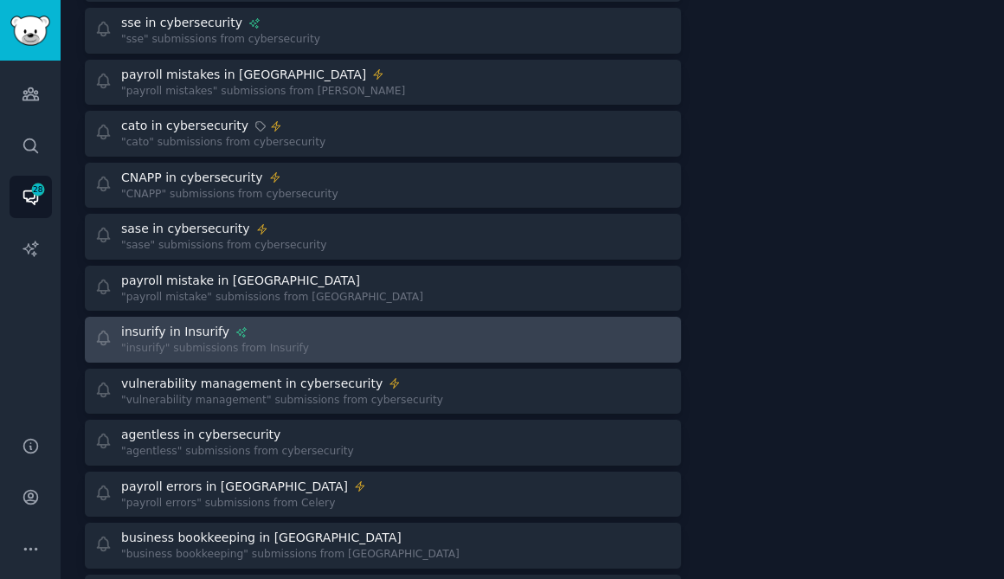
scroll to position [916, 0]
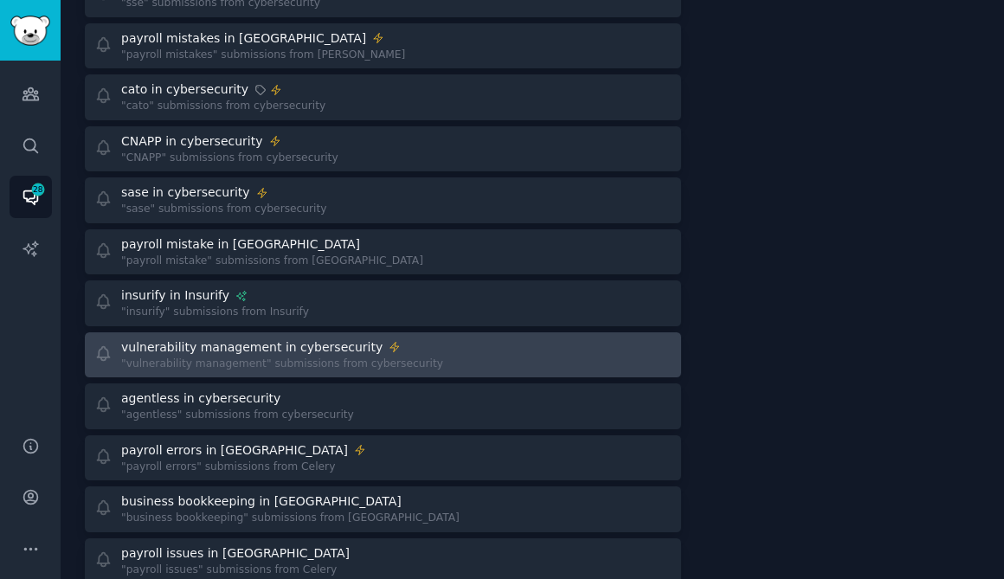
click at [307, 363] on div ""vulnerability management" submissions from cybersecurity" at bounding box center [282, 365] width 322 height 16
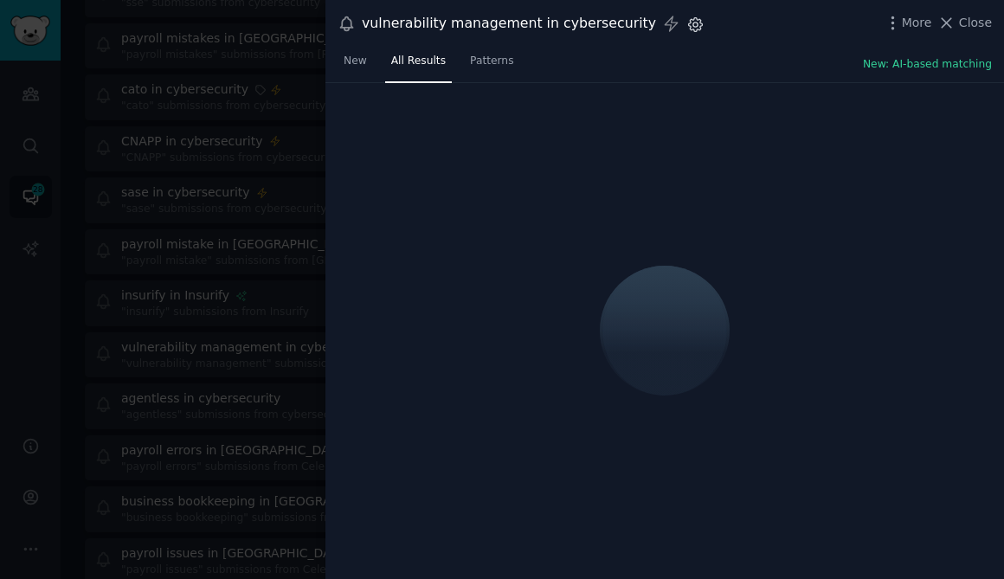
click at [689, 25] on icon "button" at bounding box center [696, 24] width 14 height 14
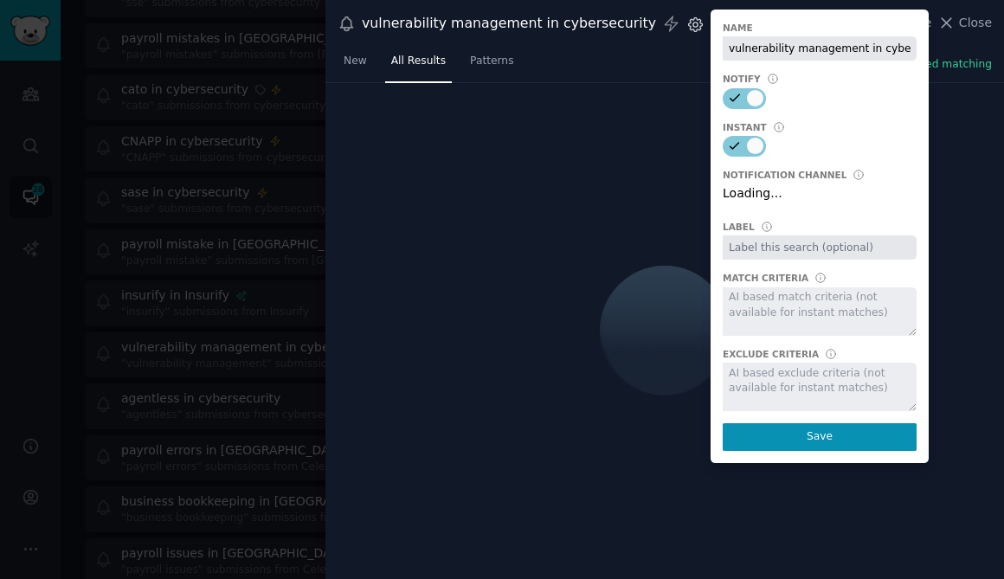
scroll to position [0, 29]
select select "406"
click at [200, 192] on div at bounding box center [502, 289] width 1004 height 579
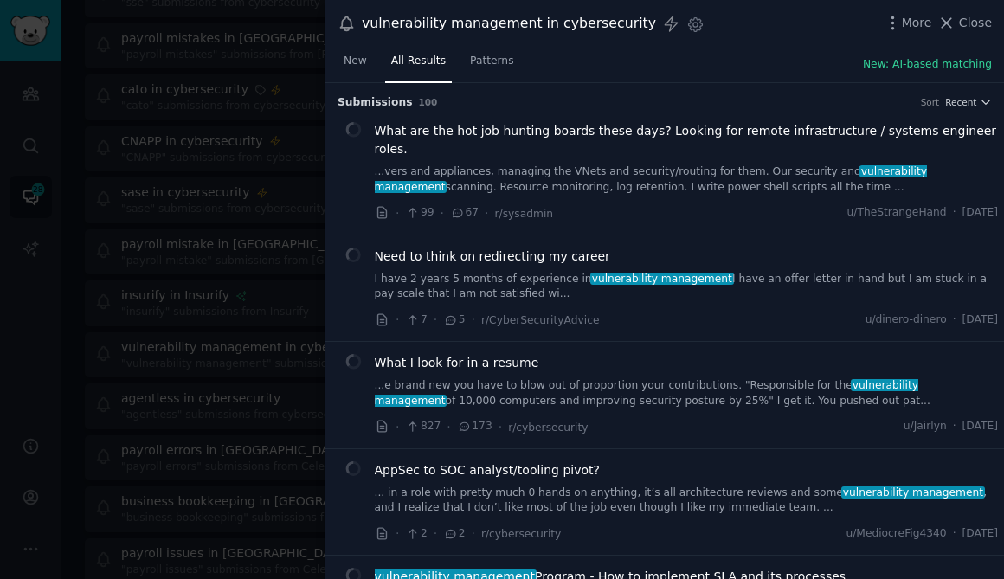
scroll to position [0, 0]
click at [245, 254] on div at bounding box center [502, 289] width 1004 height 579
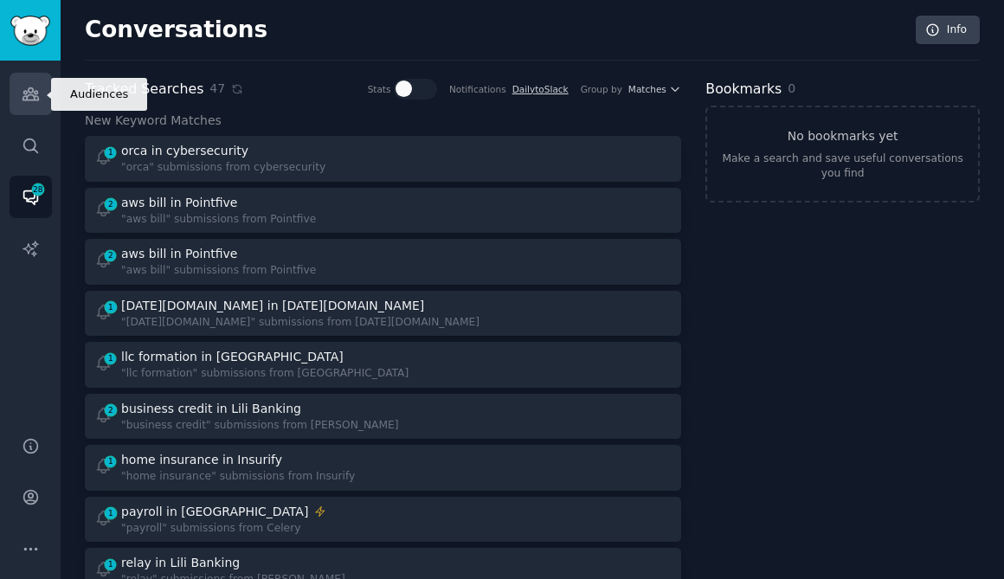
click at [29, 92] on icon "Sidebar" at bounding box center [31, 94] width 16 height 12
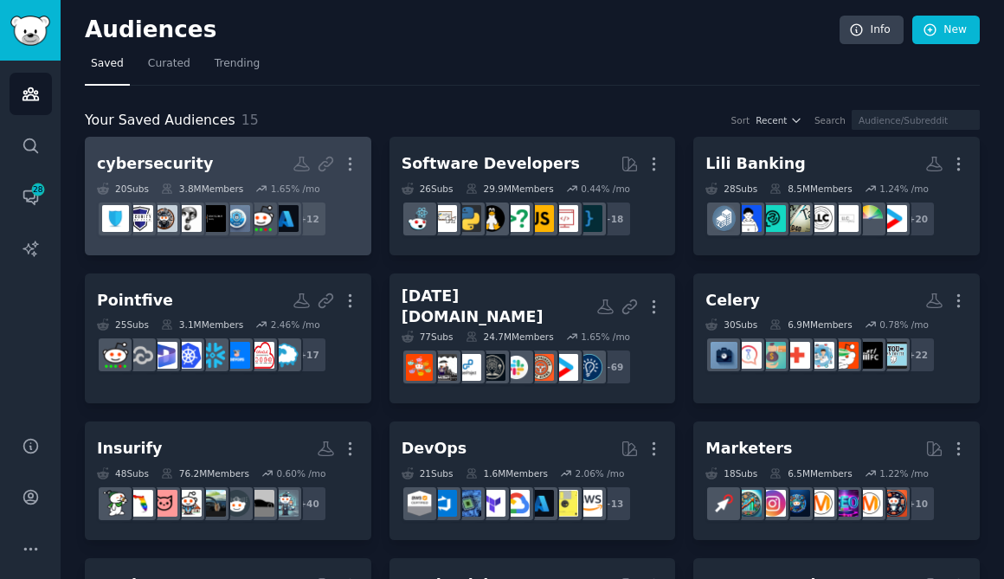
click at [226, 183] on div "3.8M Members" at bounding box center [202, 189] width 82 height 12
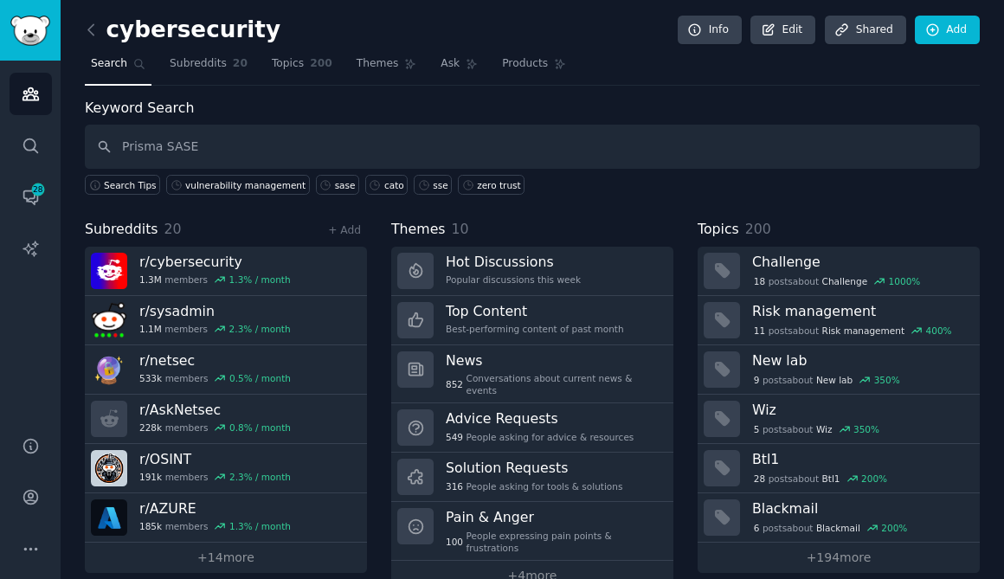
type input "Prisma SASE"
